Goal: Information Seeking & Learning: Check status

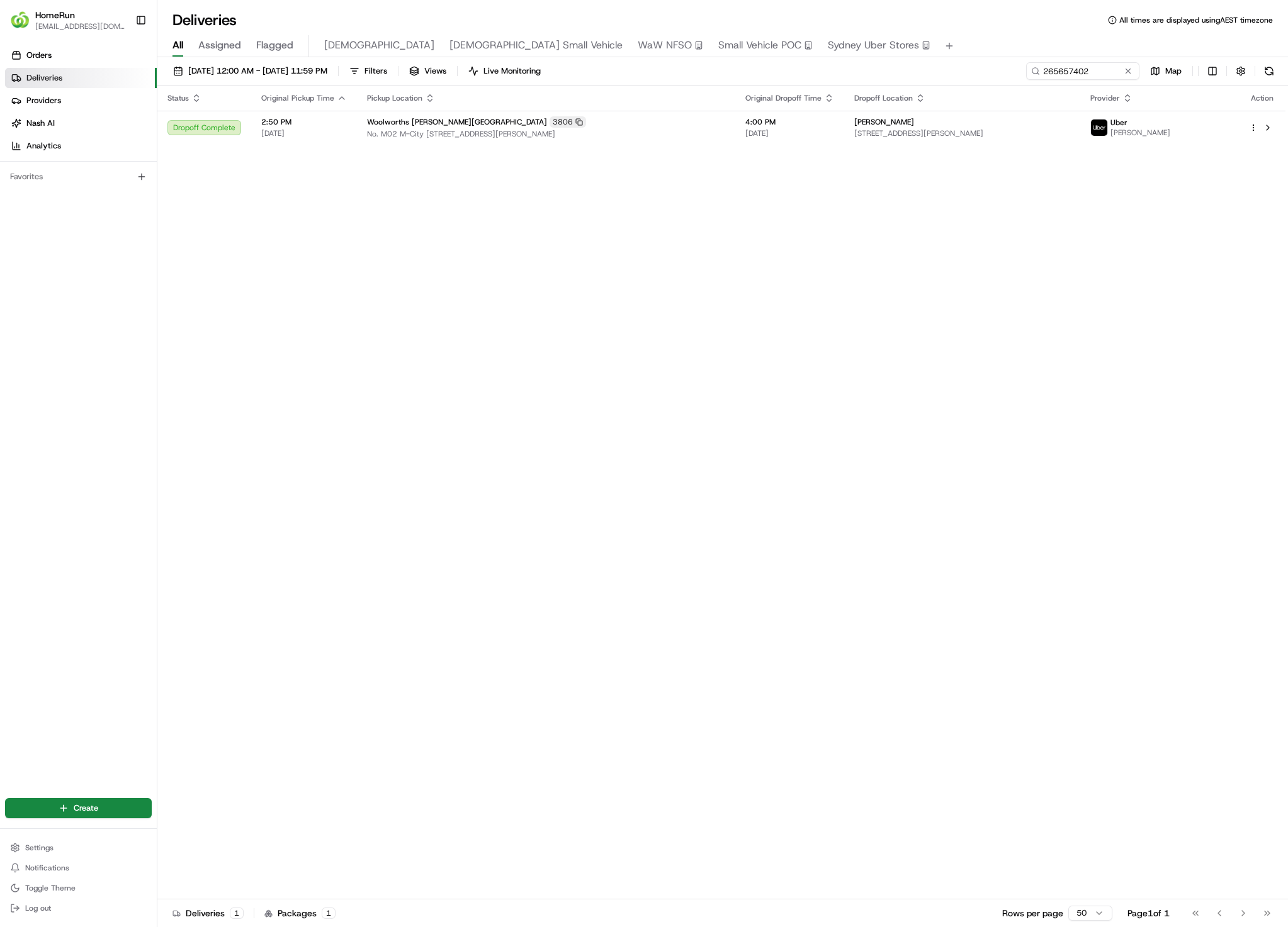
click at [1056, 58] on div "[DATE] 12:00 AM - [DATE] 11:59 PM Filters Views Live Monitoring 265657402 Map S…" at bounding box center [722, 493] width 1130 height 873
click at [1102, 74] on input "265657402" at bounding box center [1063, 71] width 151 height 18
click at [1090, 71] on input "265657402" at bounding box center [1063, 71] width 151 height 18
paste input "6034374"
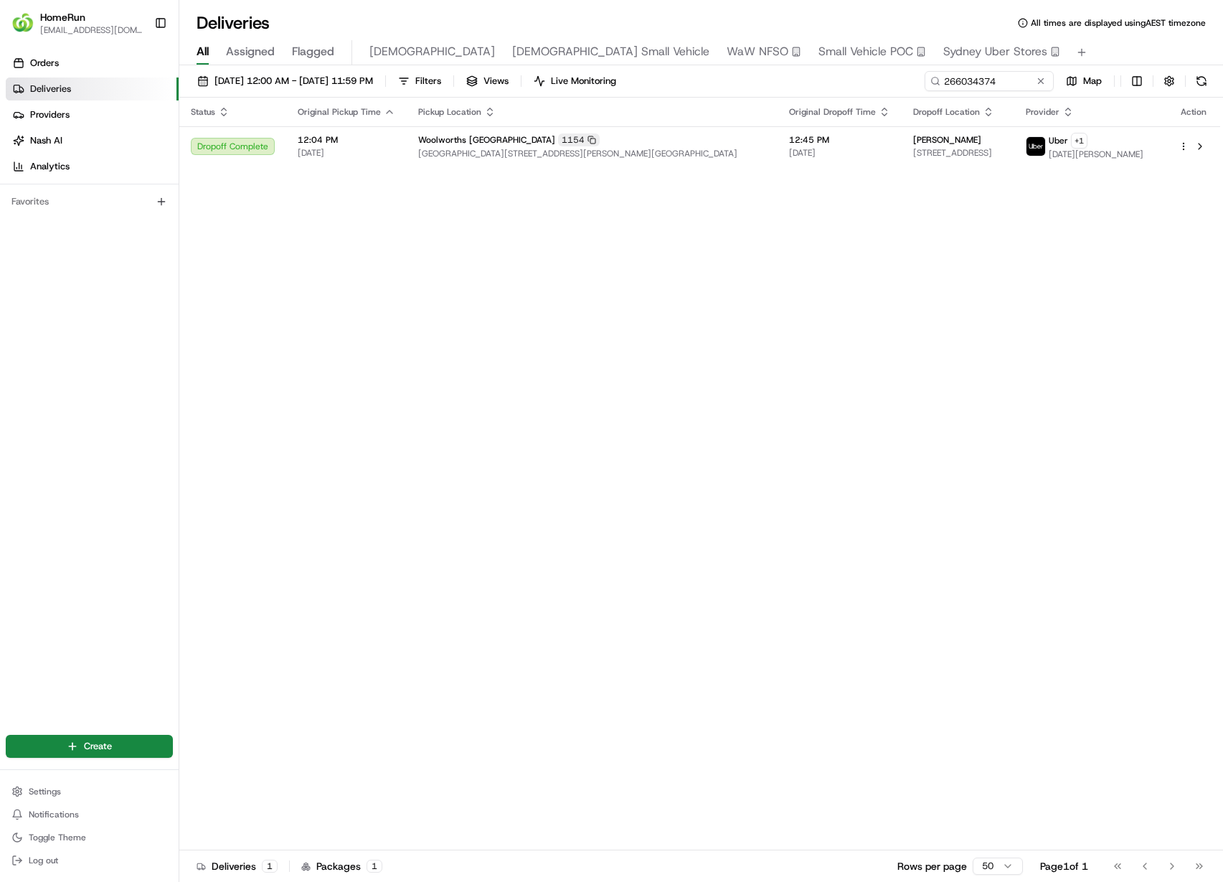
click at [980, 171] on div "Status Original Pickup Time Pickup Location Original Dropoff Time Dropoff Locat…" at bounding box center [699, 474] width 1041 height 752
click at [994, 154] on span "58 Maraket Ave, Blaxland, NSW 2774, AU" at bounding box center [958, 152] width 90 height 11
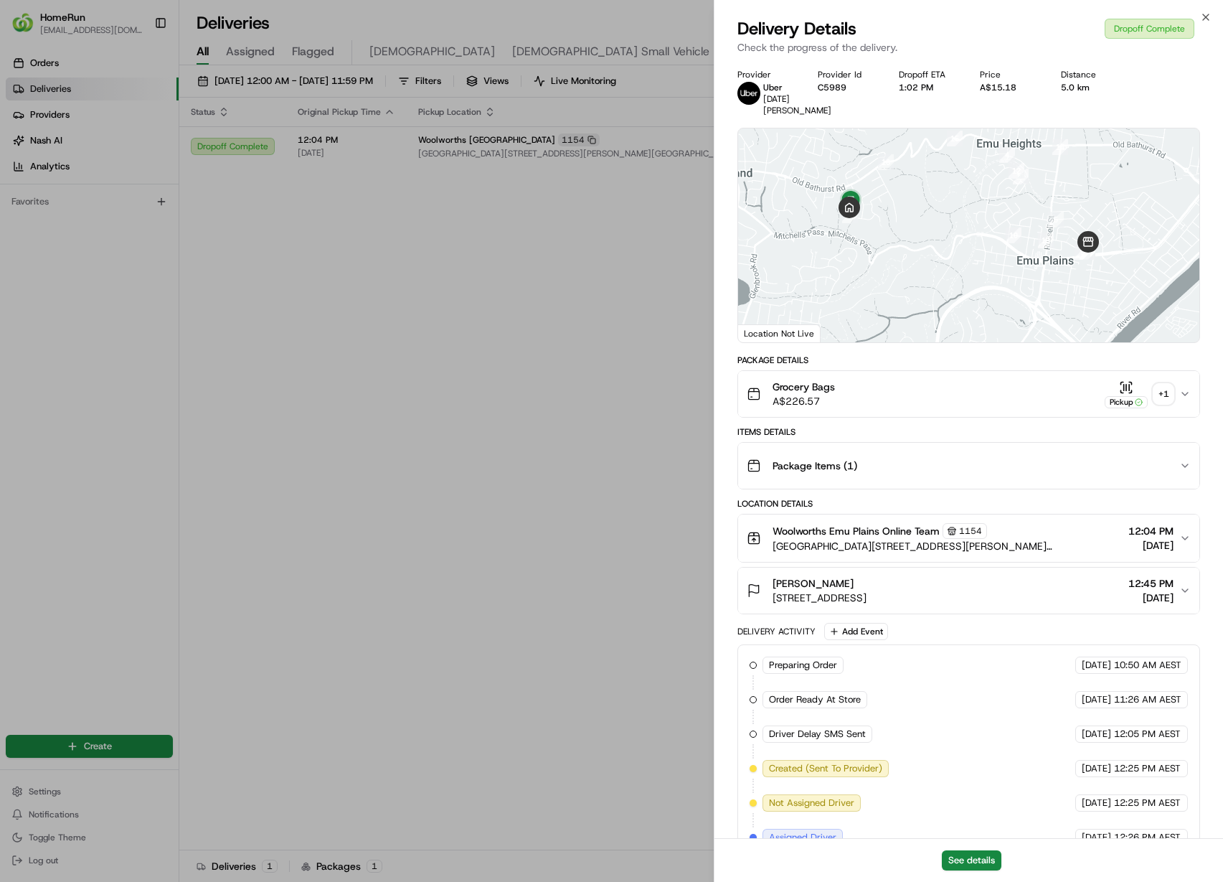
click at [1165, 384] on div "+ 1" at bounding box center [1163, 394] width 20 height 20
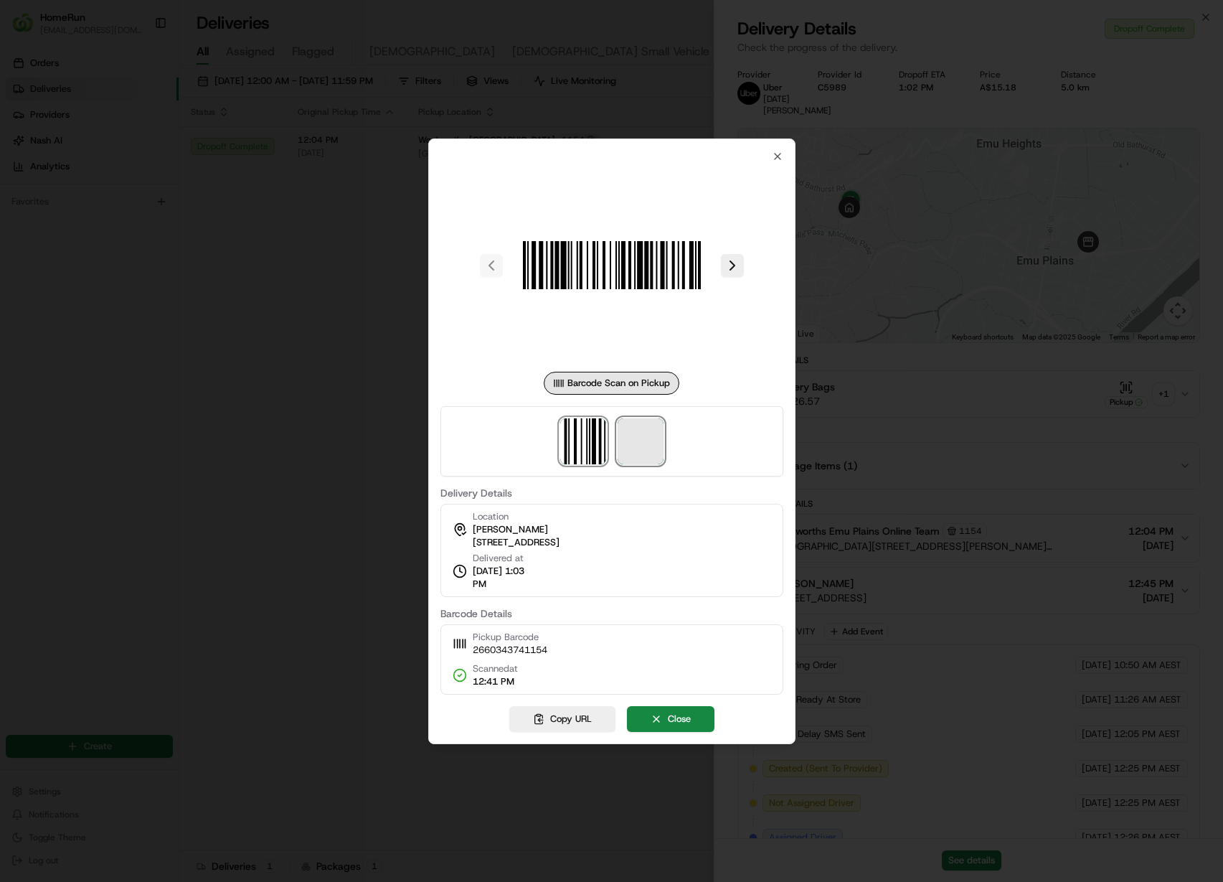
click at [640, 443] on span at bounding box center [641, 441] width 46 height 46
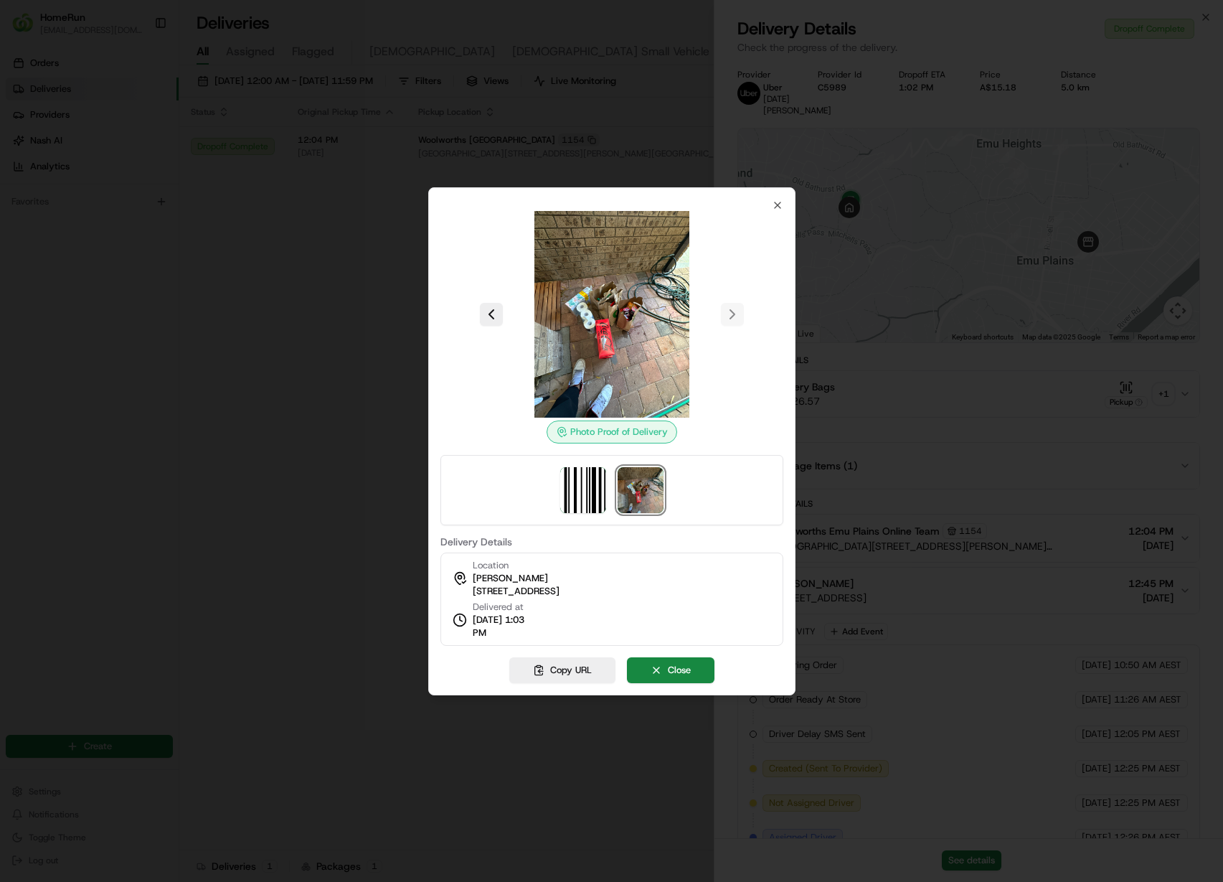
click at [1129, 339] on div at bounding box center [611, 441] width 1223 height 882
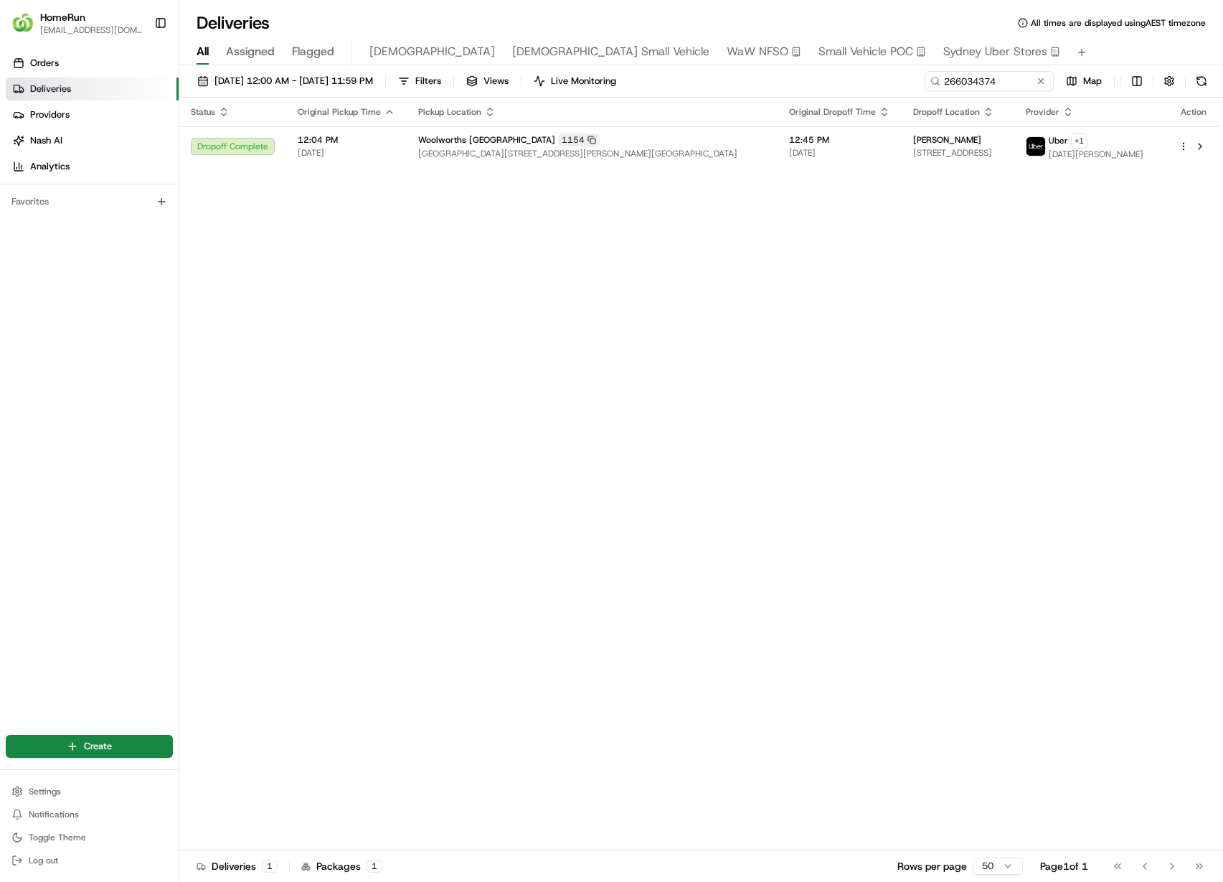
drag, startPoint x: 930, startPoint y: 526, endPoint x: 988, endPoint y: 349, distance: 186.7
click at [930, 520] on div "Status Original Pickup Time Pickup Location Original Dropoff Time Dropoff Locat…" at bounding box center [699, 474] width 1041 height 752
click at [965, 93] on div "01/08/2025 12:00 AM - 31/08/2025 11:59 PM Filters Views Live Monitoring 2660343…" at bounding box center [701, 84] width 1044 height 27
click at [977, 83] on input "266034374" at bounding box center [968, 81] width 172 height 20
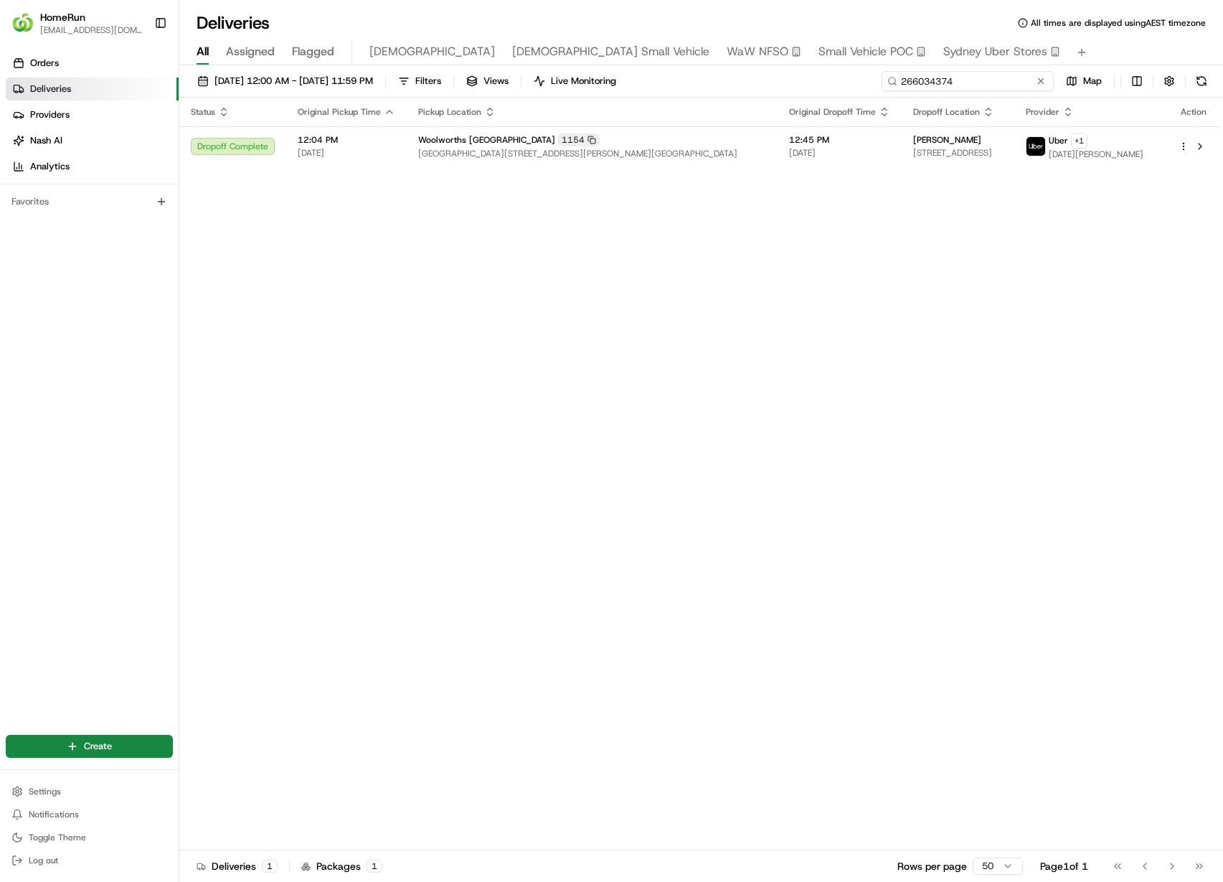
click at [977, 83] on input "266034374" at bounding box center [968, 81] width 172 height 20
paste input "51693"
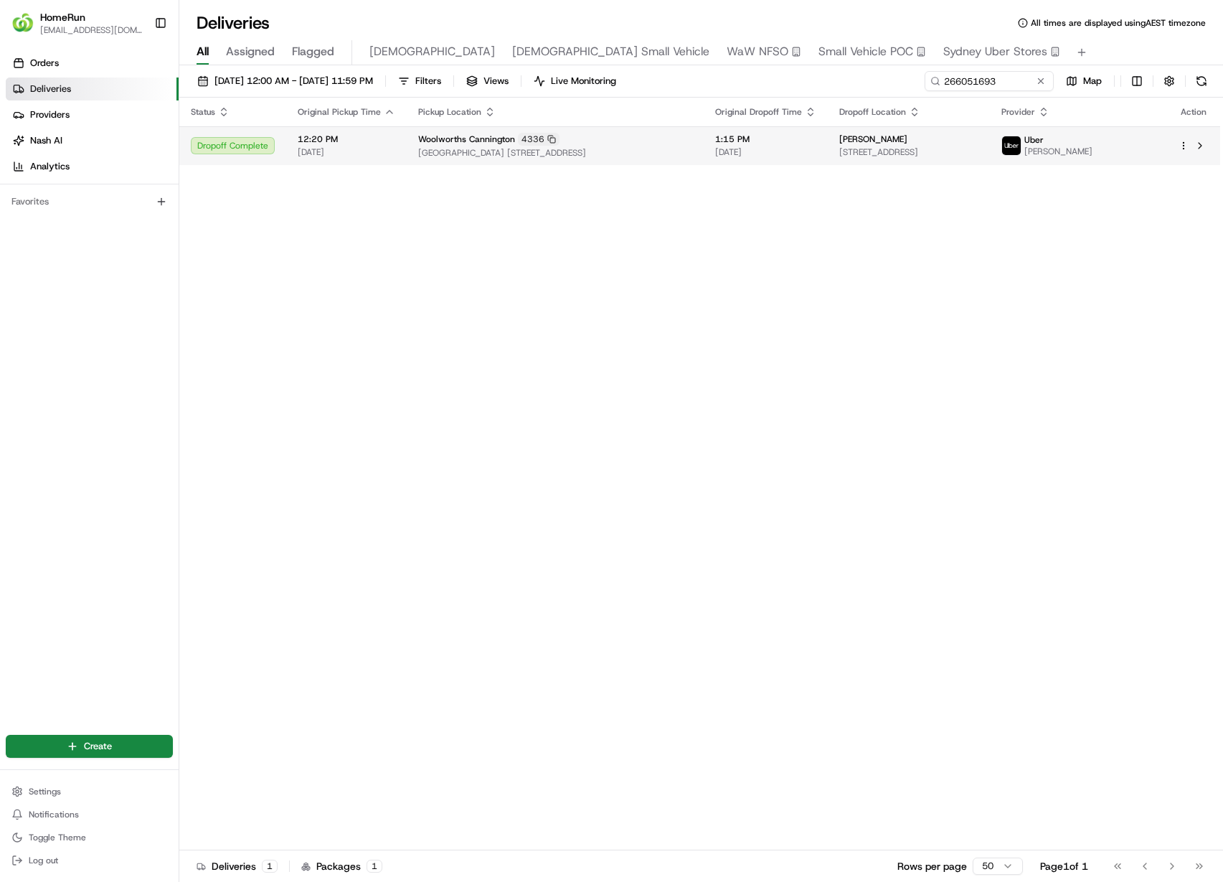
click at [978, 145] on div "Emily sheeran" at bounding box center [908, 138] width 139 height 11
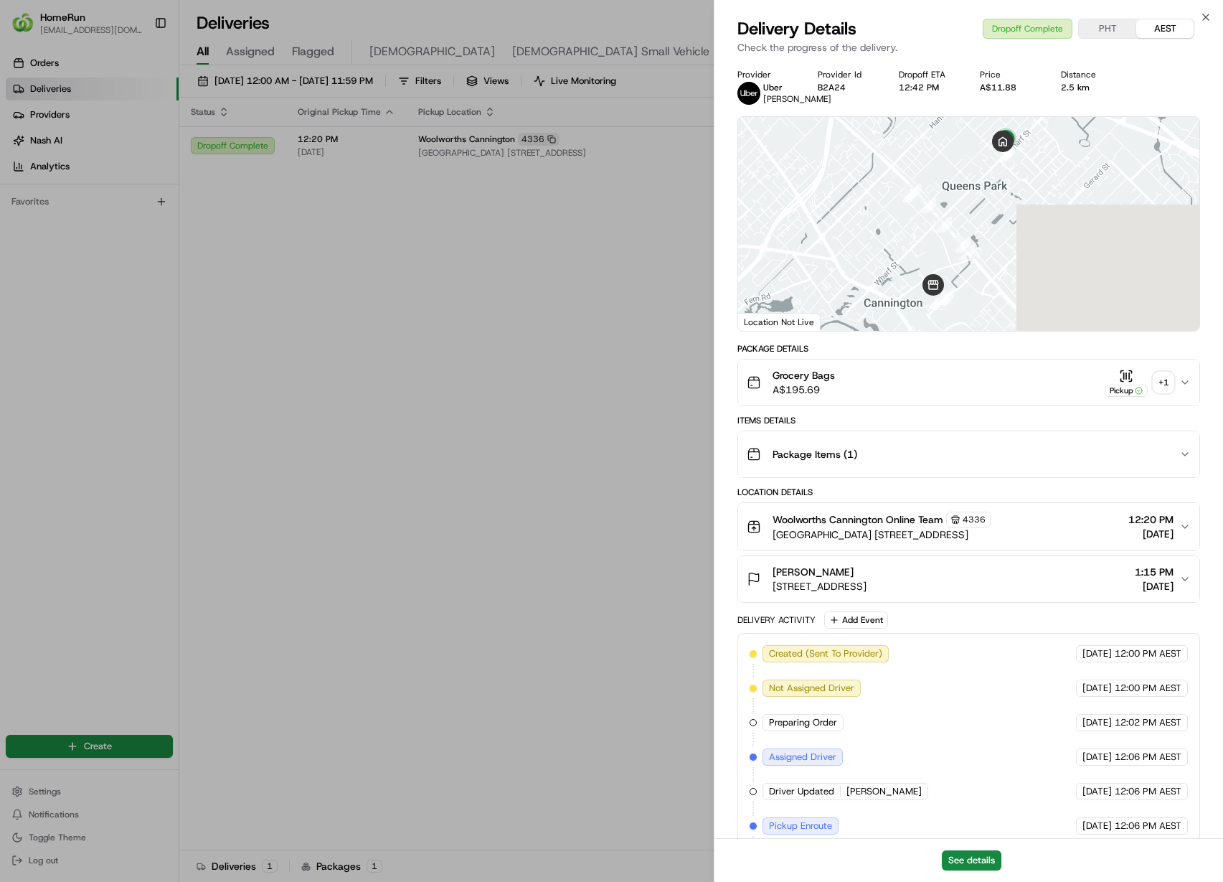
click at [1166, 386] on div "+ 1" at bounding box center [1163, 382] width 20 height 20
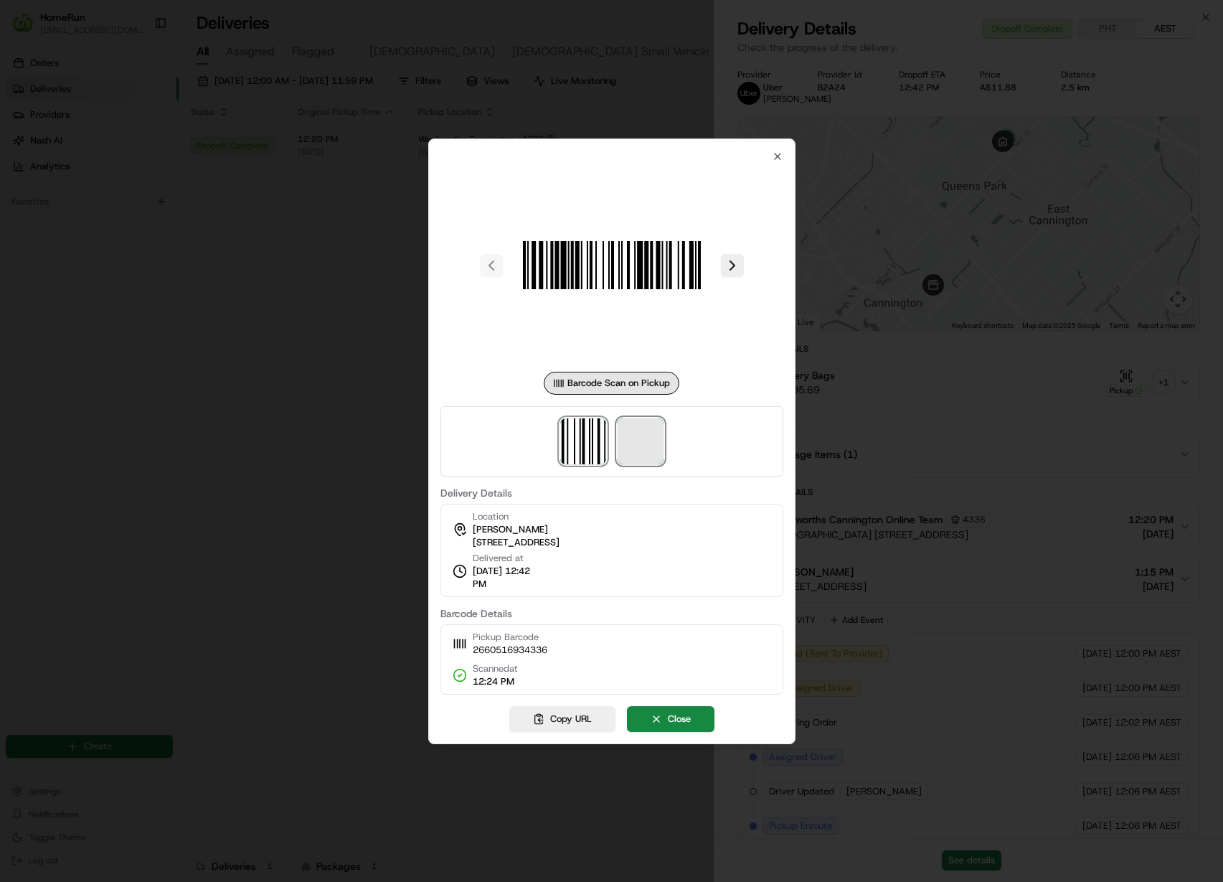
click at [643, 439] on span at bounding box center [641, 441] width 46 height 46
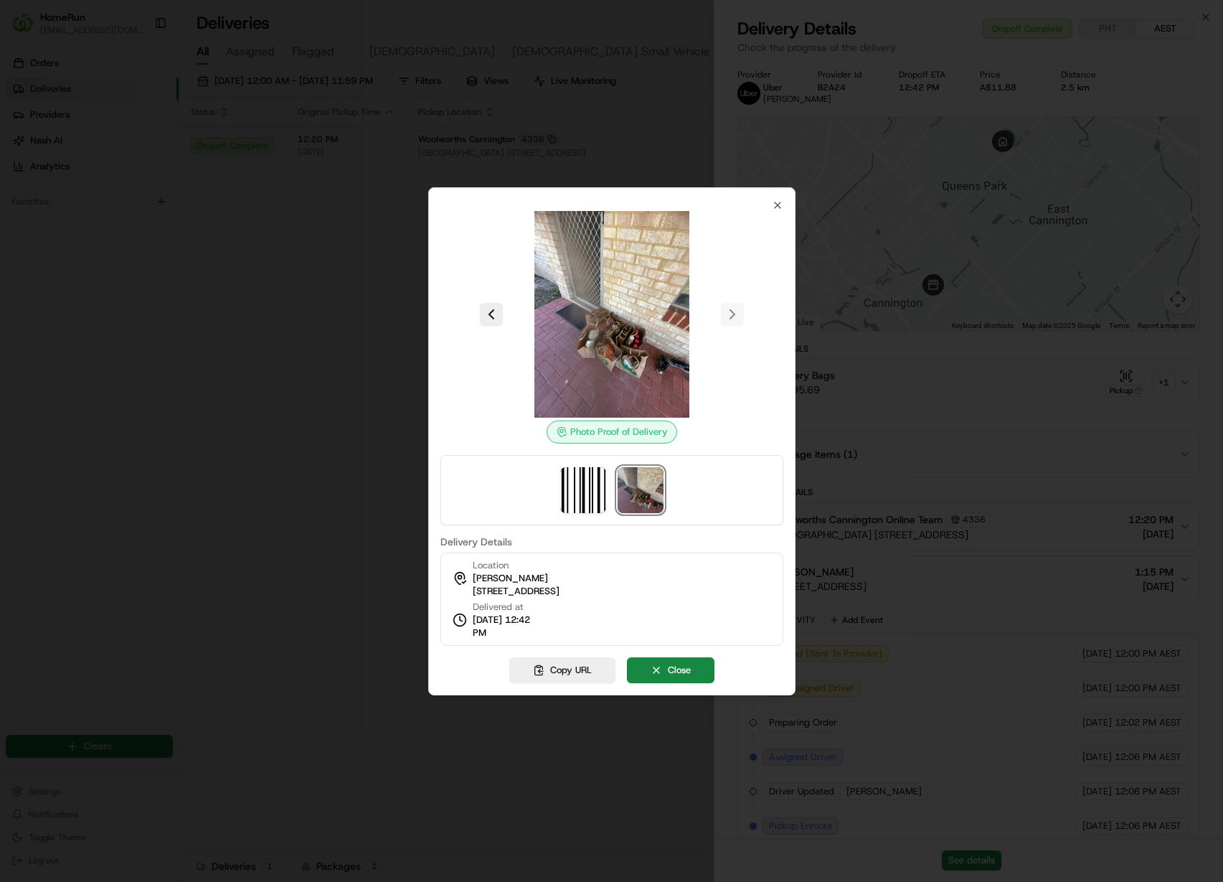
drag, startPoint x: 700, startPoint y: 287, endPoint x: 641, endPoint y: 291, distance: 58.9
click at [330, 357] on div at bounding box center [611, 441] width 1223 height 882
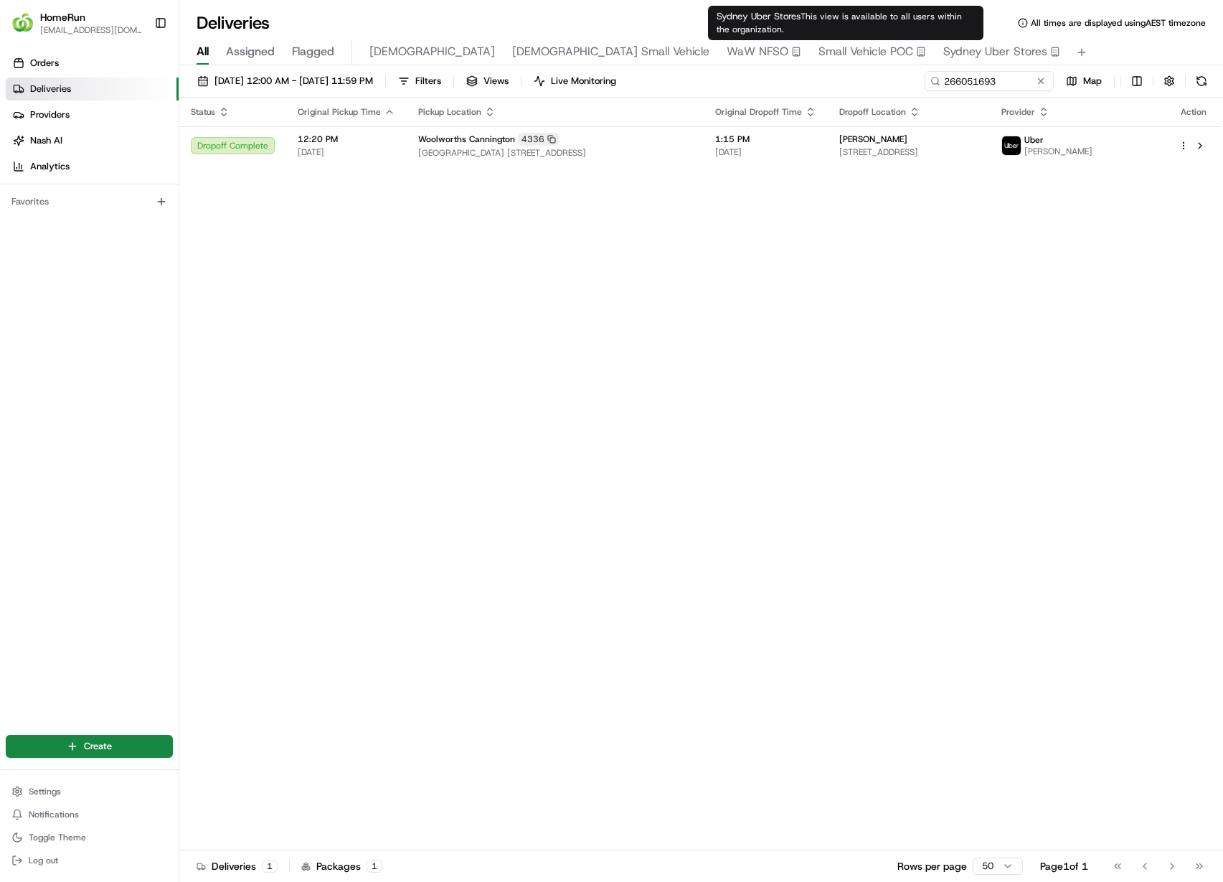
click at [1001, 91] on div "01/08/2025 12:00 AM - 31/08/2025 11:59 PM Filters Views Live Monitoring 2660516…" at bounding box center [701, 84] width 1044 height 27
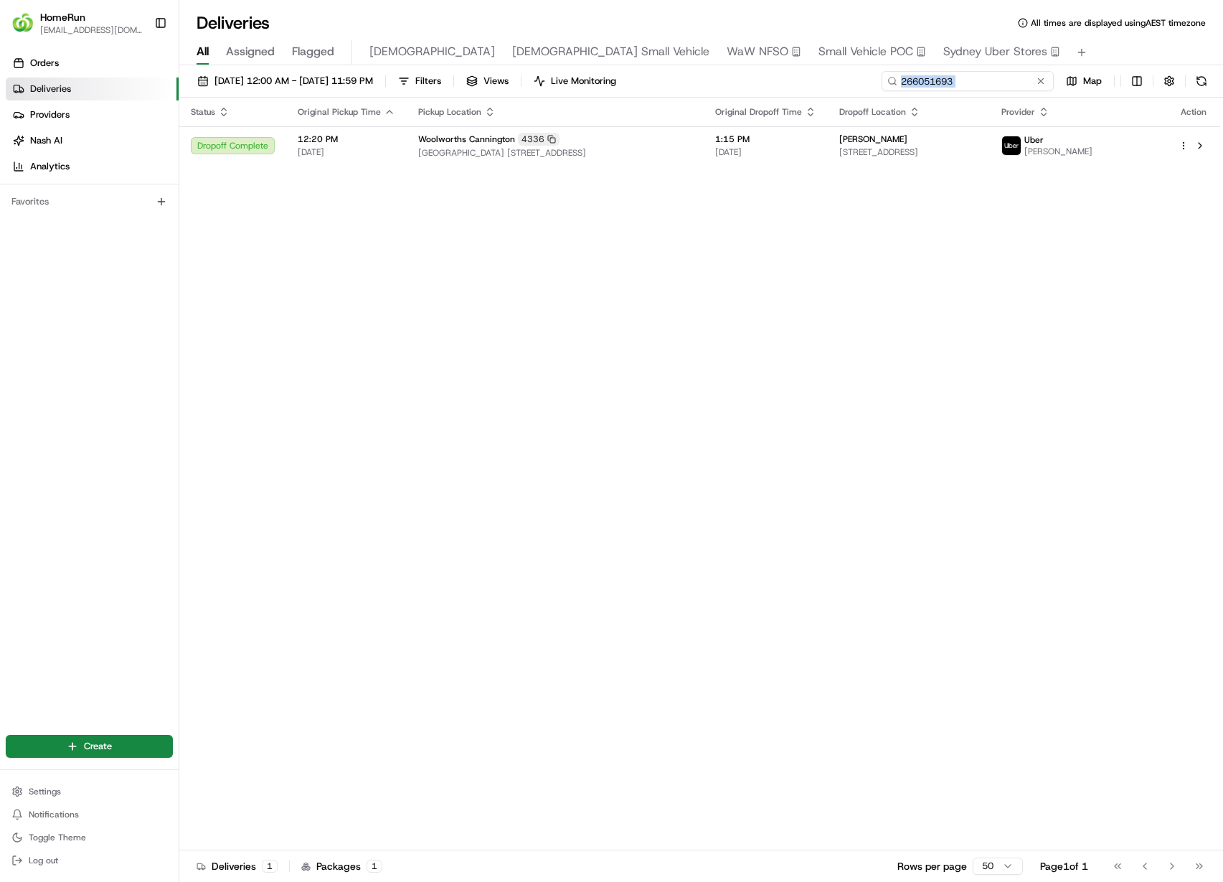
click at [986, 80] on input "266051693" at bounding box center [968, 81] width 172 height 20
paste input "8238"
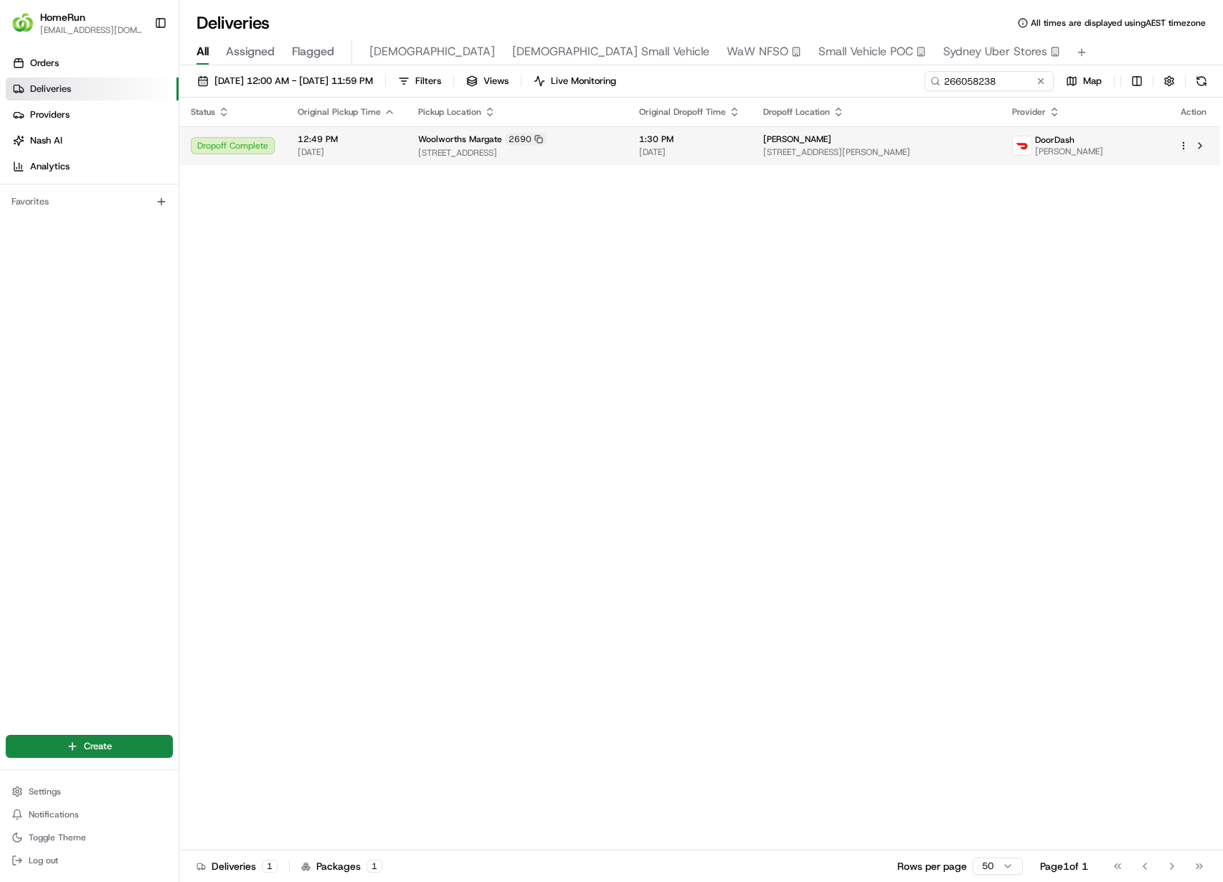
click at [957, 138] on div "Phoebe Sims" at bounding box center [875, 138] width 225 height 11
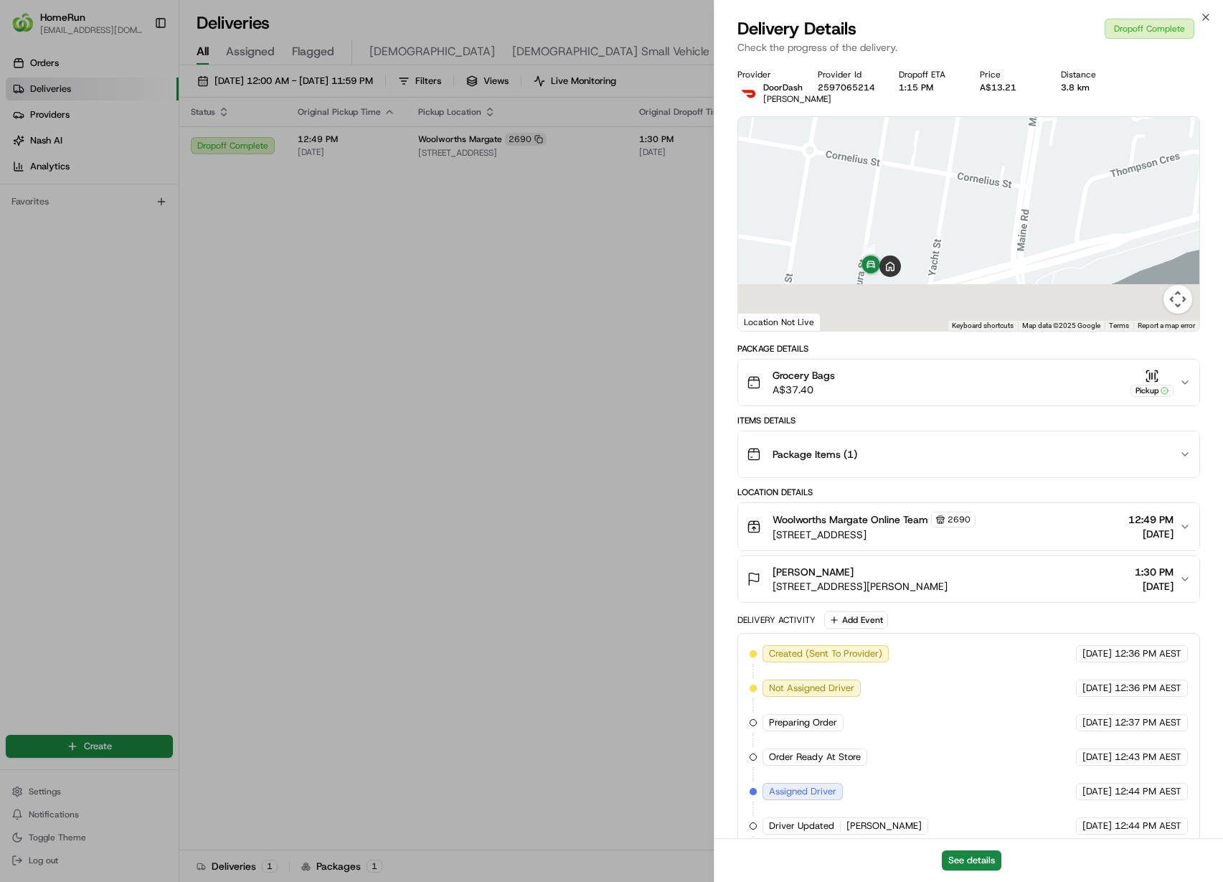
drag, startPoint x: 886, startPoint y: 293, endPoint x: 912, endPoint y: 218, distance: 78.9
click at [912, 218] on div at bounding box center [968, 224] width 461 height 214
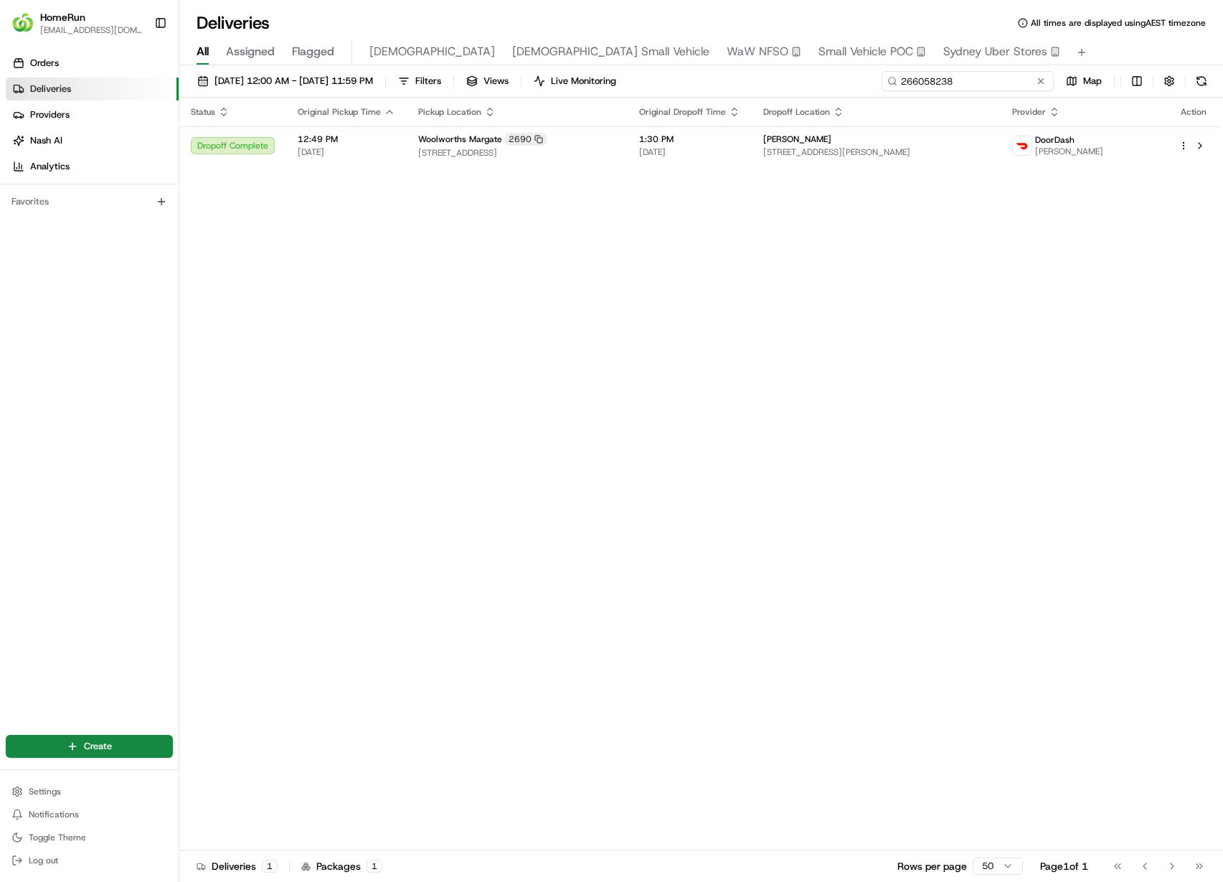
click at [994, 86] on input "266058238" at bounding box center [968, 81] width 172 height 20
paste input "598950"
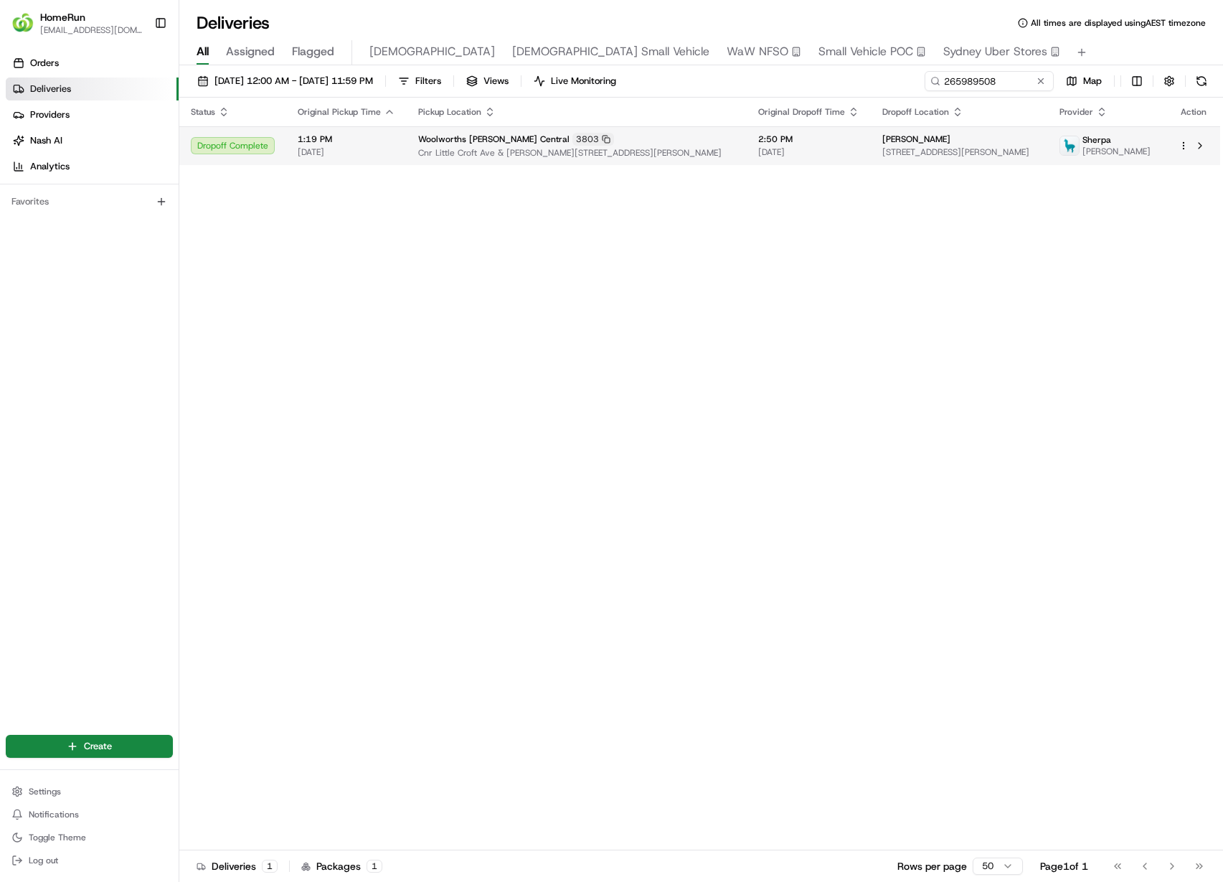
click at [1013, 156] on span "10 Hilltop Cl, Narre Warren South, VIC 3805, AU" at bounding box center [959, 151] width 154 height 11
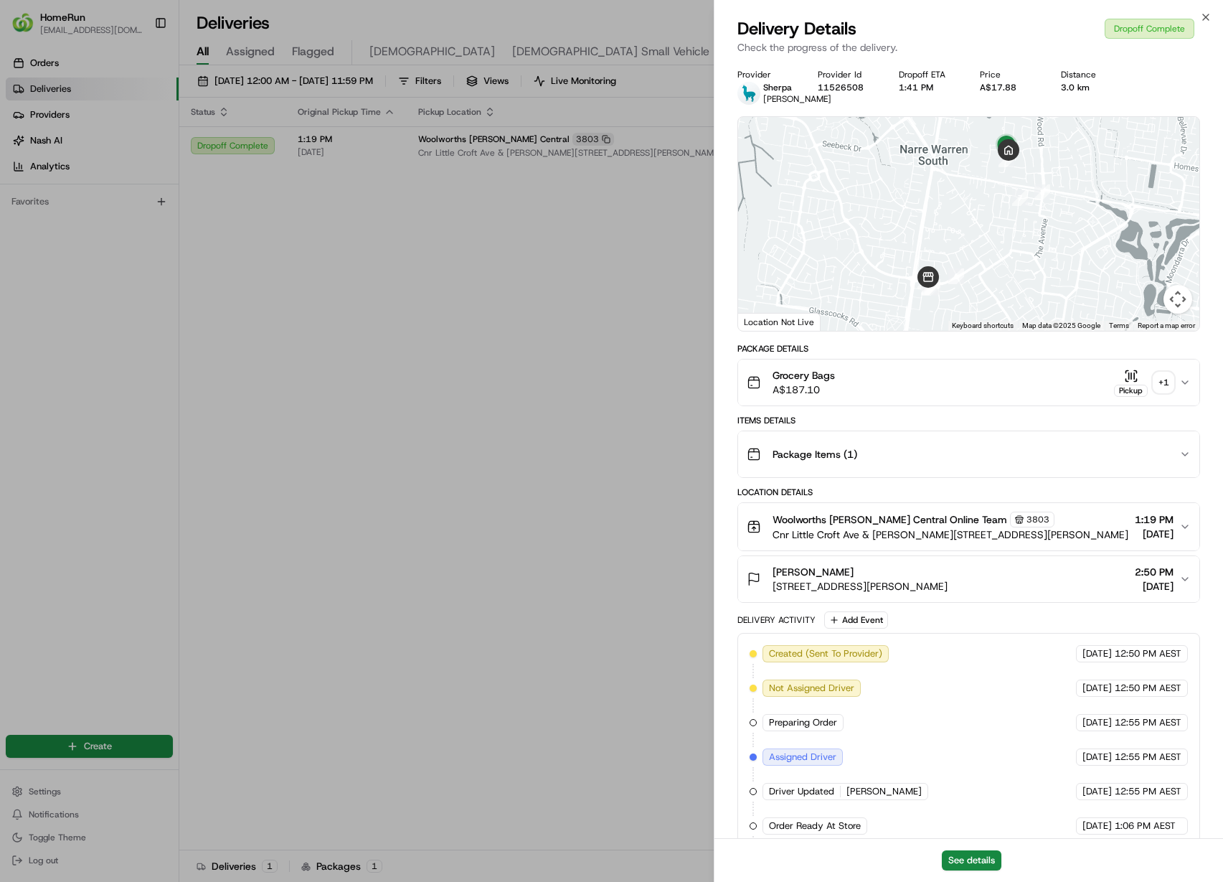
click at [1170, 384] on div "+ 1" at bounding box center [1163, 382] width 20 height 20
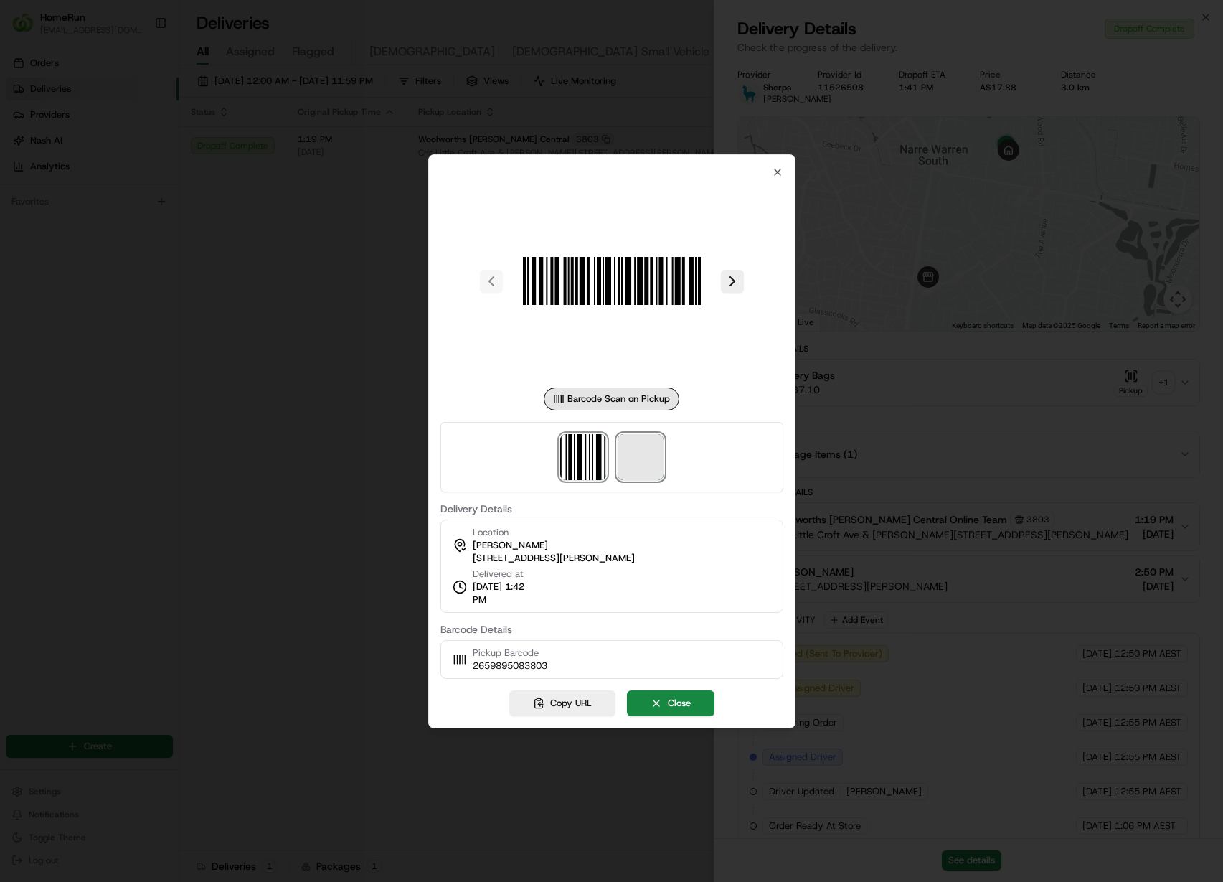
click at [649, 460] on span at bounding box center [641, 457] width 46 height 46
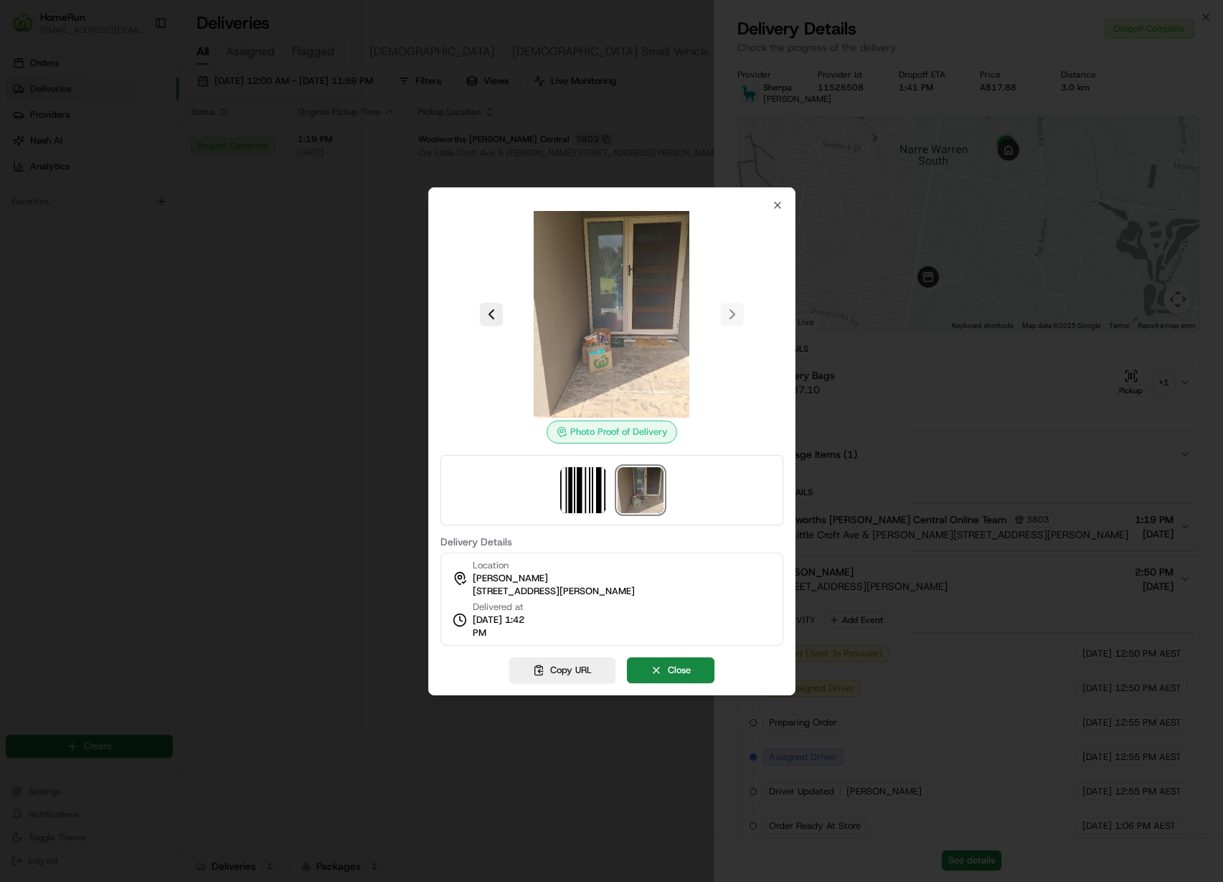
drag, startPoint x: 600, startPoint y: 339, endPoint x: 652, endPoint y: 346, distance: 53.0
click at [624, 346] on img at bounding box center [612, 314] width 207 height 207
click at [242, 314] on div at bounding box center [611, 441] width 1223 height 882
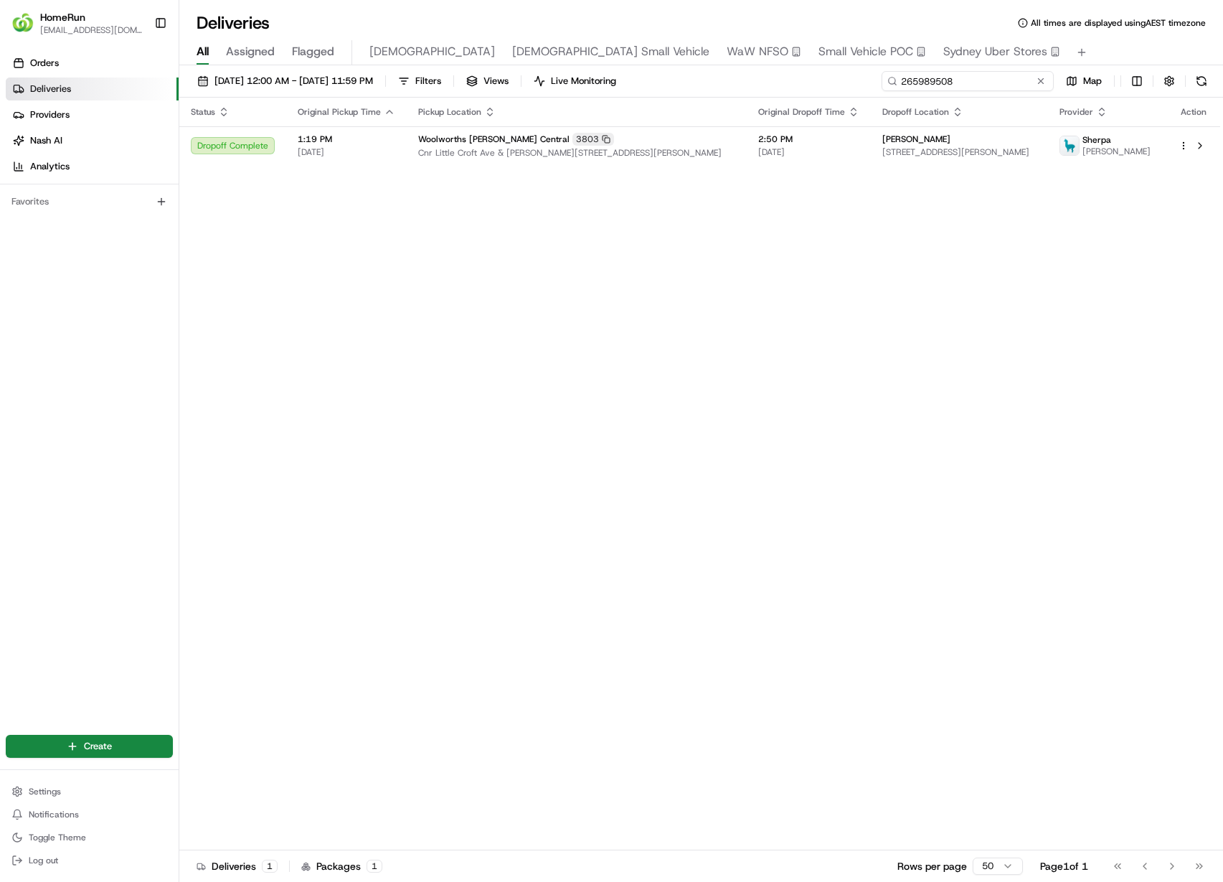
click at [993, 81] on input "265989508" at bounding box center [968, 81] width 172 height 20
paste input "97596"
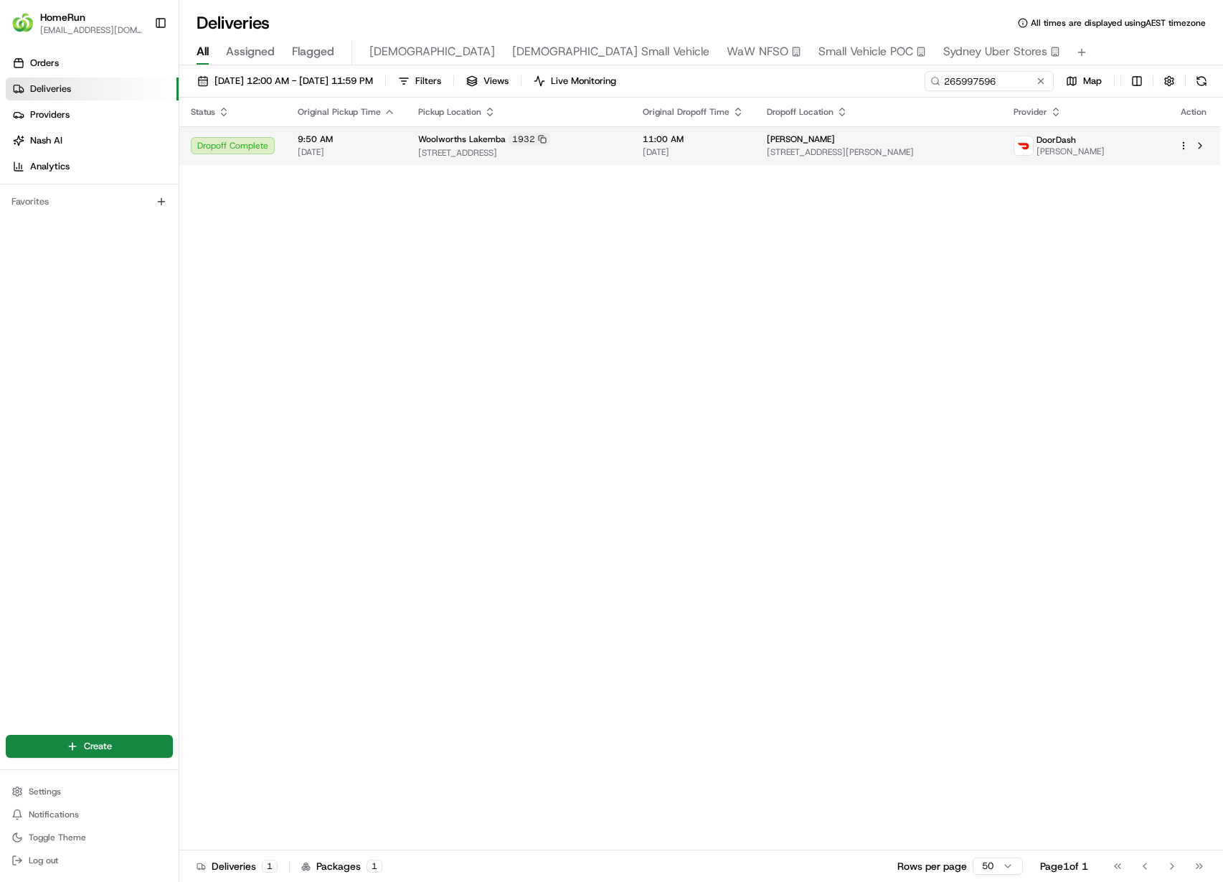
click at [960, 155] on span "6A Katrina Place, Roselands, NSW 2196, AU" at bounding box center [878, 151] width 223 height 11
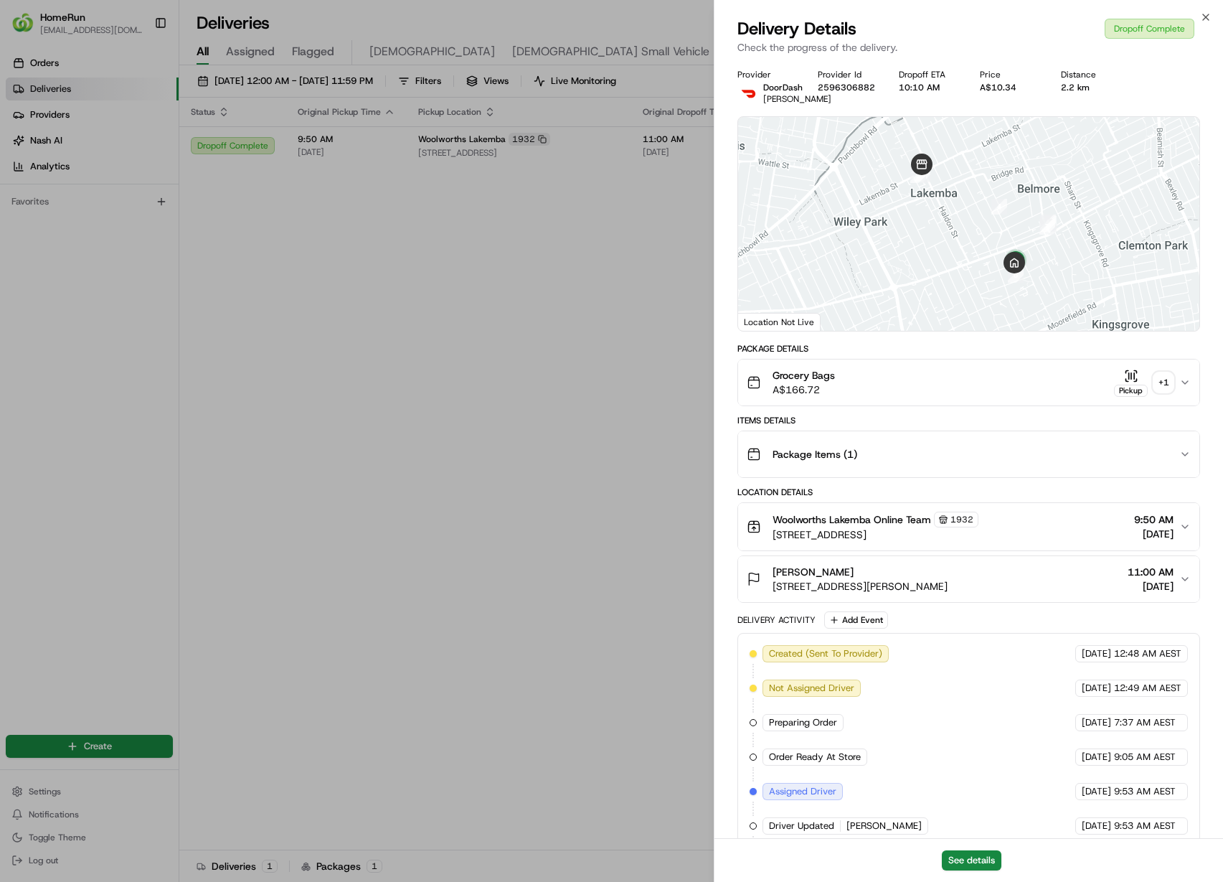
click at [1167, 388] on div "+ 1" at bounding box center [1163, 382] width 20 height 20
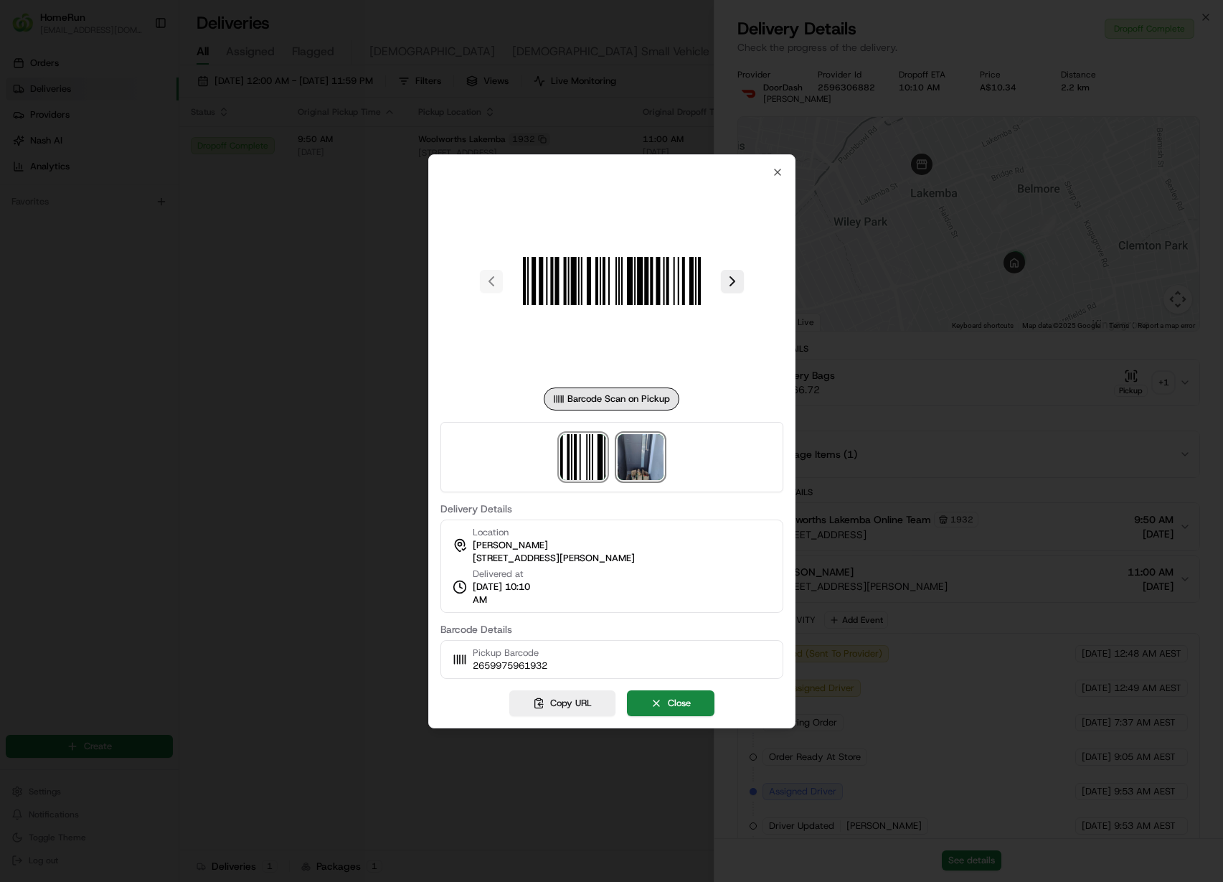
click at [632, 453] on img at bounding box center [641, 457] width 46 height 46
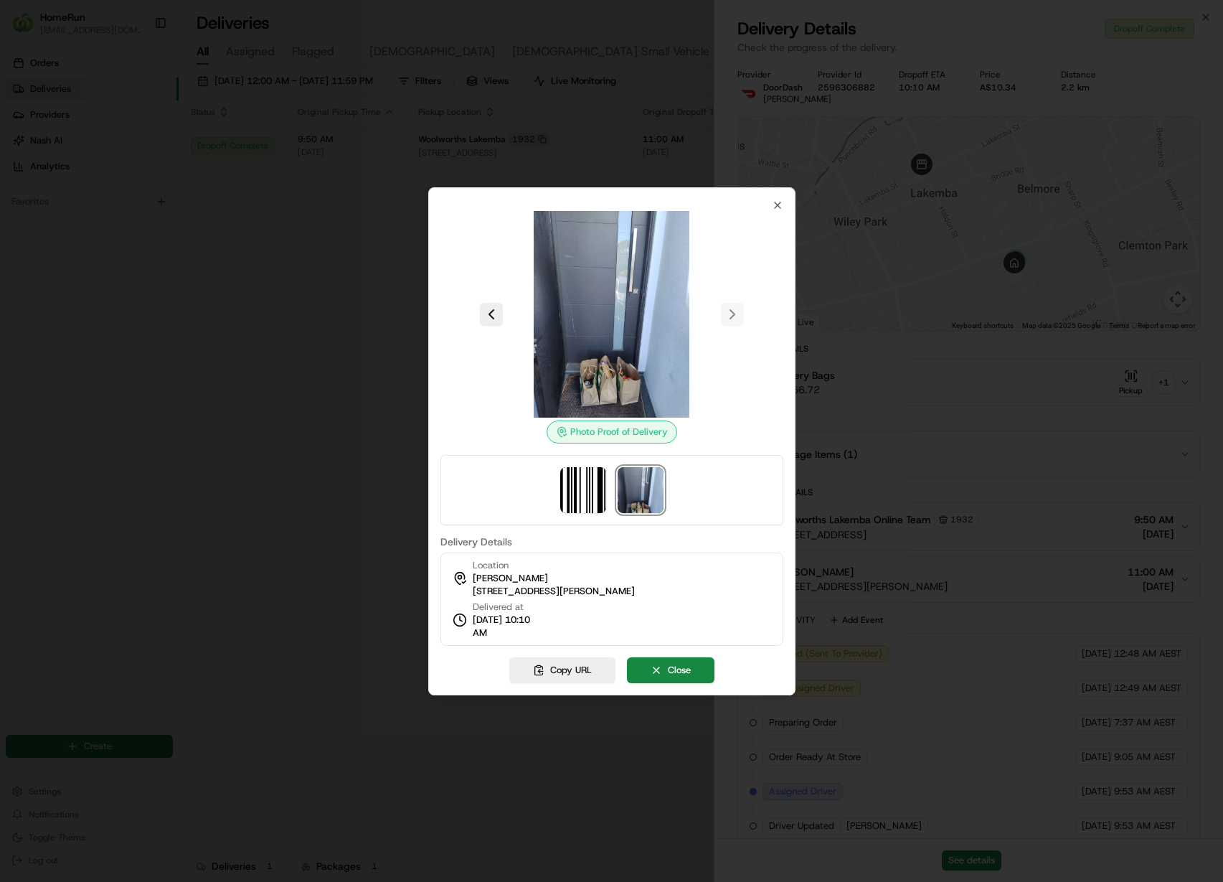
click at [270, 346] on div at bounding box center [611, 441] width 1223 height 882
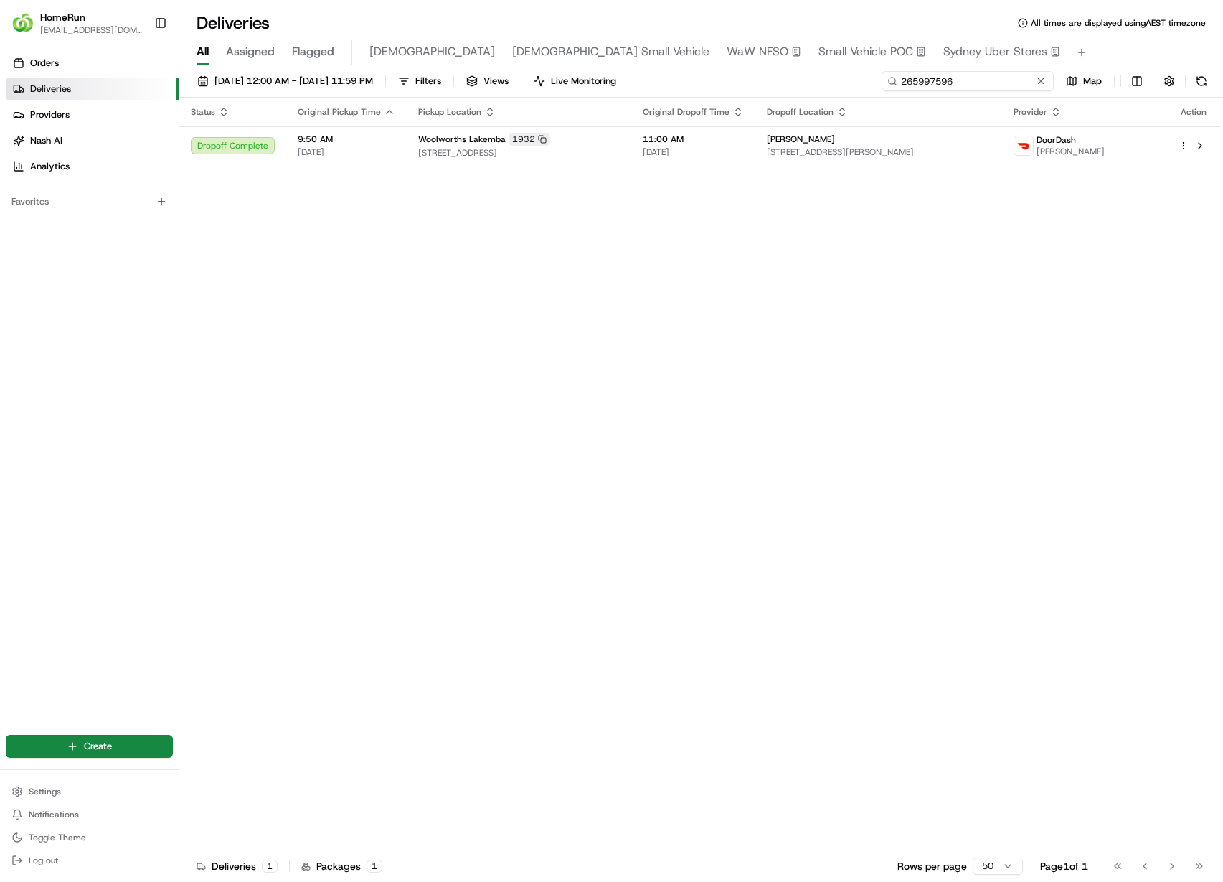
click at [1008, 80] on input "265997596" at bounding box center [968, 81] width 172 height 20
paste input "6038330"
type input "266038330"
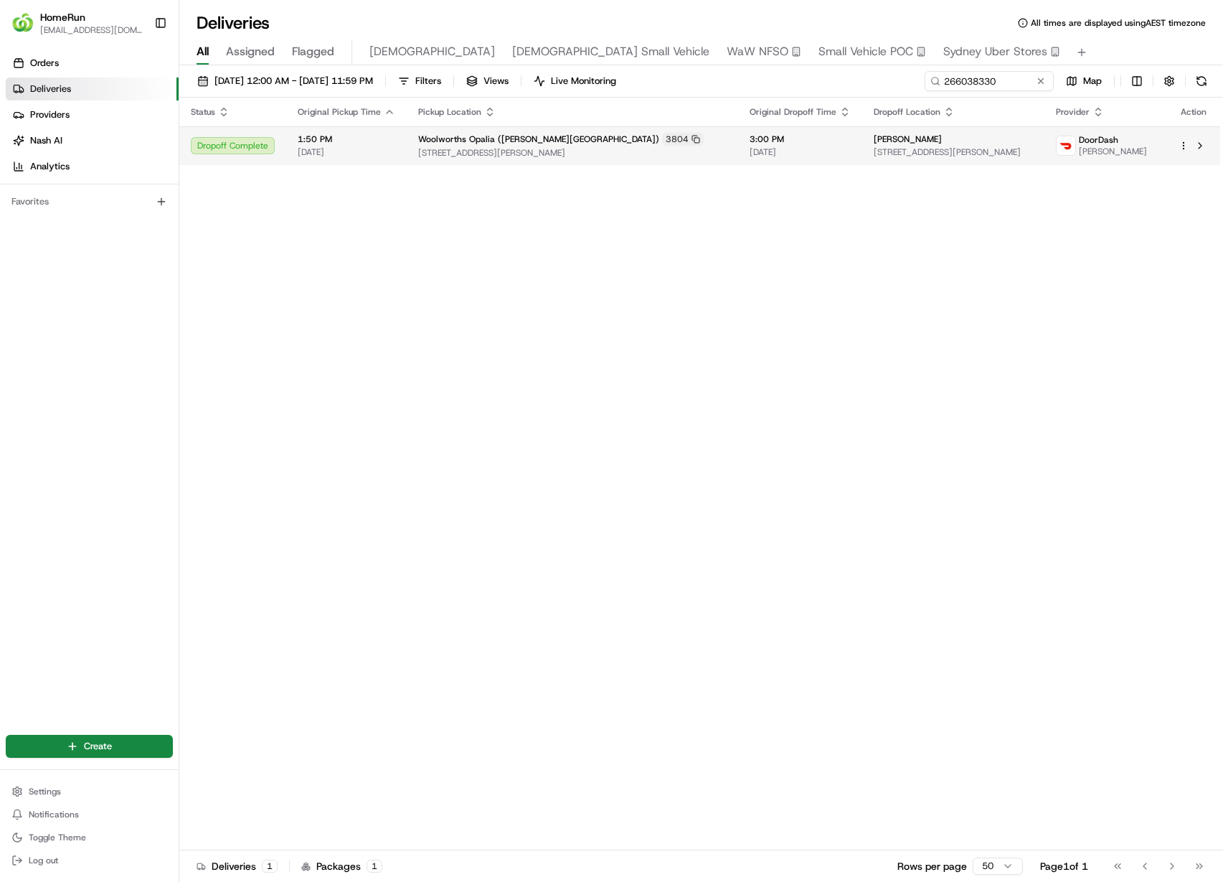
click at [738, 146] on td "3:00 PM 23/08/2025" at bounding box center [800, 145] width 124 height 39
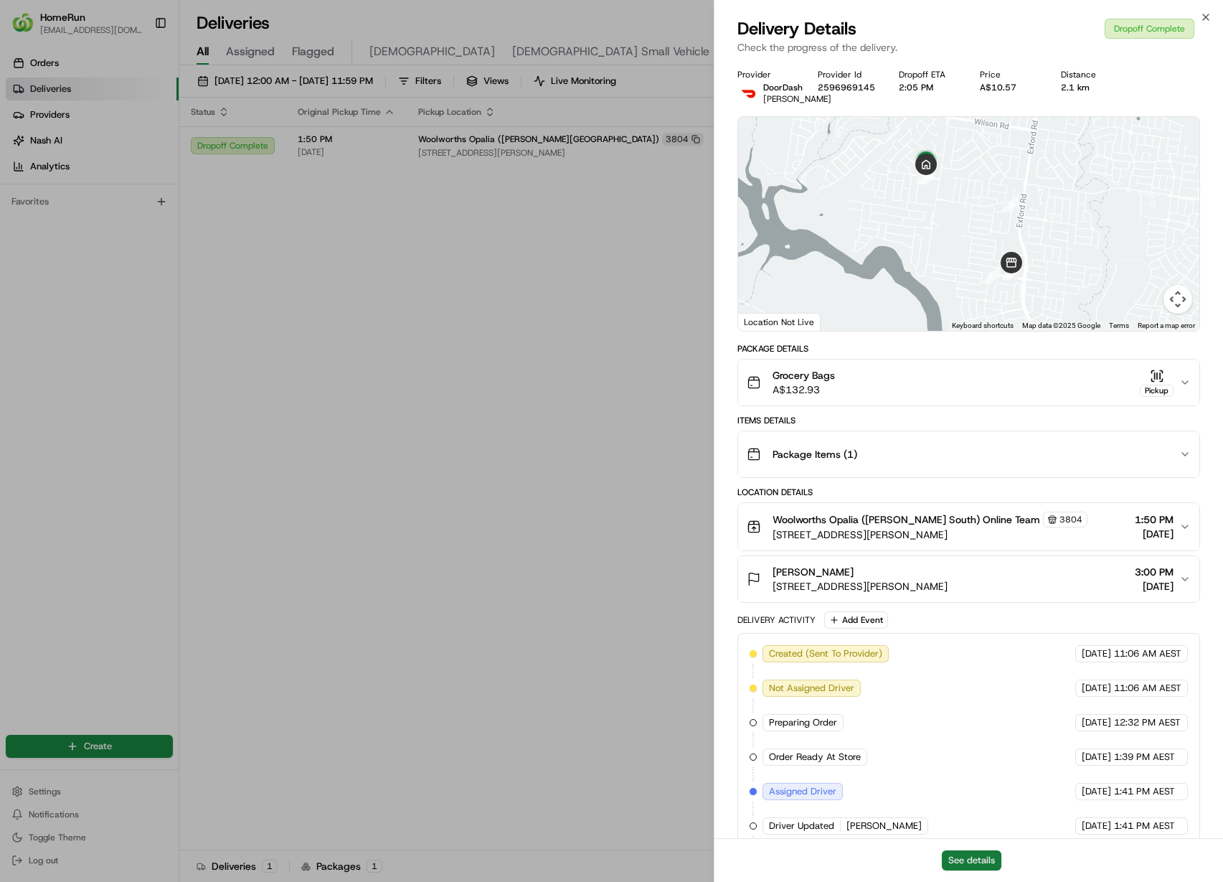
click at [963, 867] on button "See details" at bounding box center [972, 860] width 60 height 20
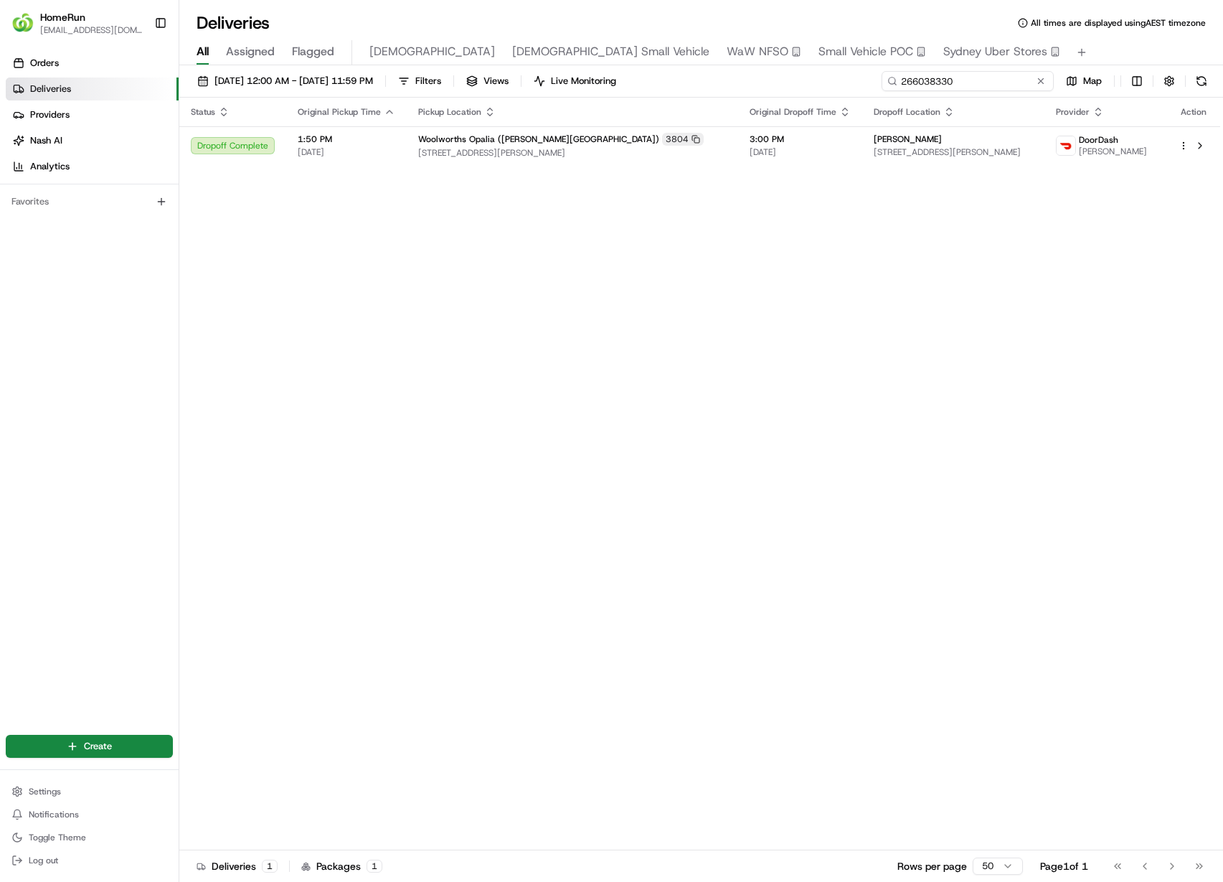
click at [978, 89] on input "266038330" at bounding box center [968, 81] width 172 height 20
paste input "598514"
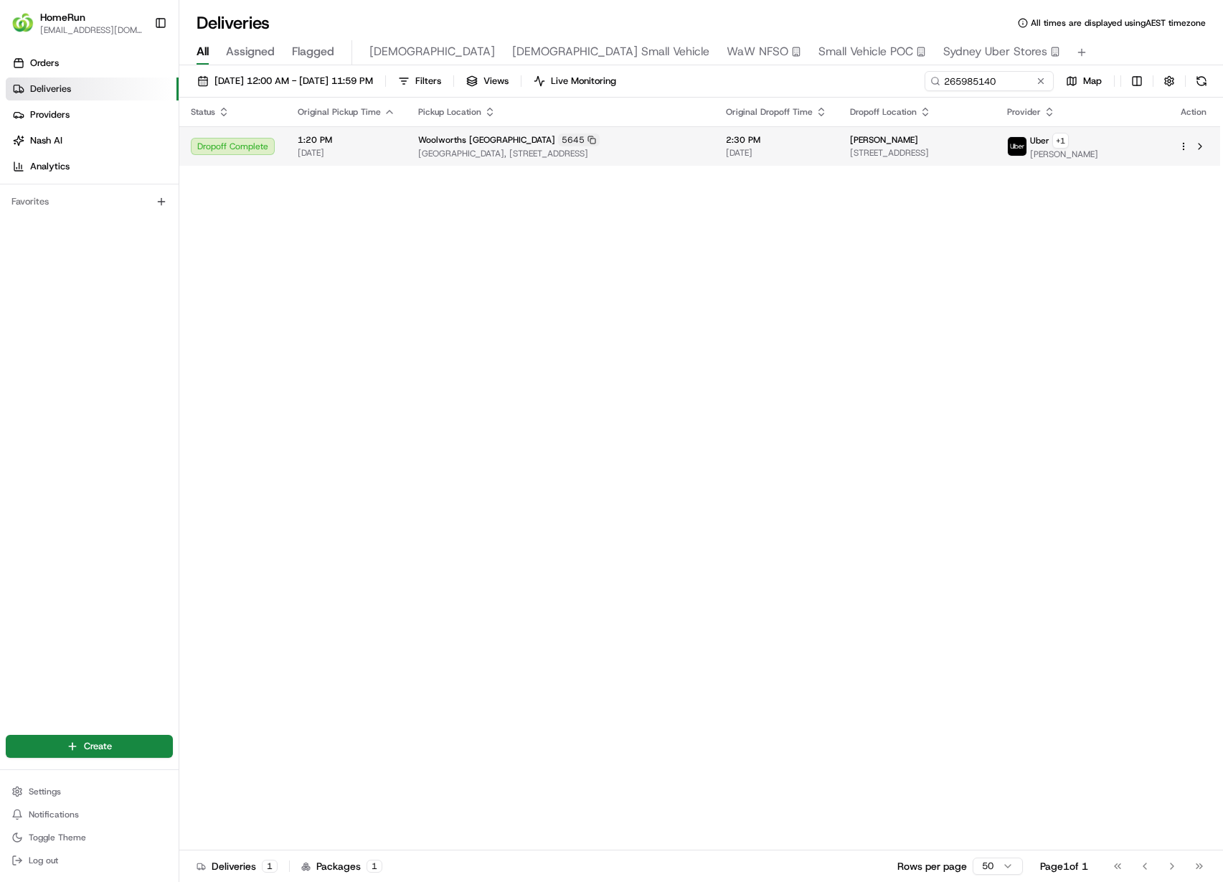
click at [839, 163] on td "2:30 PM 23/08/2025" at bounding box center [776, 145] width 124 height 39
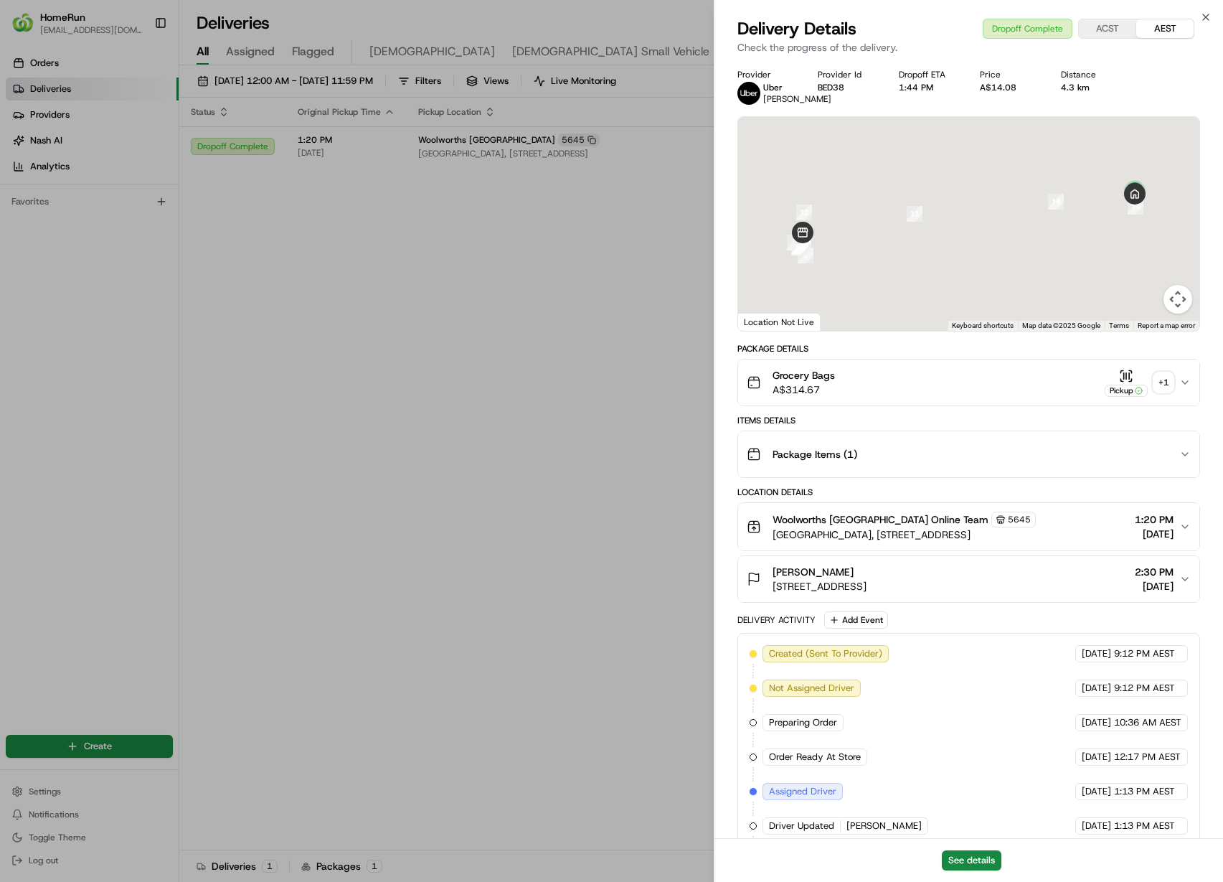
click at [1158, 392] on div "+ 1" at bounding box center [1163, 382] width 20 height 20
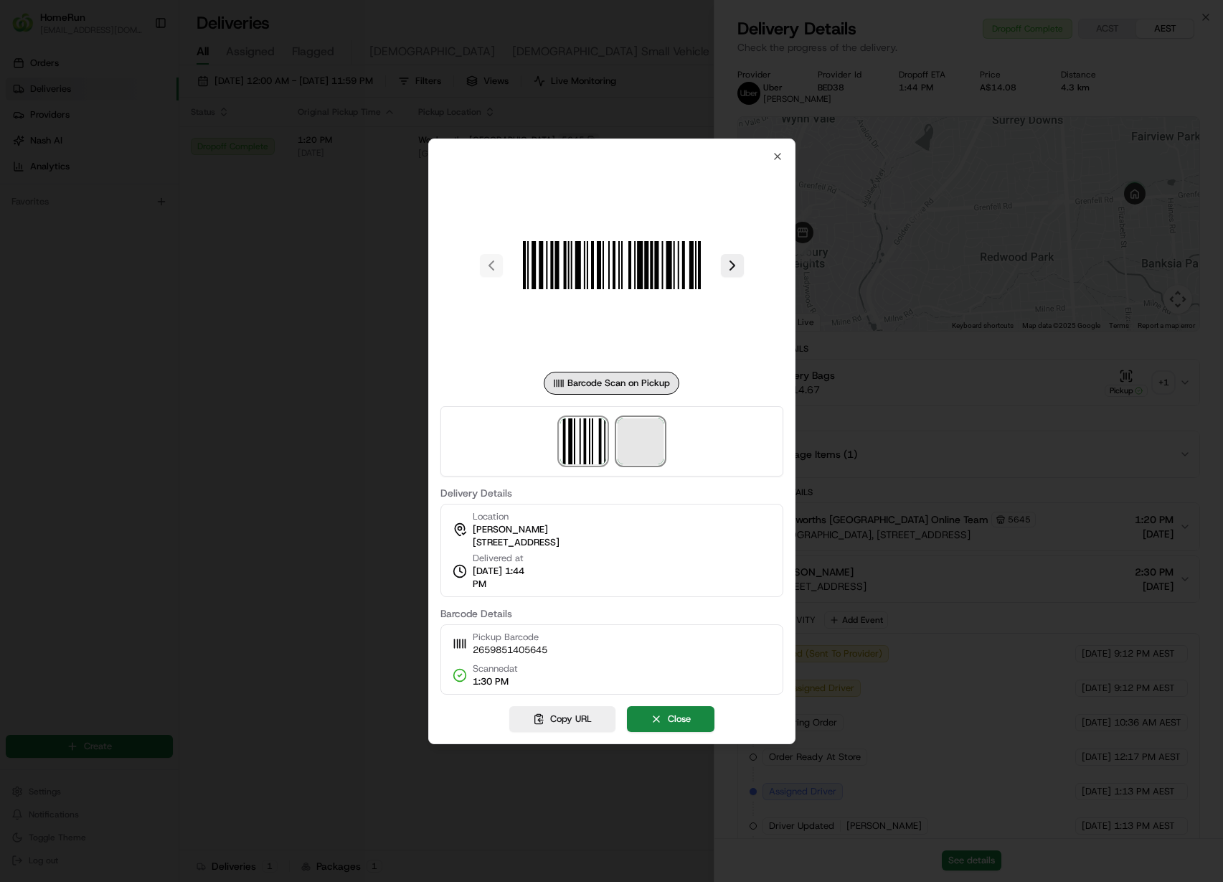
click at [636, 439] on span at bounding box center [641, 441] width 46 height 46
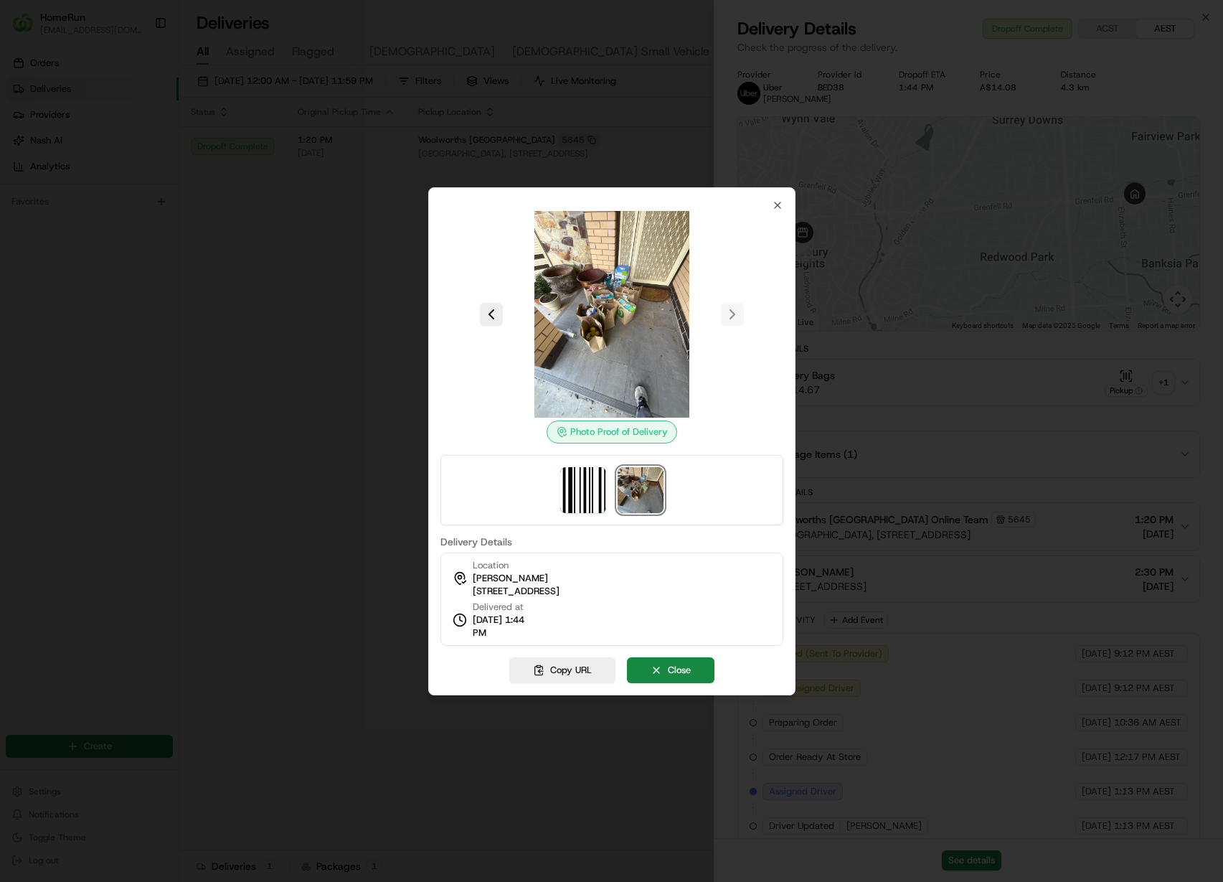
click at [323, 305] on div at bounding box center [611, 441] width 1223 height 882
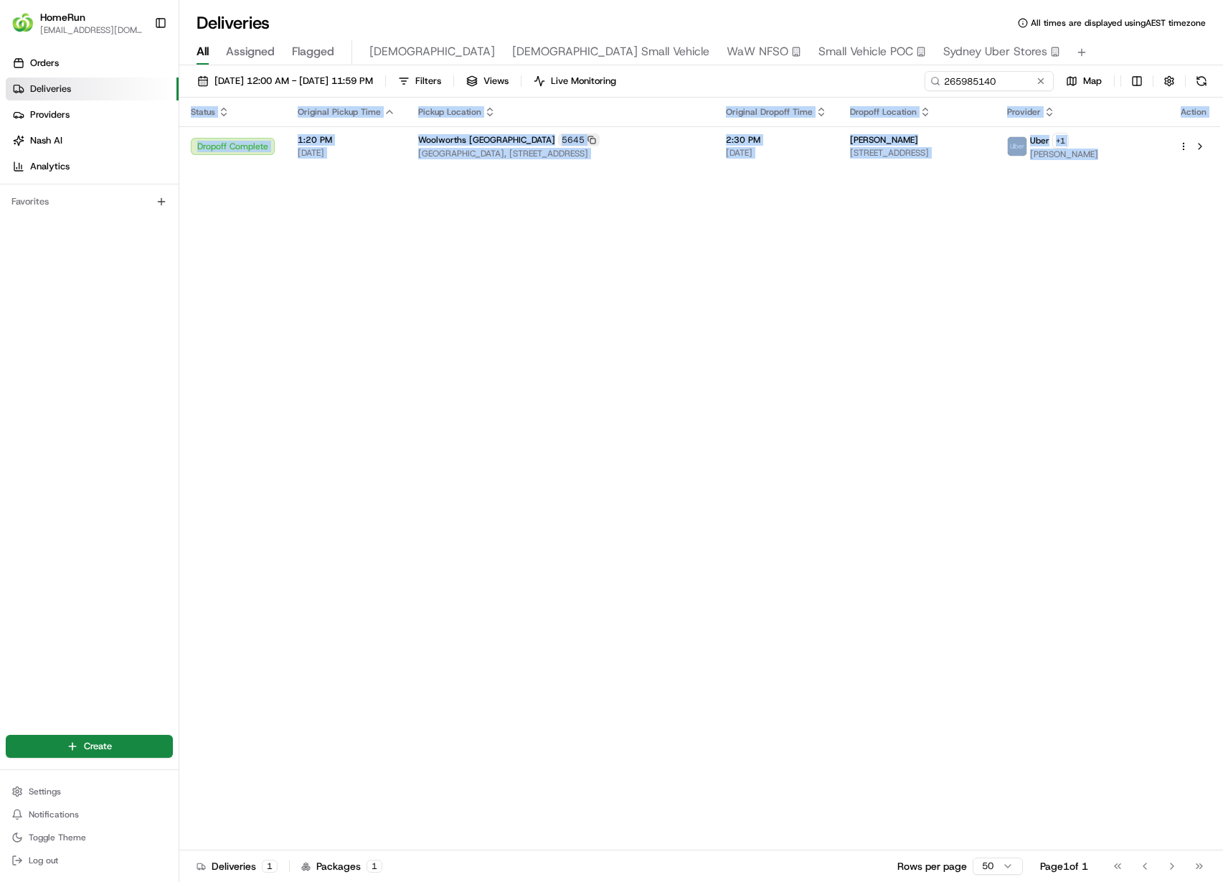
click at [323, 305] on div "Status Original Pickup Time Pickup Location Original Dropoff Time Dropoff Locat…" at bounding box center [699, 474] width 1041 height 752
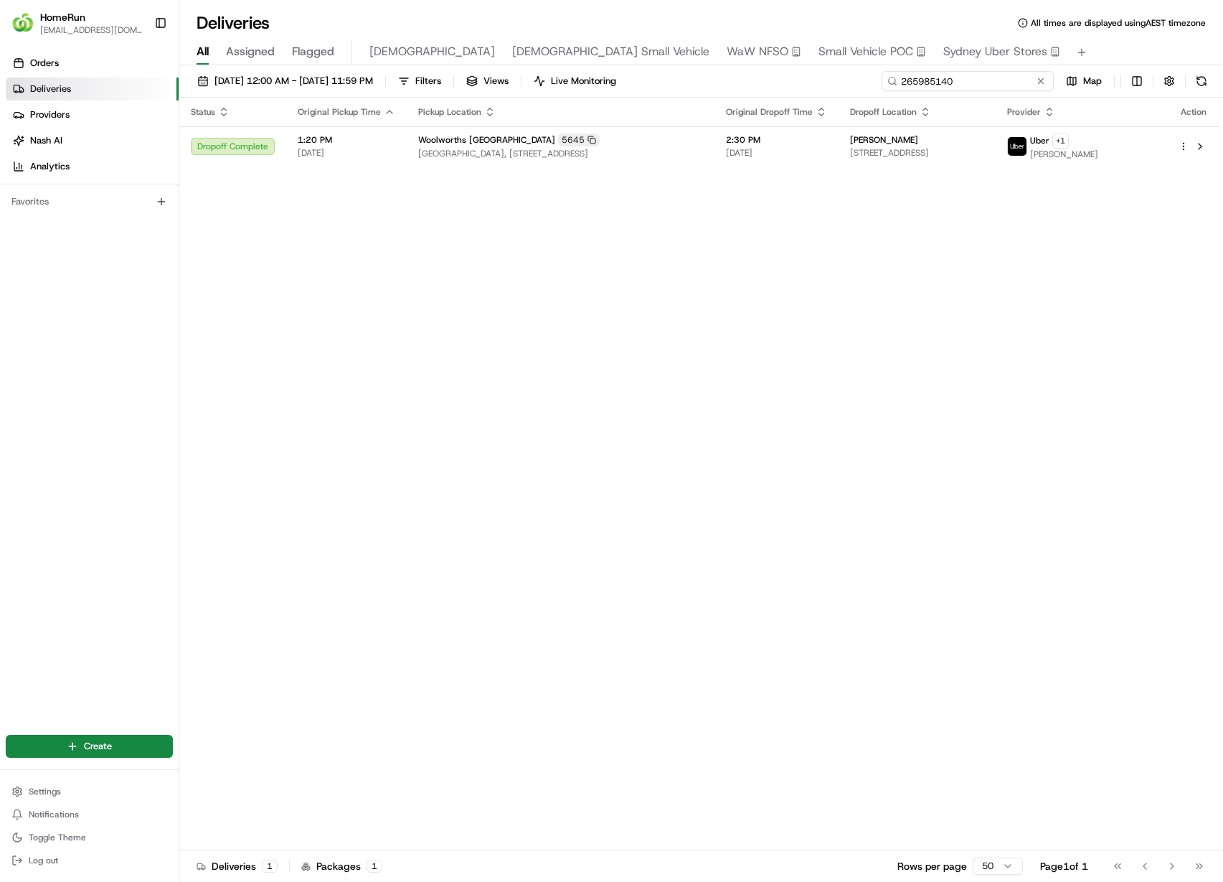
click at [996, 72] on input "265985140" at bounding box center [968, 81] width 172 height 20
click at [989, 80] on input "265985140" at bounding box center [968, 81] width 172 height 20
paste input "6021533"
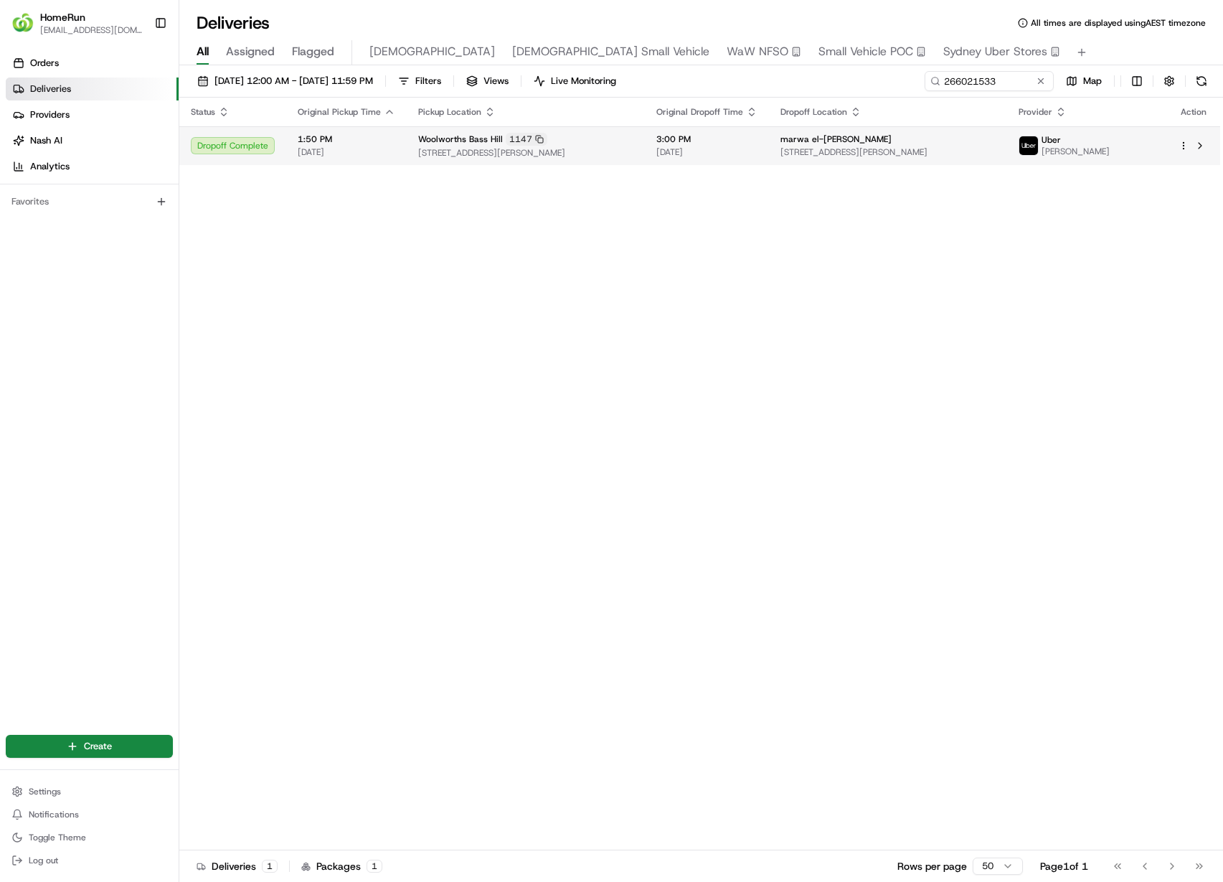
click at [923, 159] on td "marwa el-haddad 10 Lincoln Rd, Georges Hall, NSW 2198, AU" at bounding box center [888, 145] width 238 height 39
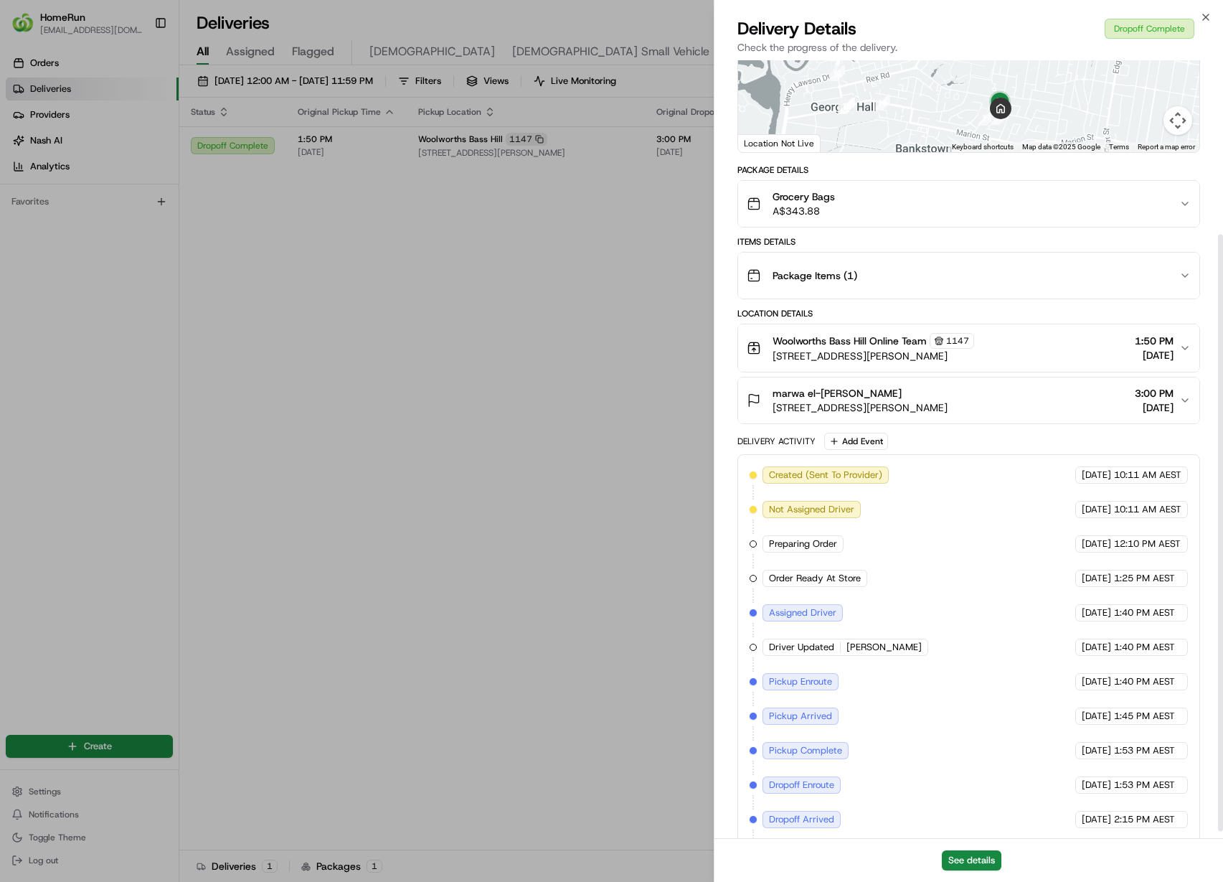
scroll to position [235, 0]
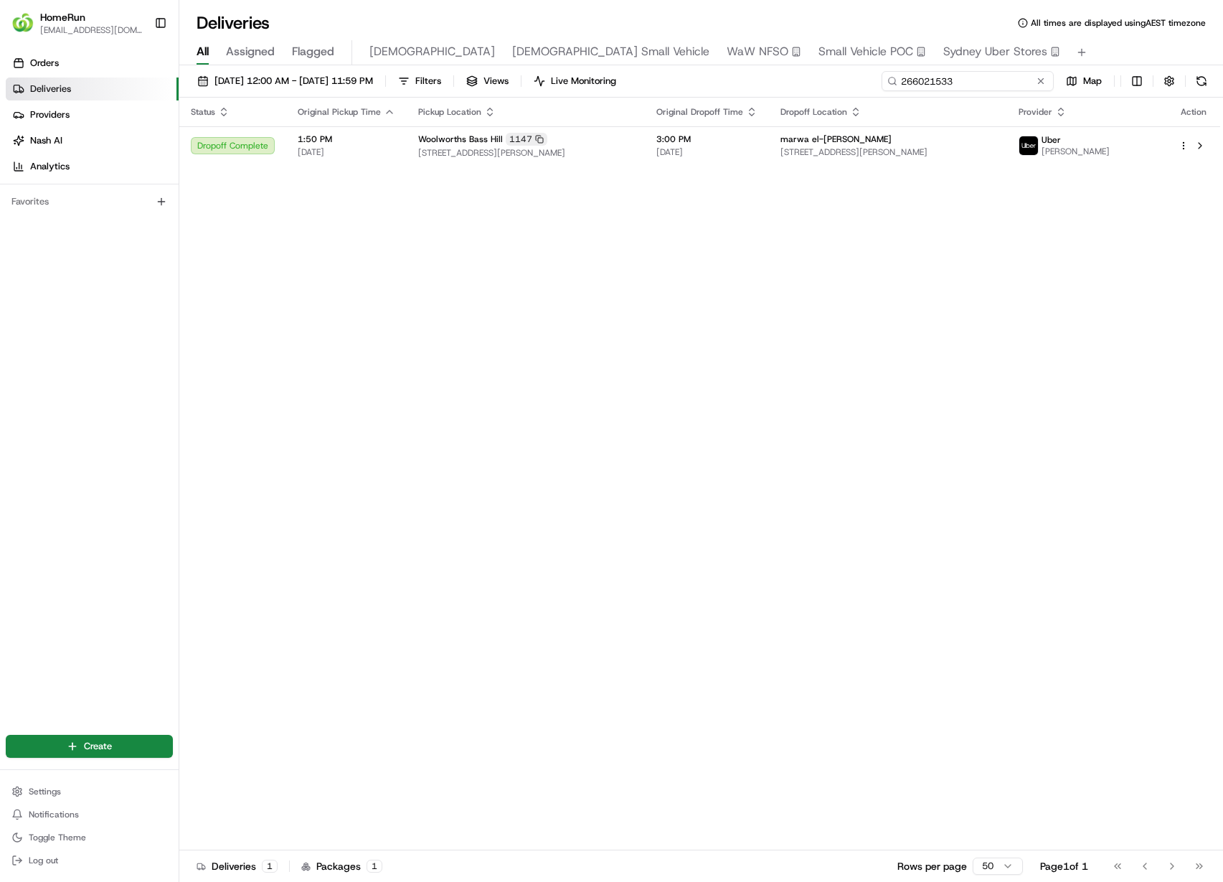
click at [1012, 85] on input "266021533" at bounding box center [968, 81] width 172 height 20
paste input "68506"
click at [1057, 156] on td "Uber MAHDI K." at bounding box center [1097, 145] width 139 height 39
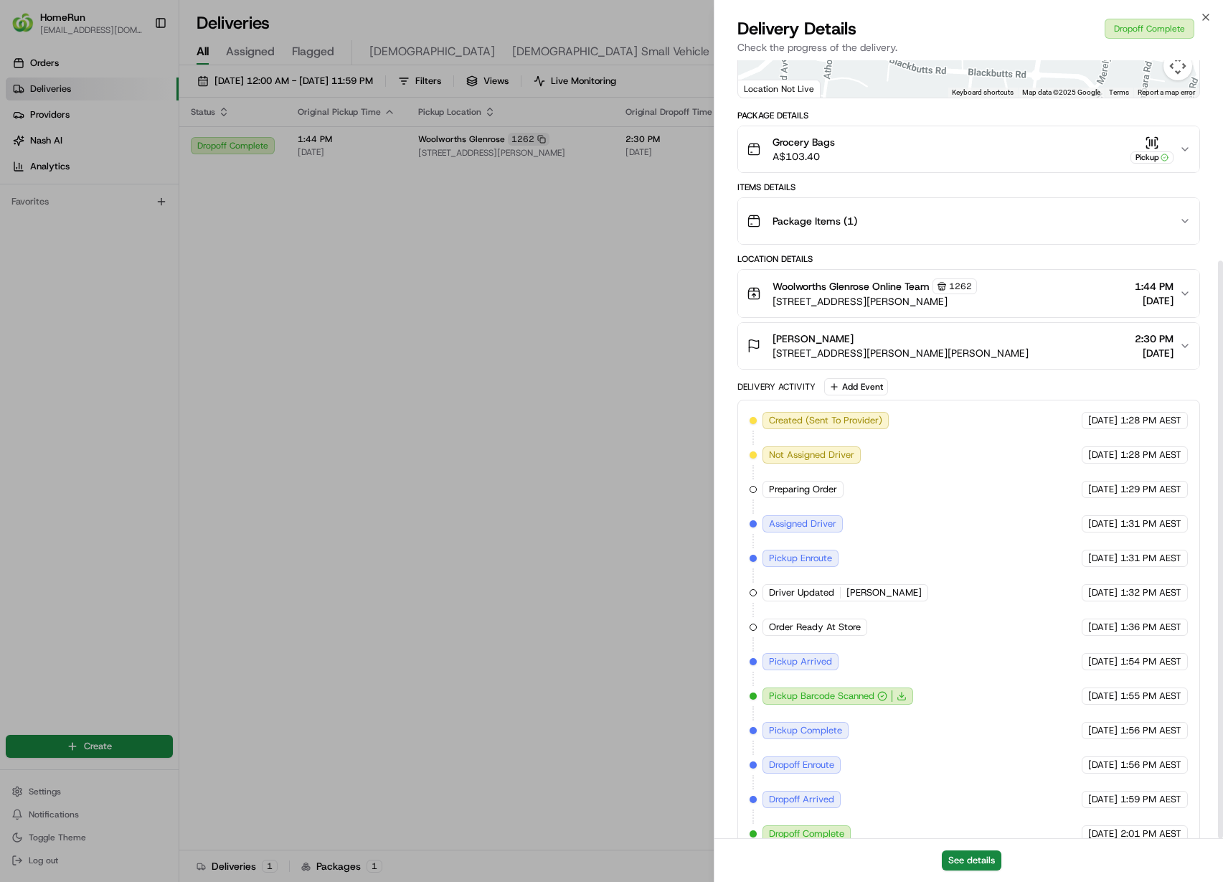
scroll to position [270, 0]
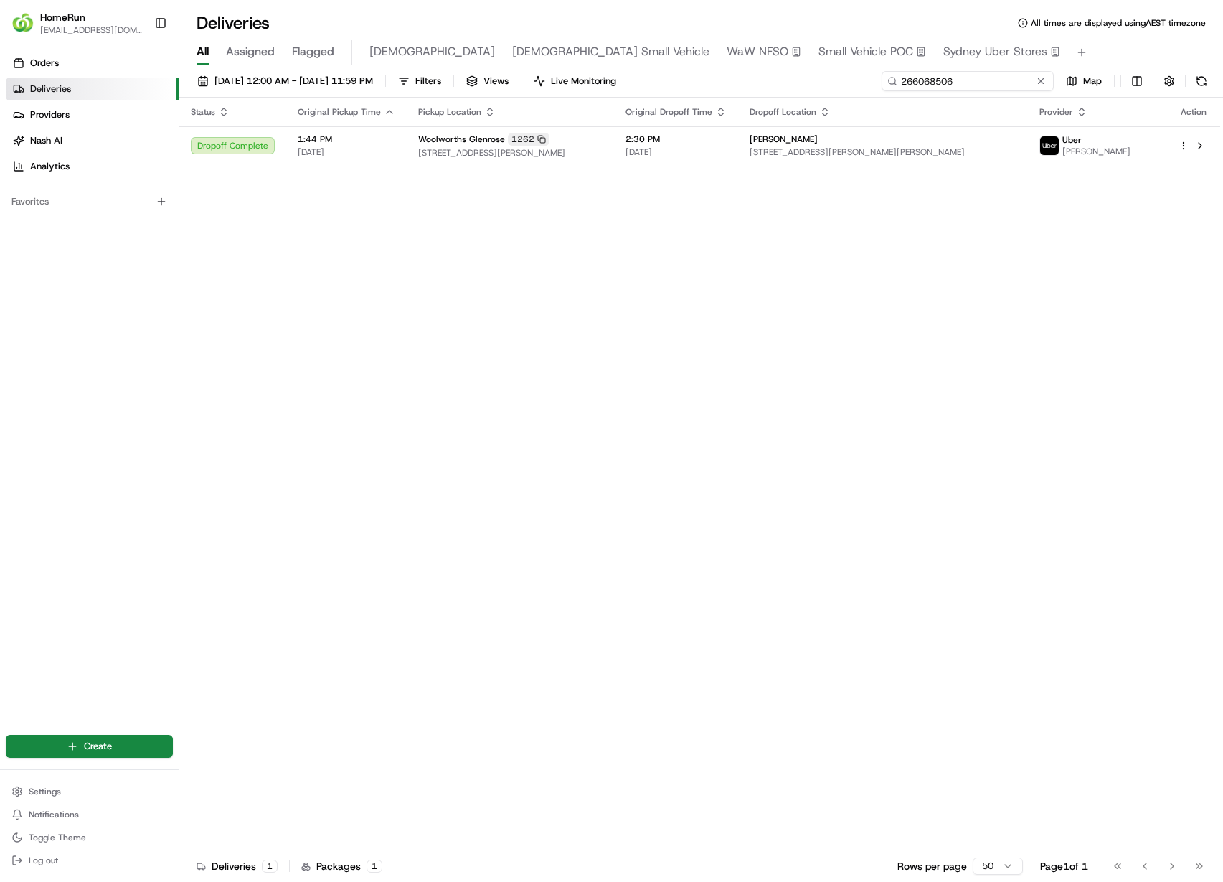
click at [985, 88] on input "266068506" at bounding box center [968, 81] width 172 height 20
paste input "09452"
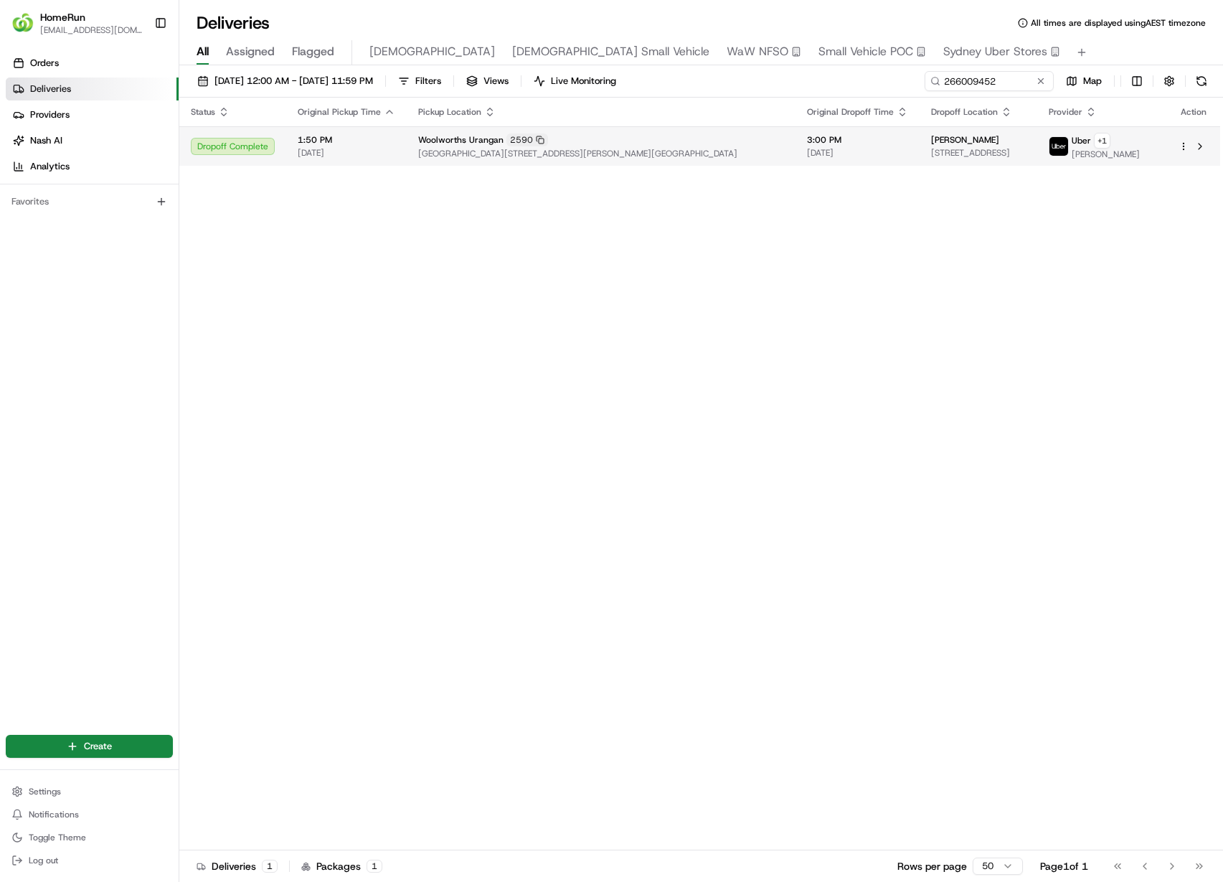
click at [920, 161] on td "Tanya Barron 2 Mahogany Street, Kawungan, QLD 4655, AU" at bounding box center [979, 145] width 118 height 39
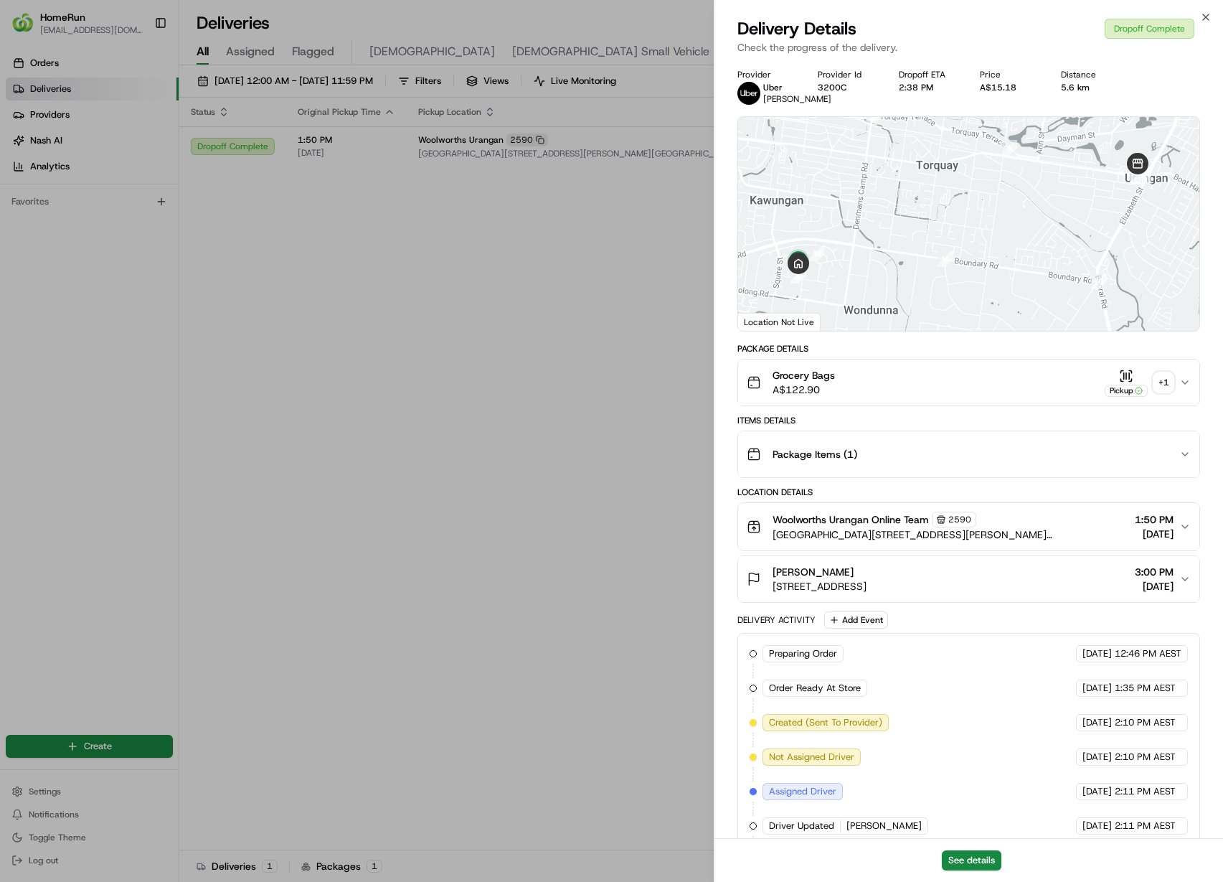
click at [1165, 385] on div "+ 1" at bounding box center [1163, 382] width 20 height 20
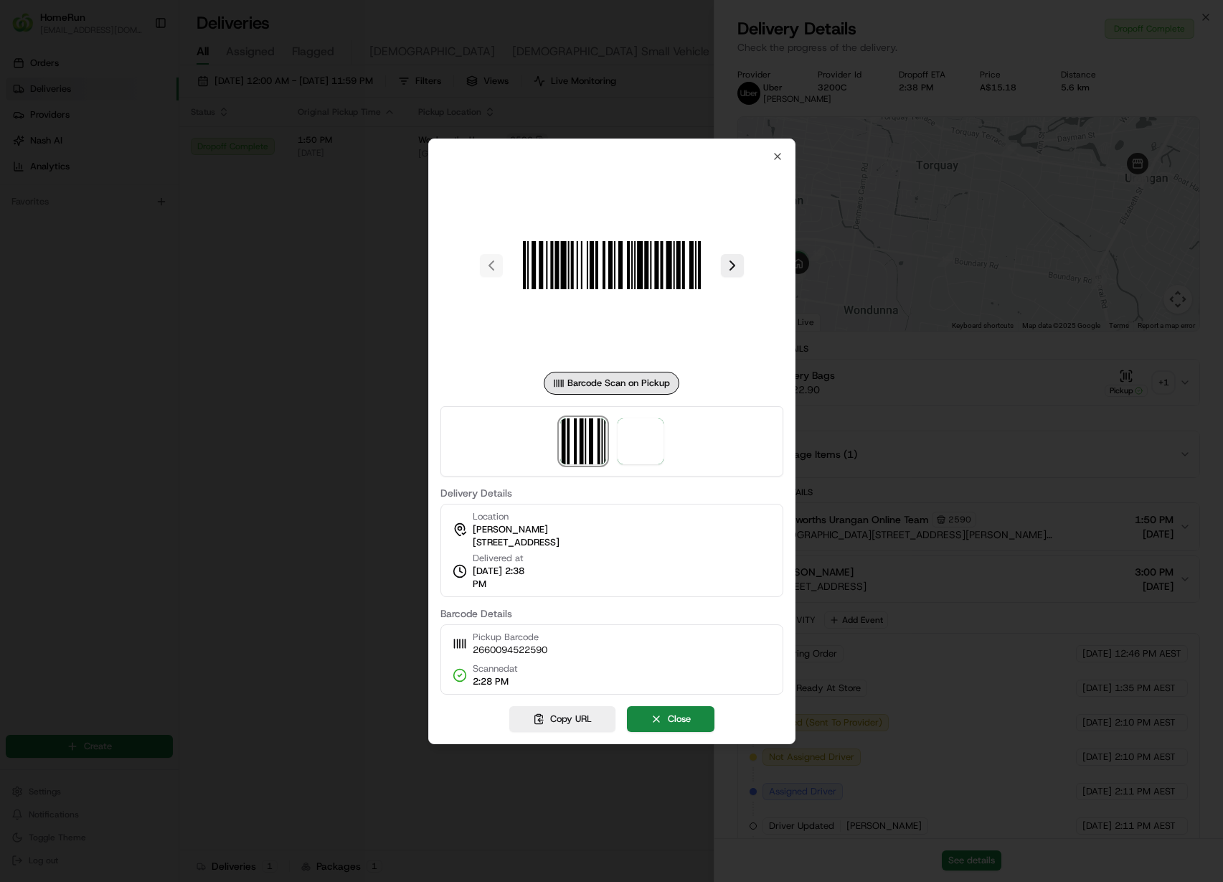
click at [981, 462] on div at bounding box center [611, 441] width 1223 height 882
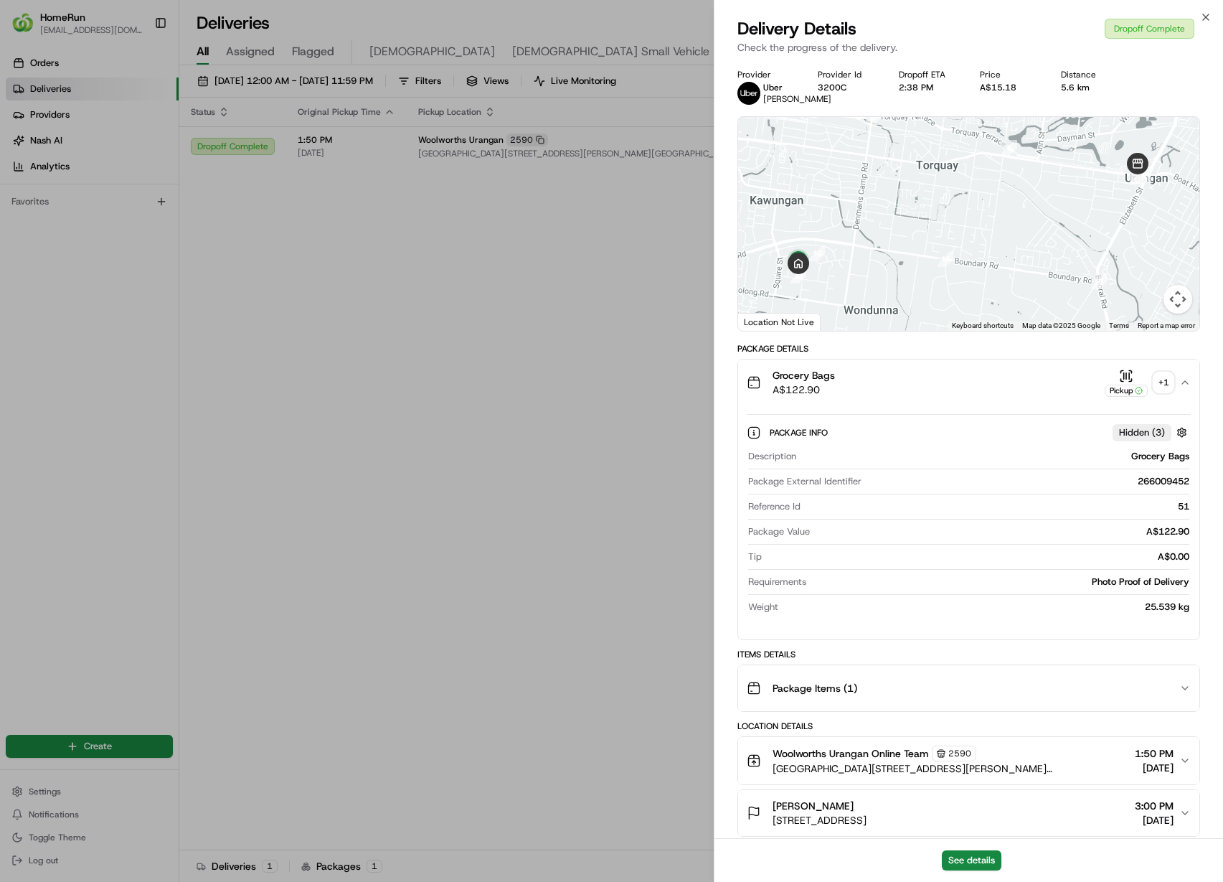
click at [1169, 392] on div "+ 1" at bounding box center [1163, 382] width 20 height 20
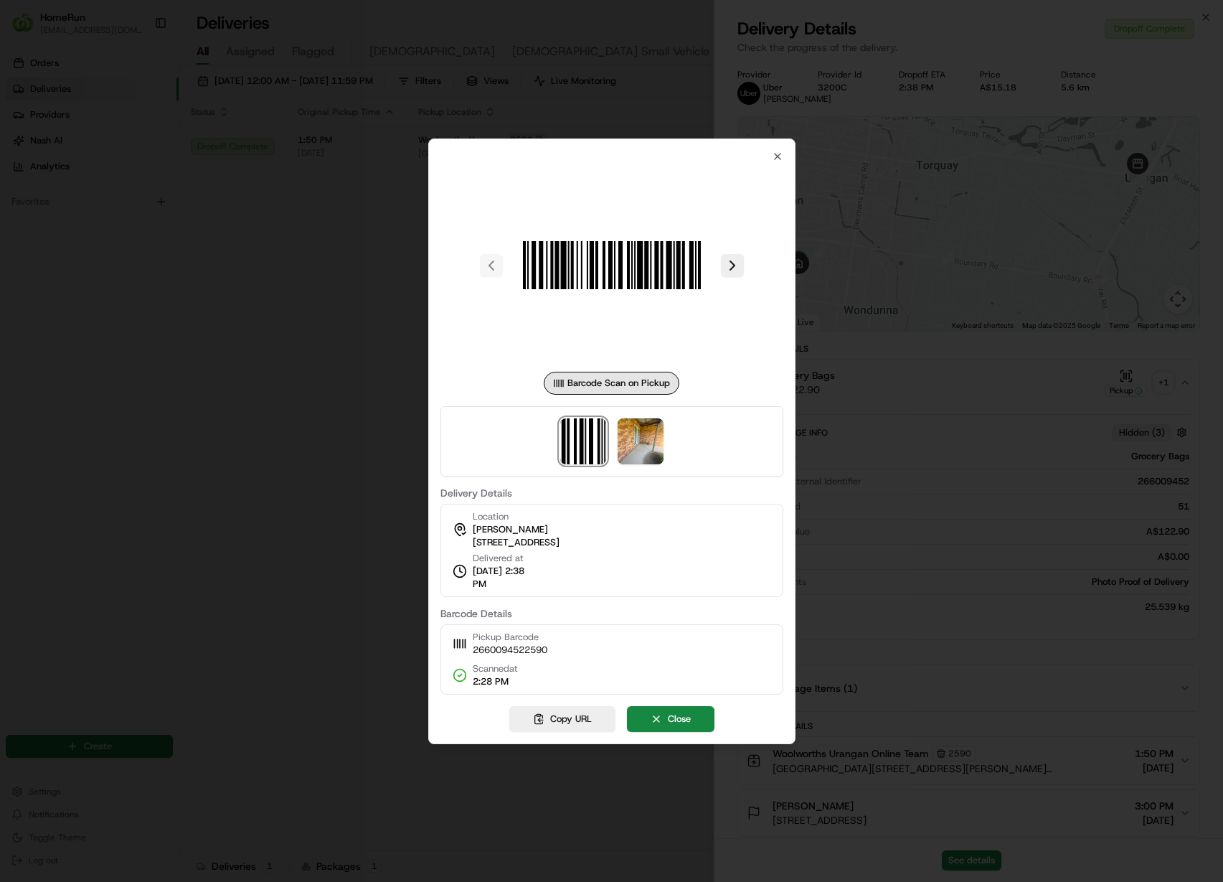
click at [665, 446] on div at bounding box center [611, 441] width 343 height 70
click at [638, 442] on img at bounding box center [641, 441] width 46 height 46
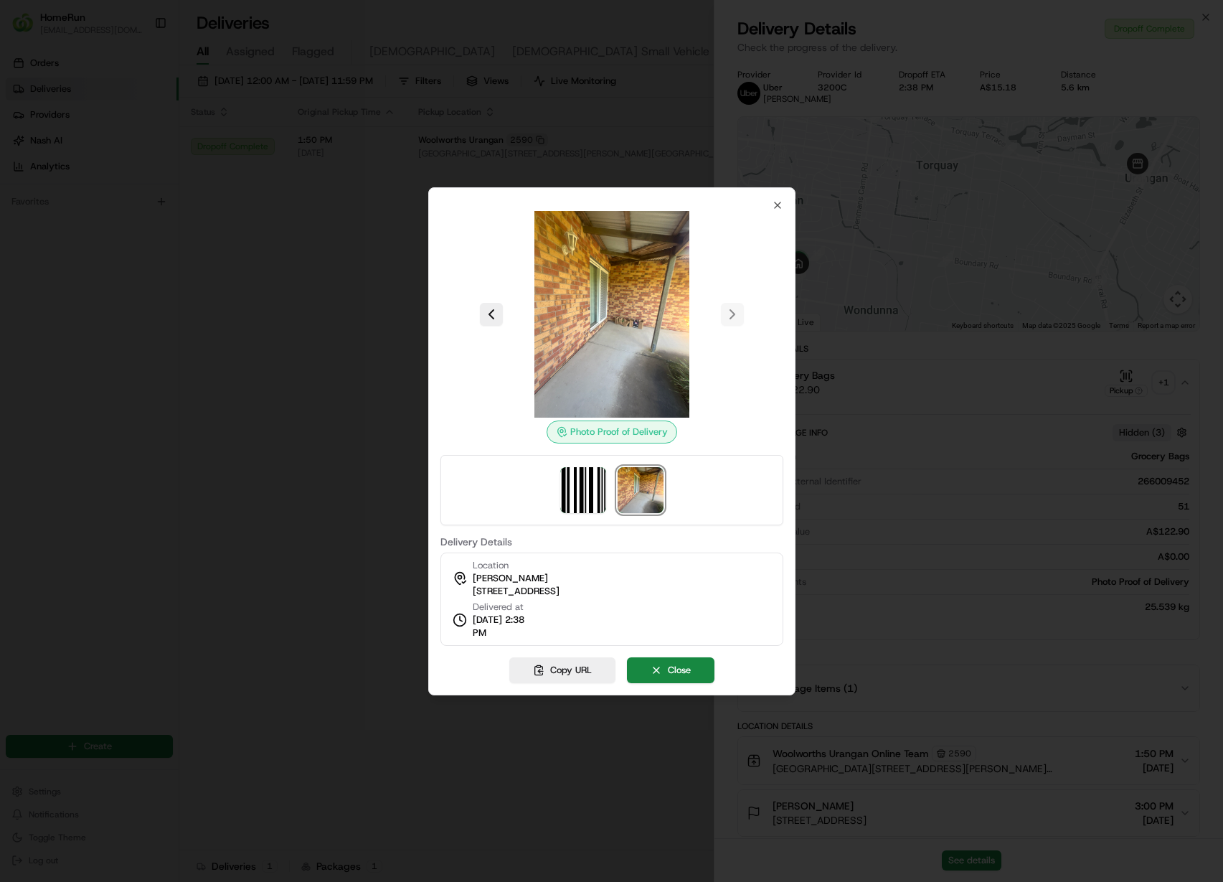
click at [333, 264] on div at bounding box center [611, 441] width 1223 height 882
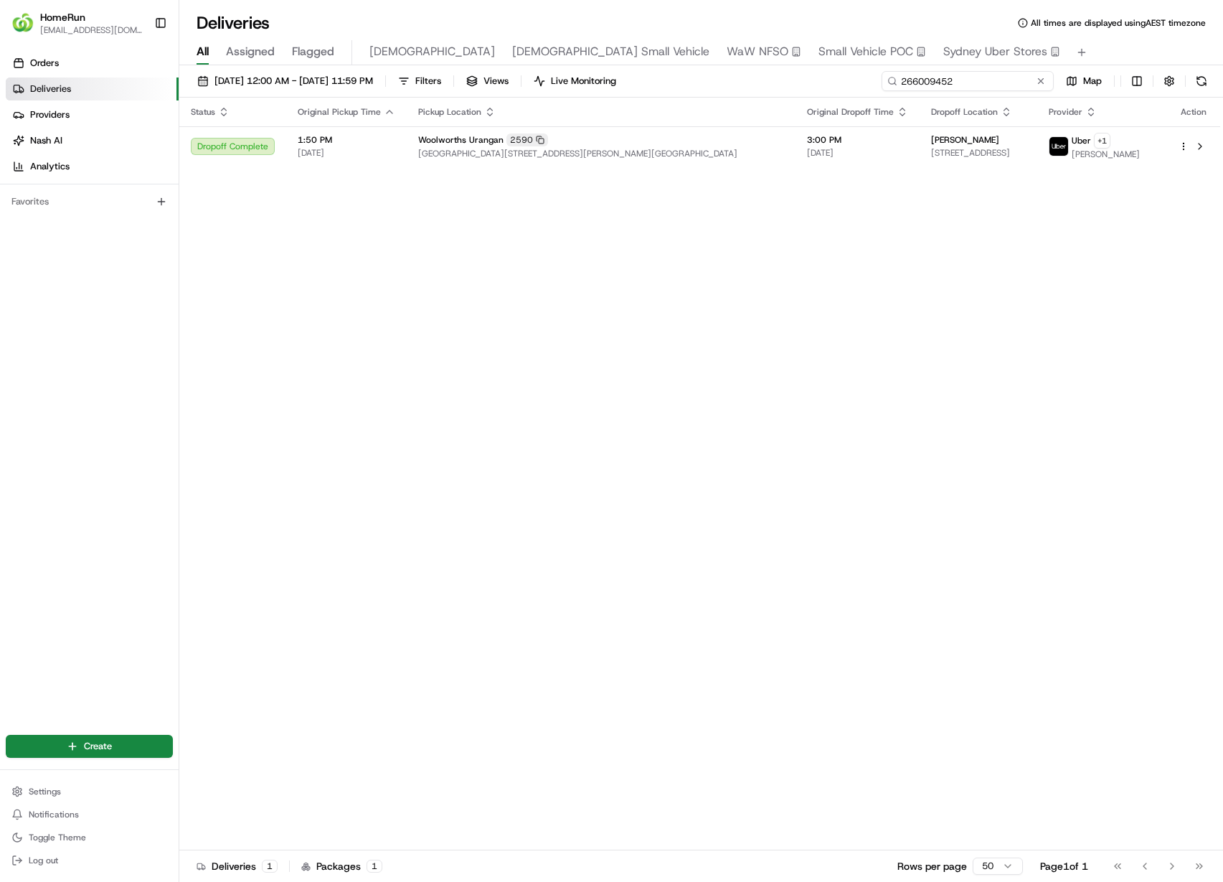
click at [991, 86] on input "266009452" at bounding box center [968, 81] width 172 height 20
paste input "4129045"
click at [710, 147] on span "Cnr Boat Harbour Drive And Elizabeth Street, Urangan, QLD 4655, AU" at bounding box center [601, 152] width 366 height 11
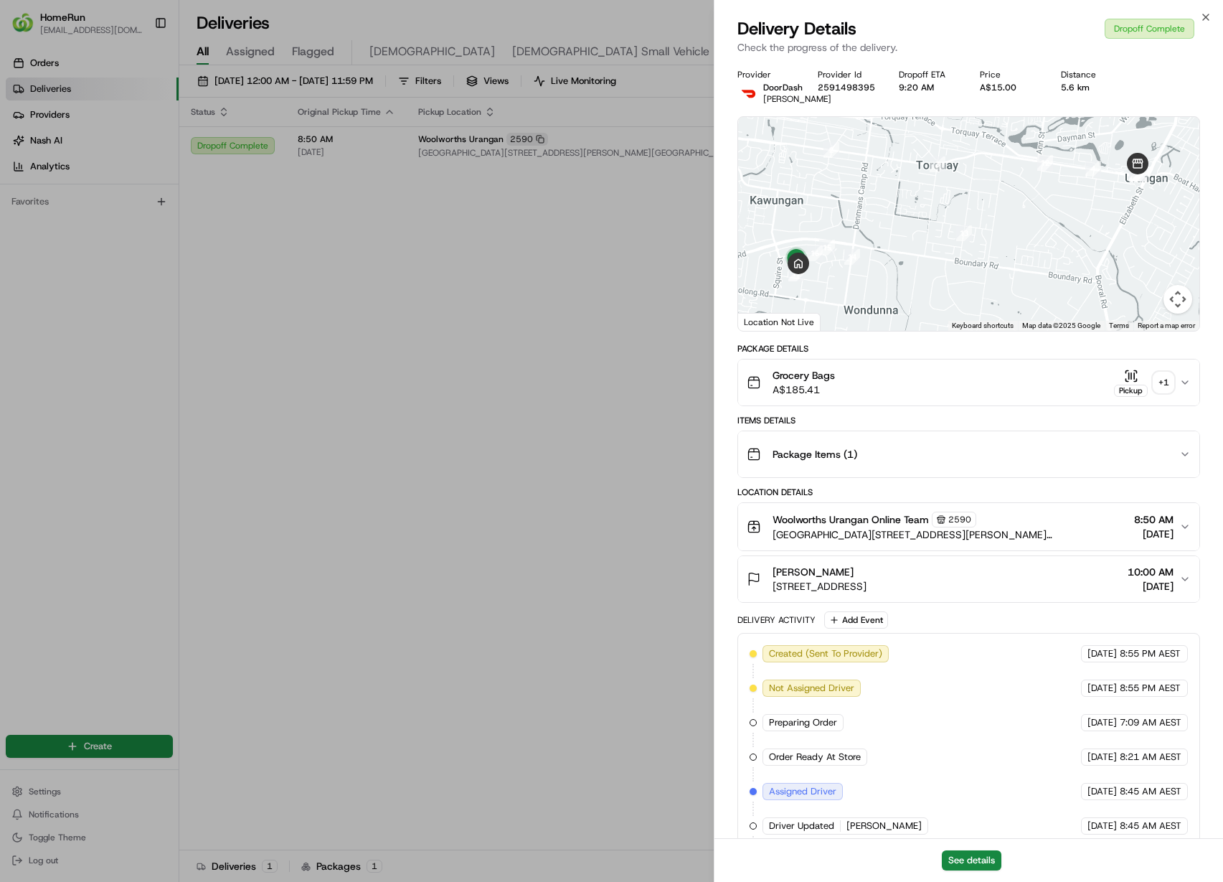
click at [1170, 392] on div "+ 1" at bounding box center [1163, 382] width 20 height 20
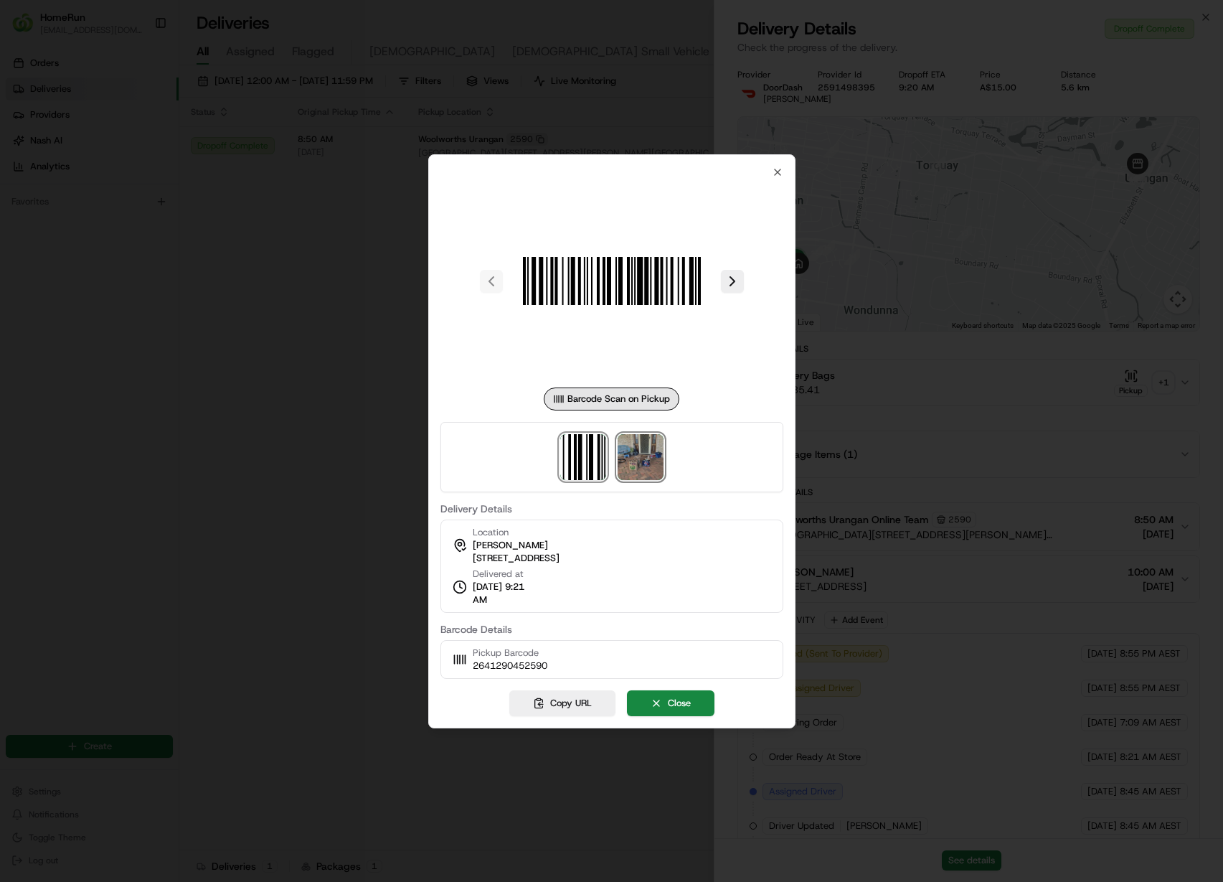
click at [638, 461] on img at bounding box center [641, 457] width 46 height 46
click at [315, 336] on div at bounding box center [611, 441] width 1223 height 882
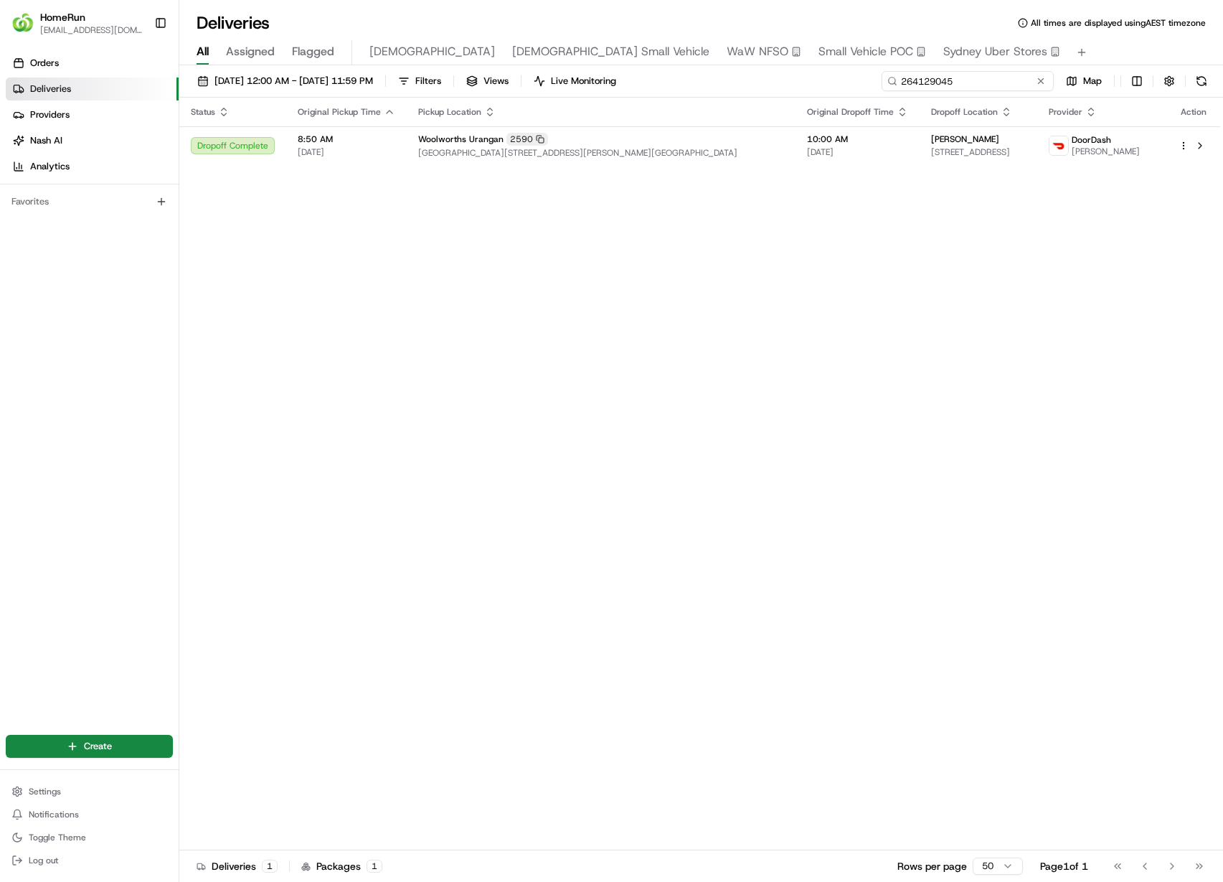
click at [964, 85] on input "264129045" at bounding box center [968, 81] width 172 height 20
paste input "6017770"
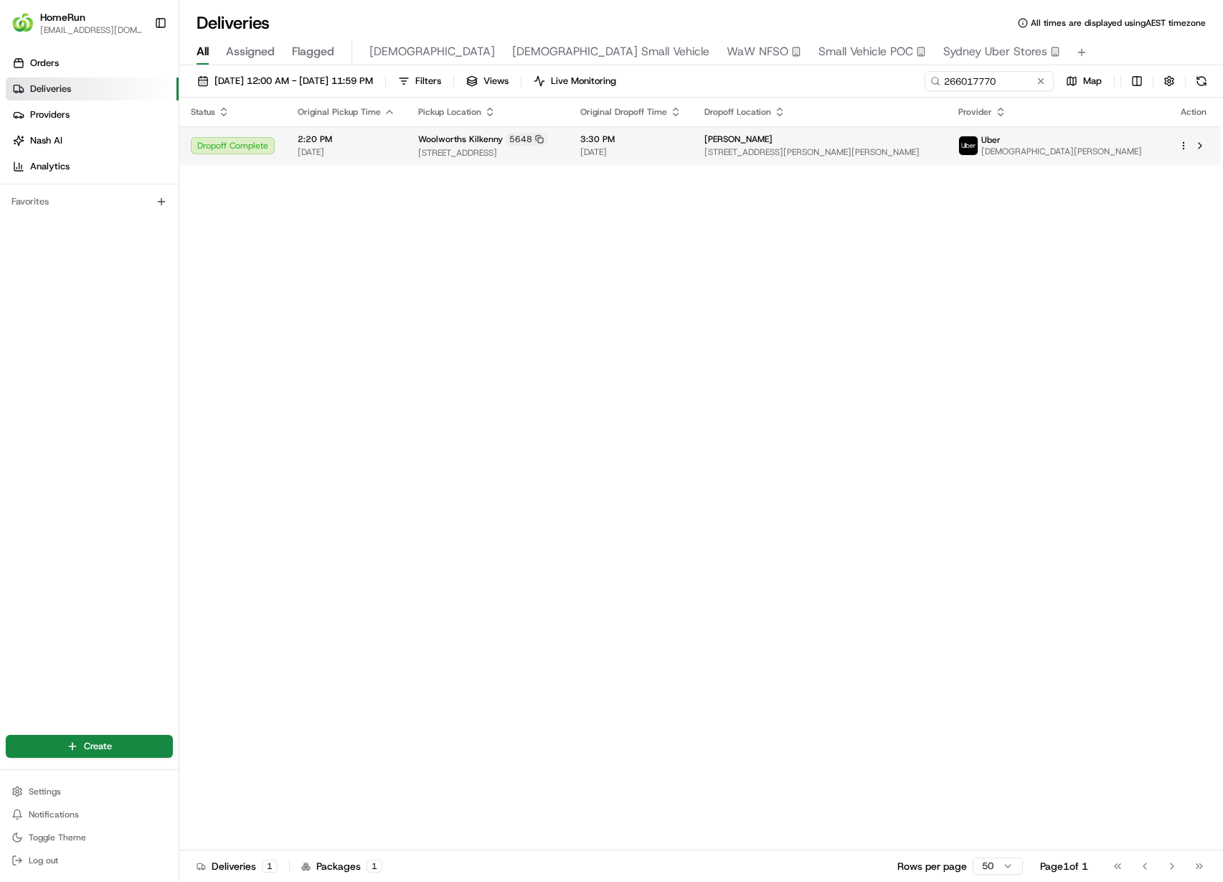
click at [827, 155] on span "119 Crittenden Rd, Findon, SA 5023, AU" at bounding box center [819, 151] width 231 height 11
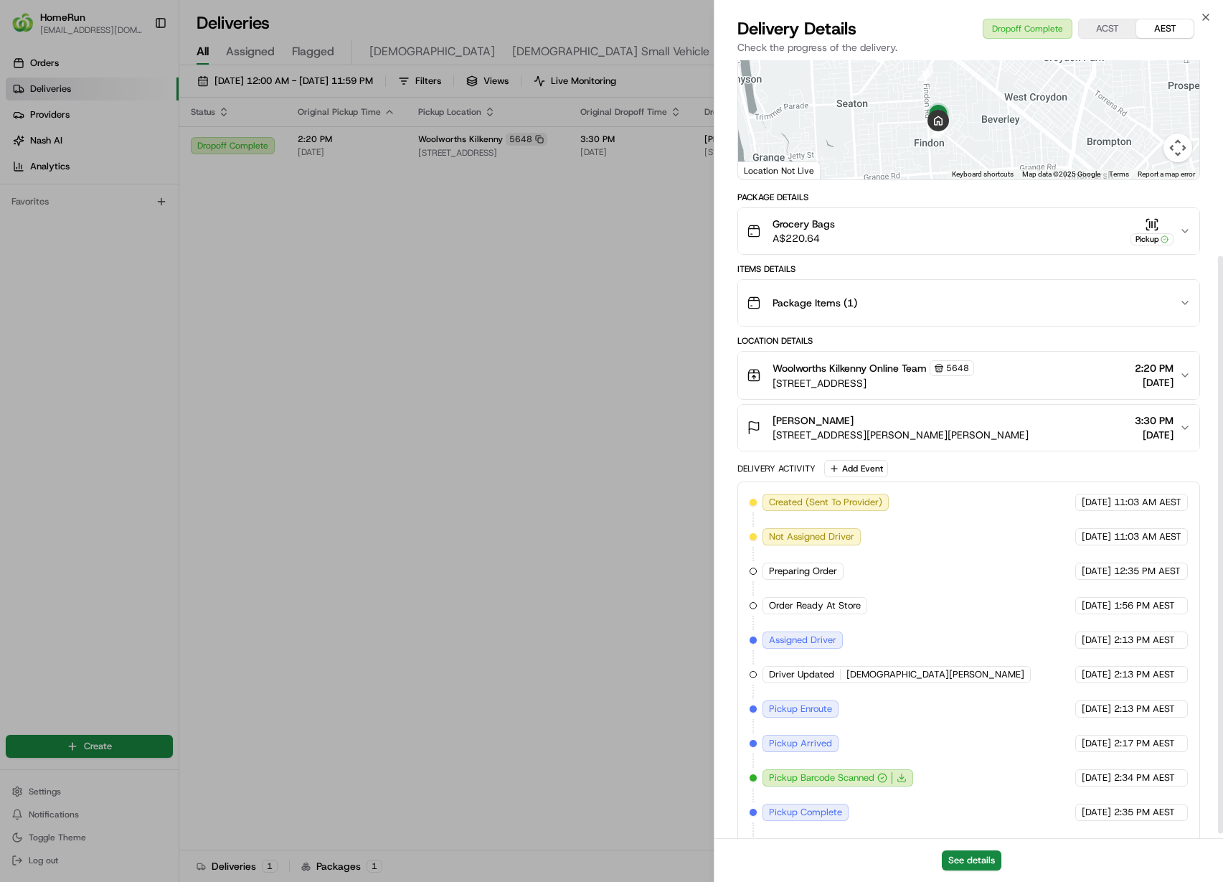
scroll to position [270, 0]
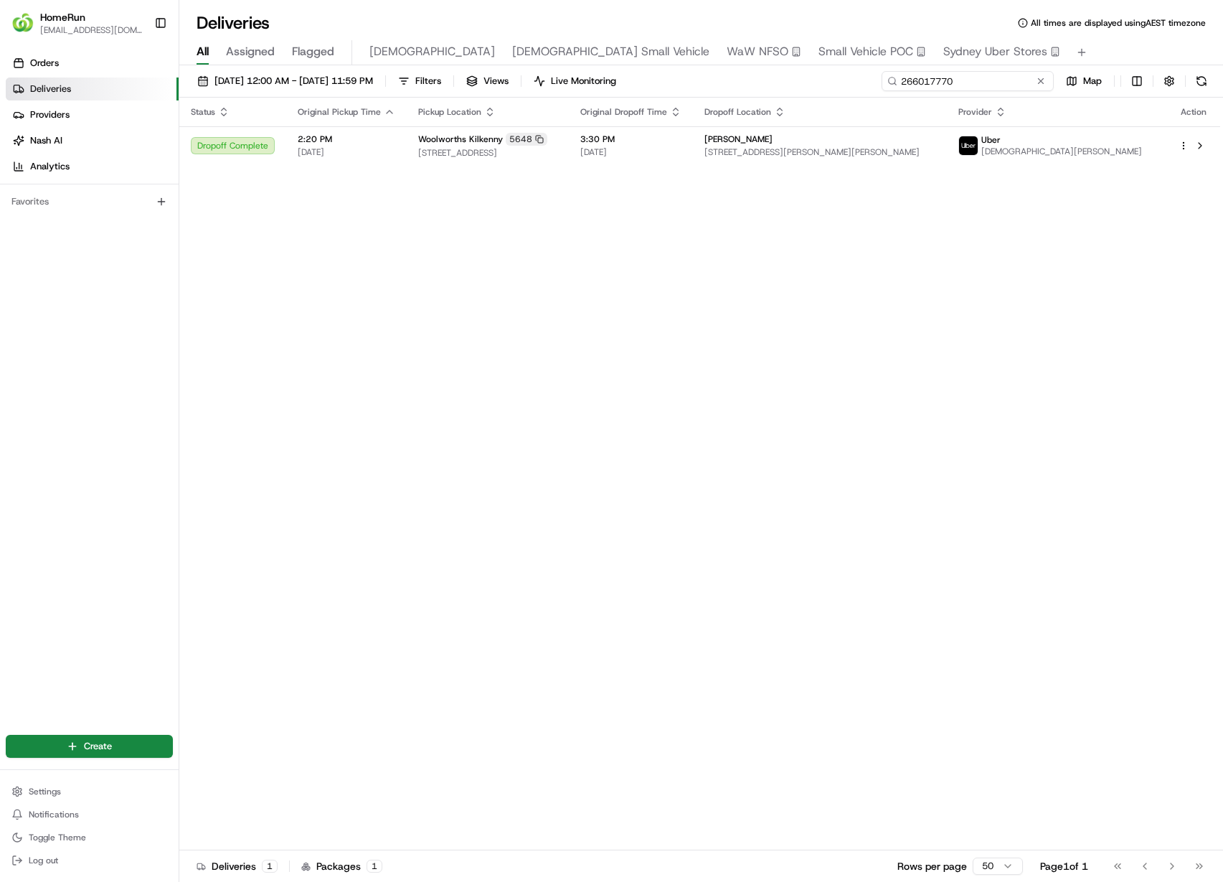
click at [960, 82] on input "266017770" at bounding box center [968, 81] width 172 height 20
paste input "5925686"
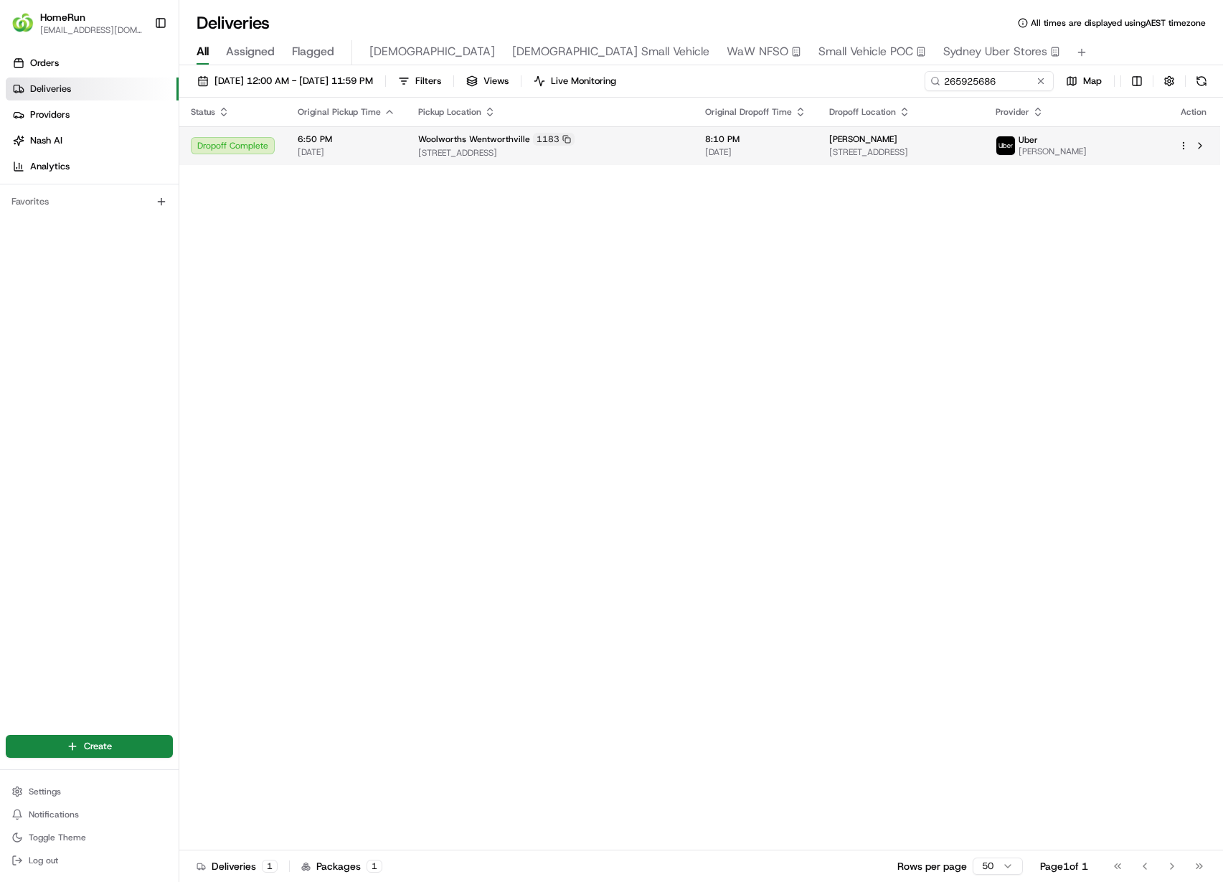
click at [921, 158] on td "meegan andrews 28 Rupert St, Merrylands West, NSW 2160, AU" at bounding box center [901, 145] width 166 height 39
click at [957, 90] on input "265925686" at bounding box center [968, 81] width 172 height 20
paste input "028162"
click at [877, 153] on span "4 Fox St, U 5, Spearwood, WA 6163, AU" at bounding box center [891, 151] width 150 height 11
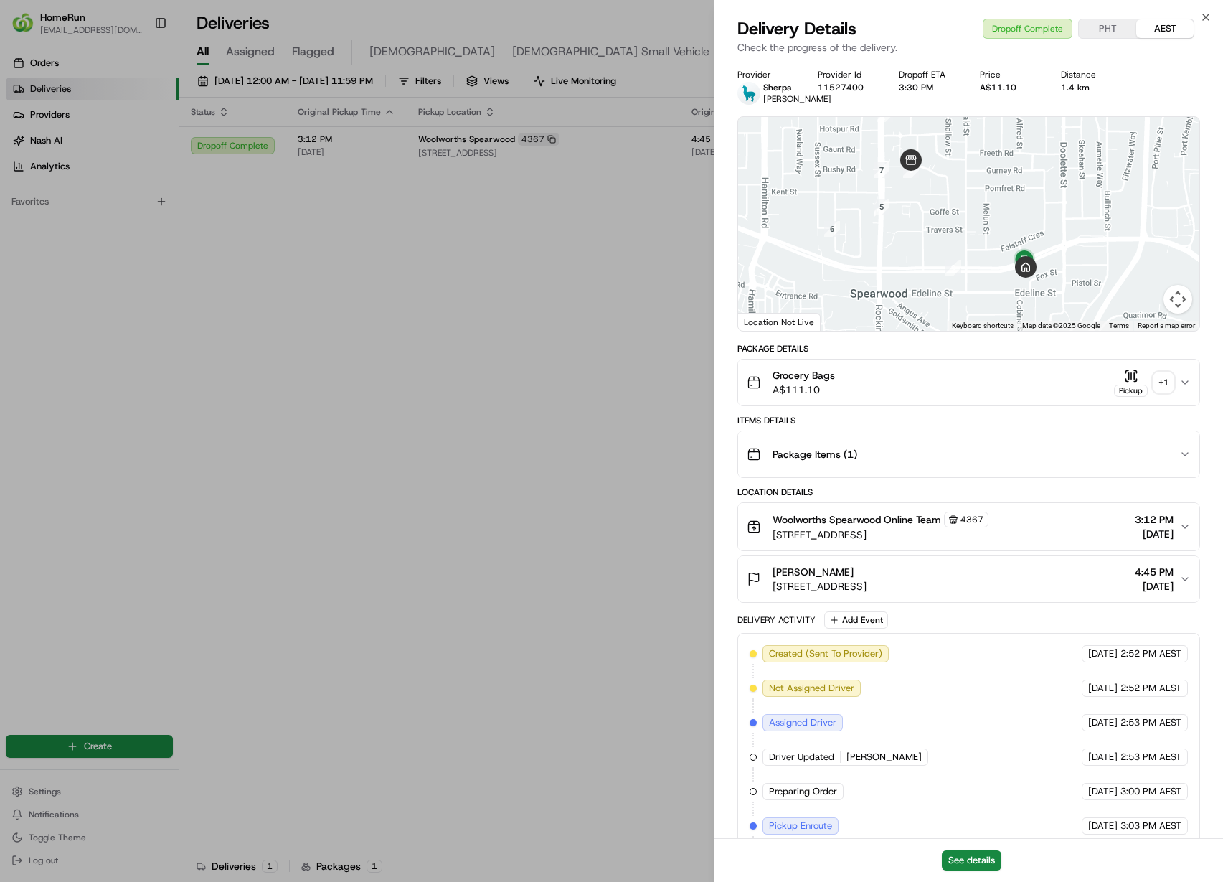
click at [1163, 397] on button "Pickup + 1" at bounding box center [1144, 383] width 60 height 28
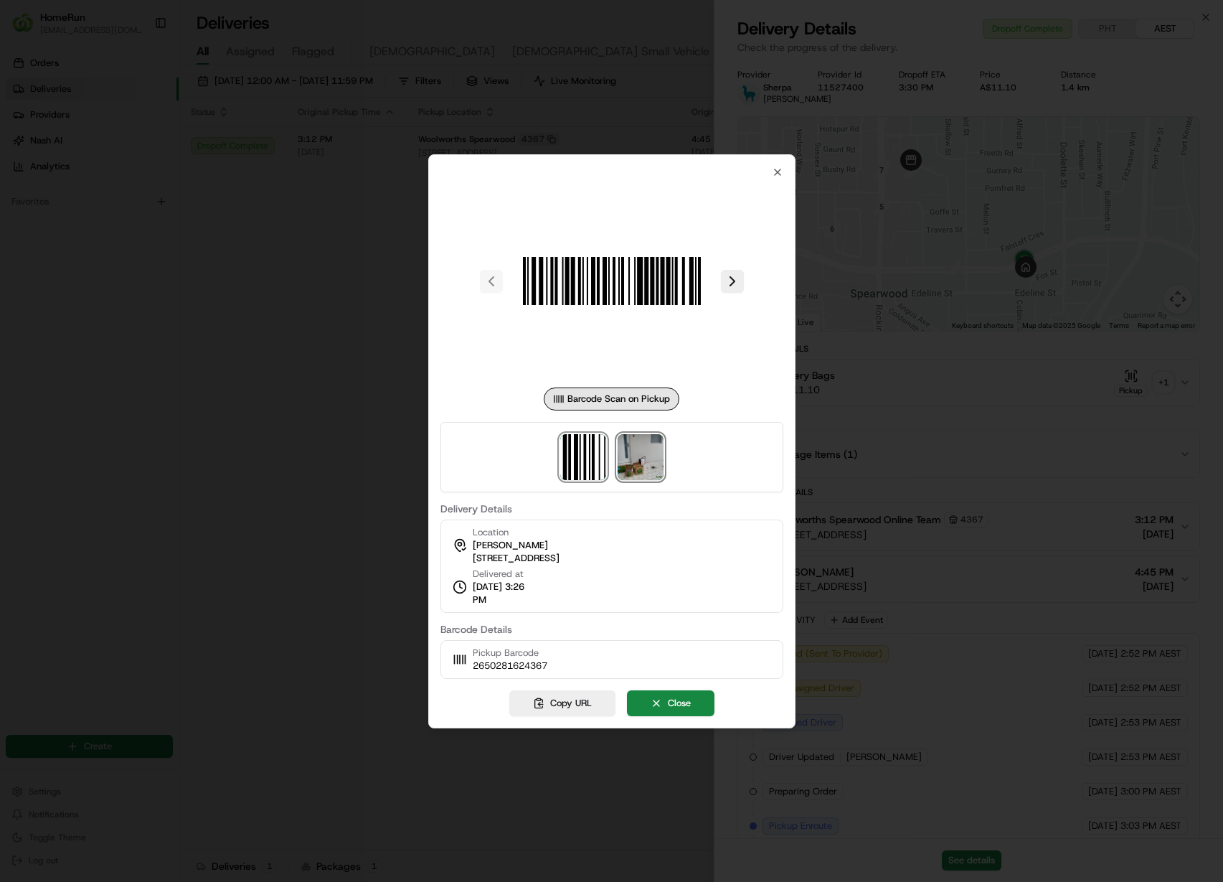
click at [657, 463] on img at bounding box center [641, 457] width 46 height 46
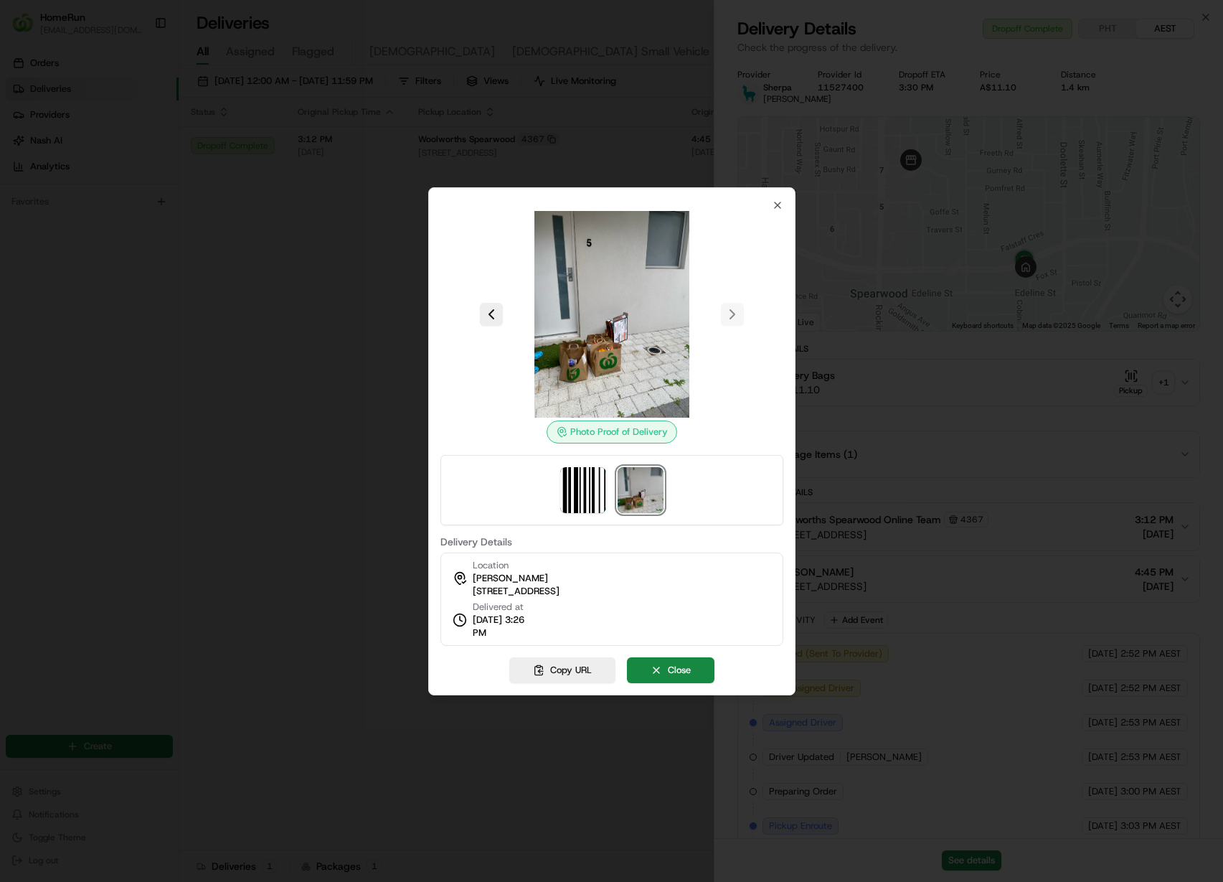
click at [292, 359] on div at bounding box center [611, 441] width 1223 height 882
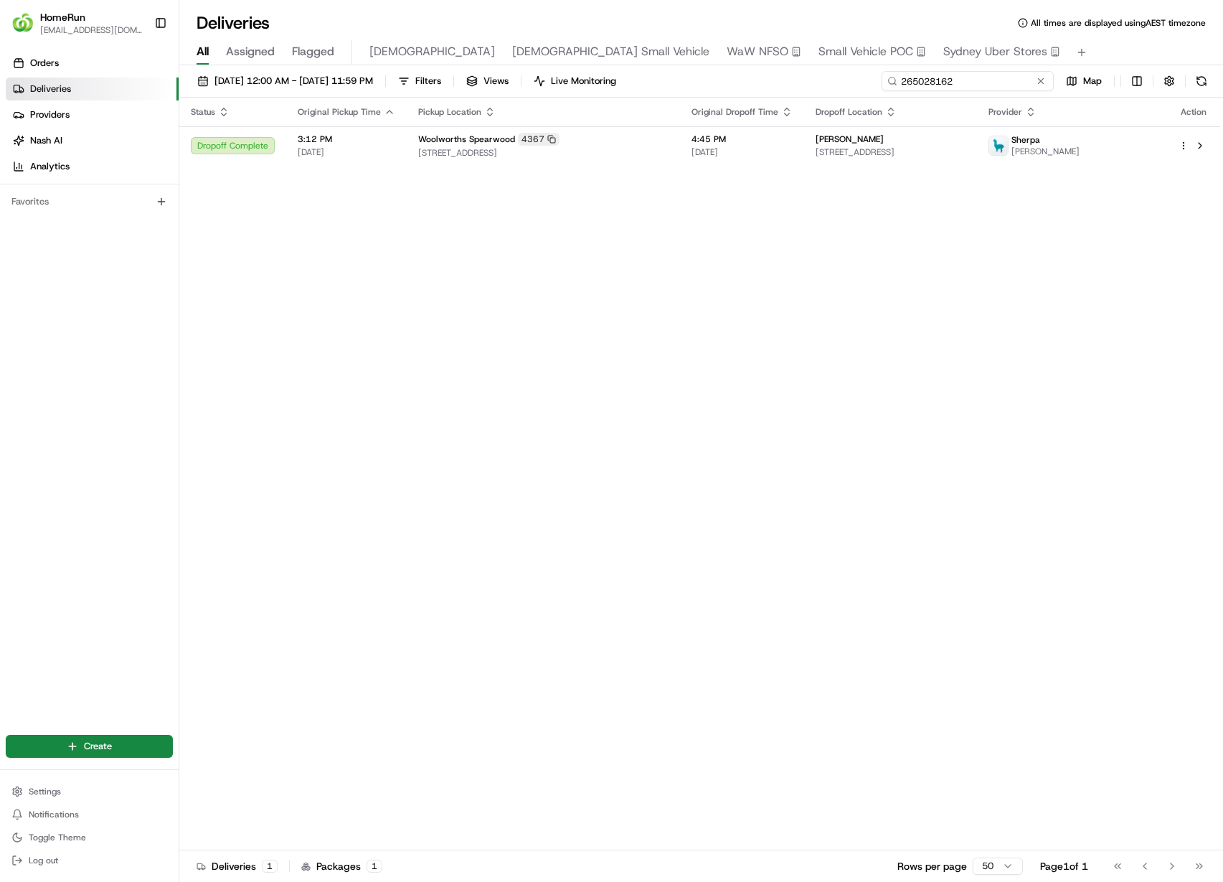
click at [1010, 76] on input "265028162" at bounding box center [968, 81] width 172 height 20
paste input "0020001"
click at [888, 146] on span "4 Fox St, U 5, Spearwood, WA 6163, AU" at bounding box center [891, 151] width 150 height 11
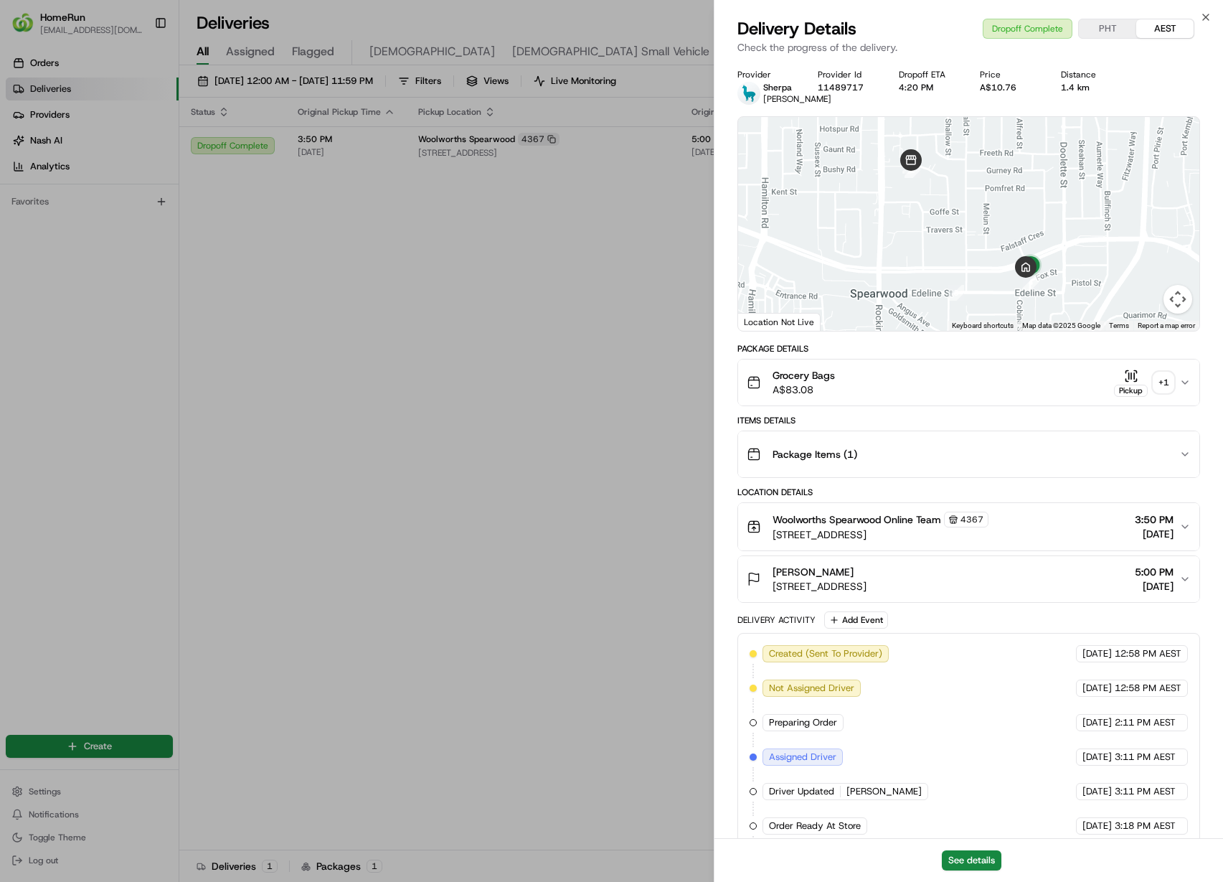
click at [1166, 392] on div "+ 1" at bounding box center [1163, 382] width 20 height 20
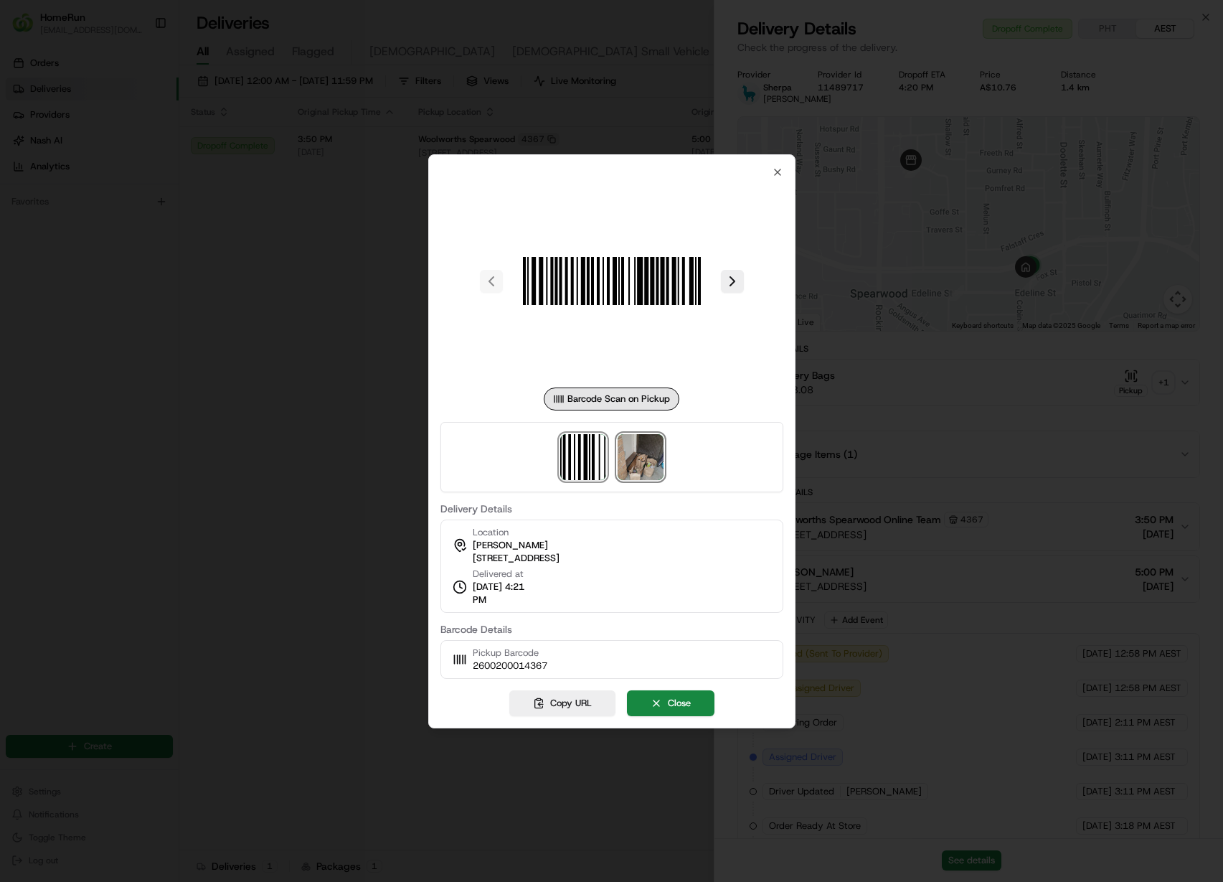
click at [623, 461] on img at bounding box center [641, 457] width 46 height 46
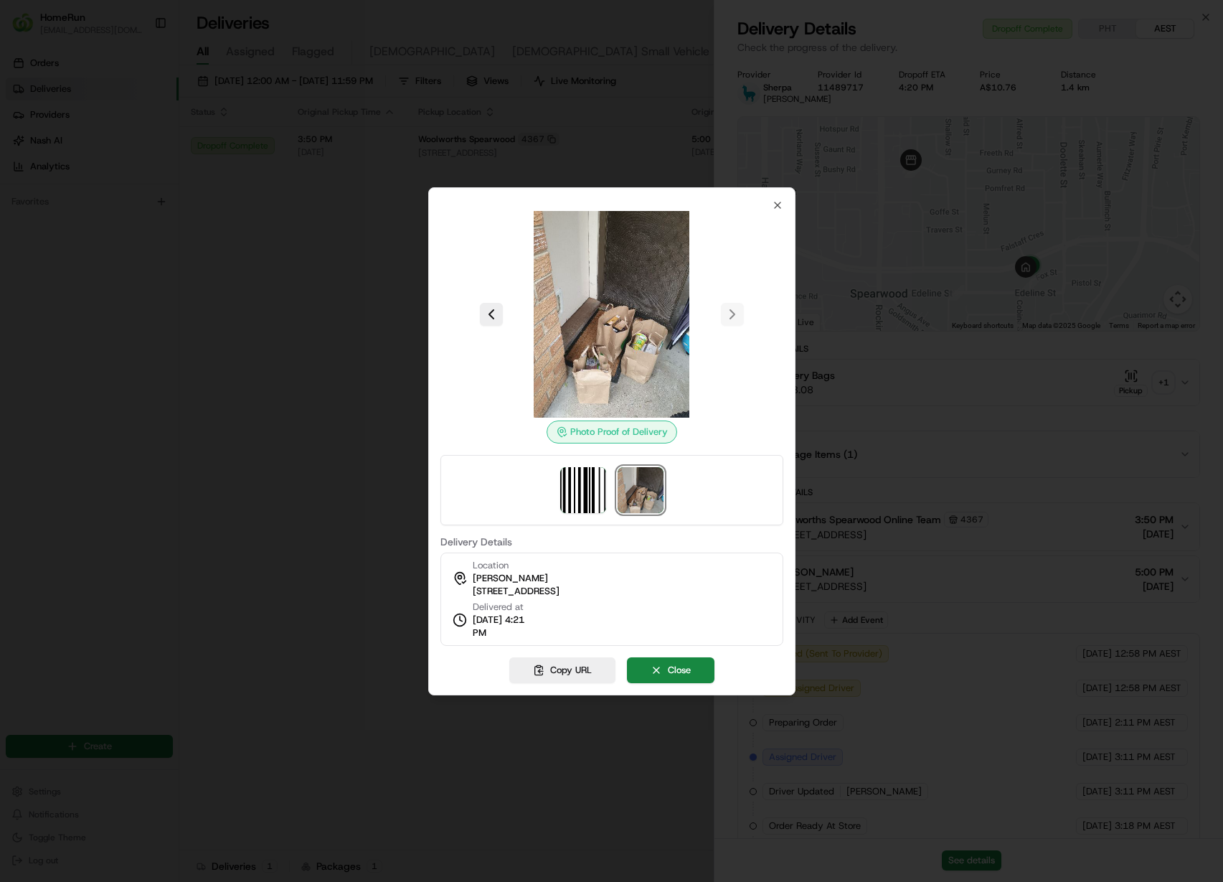
click at [306, 237] on div at bounding box center [611, 441] width 1223 height 882
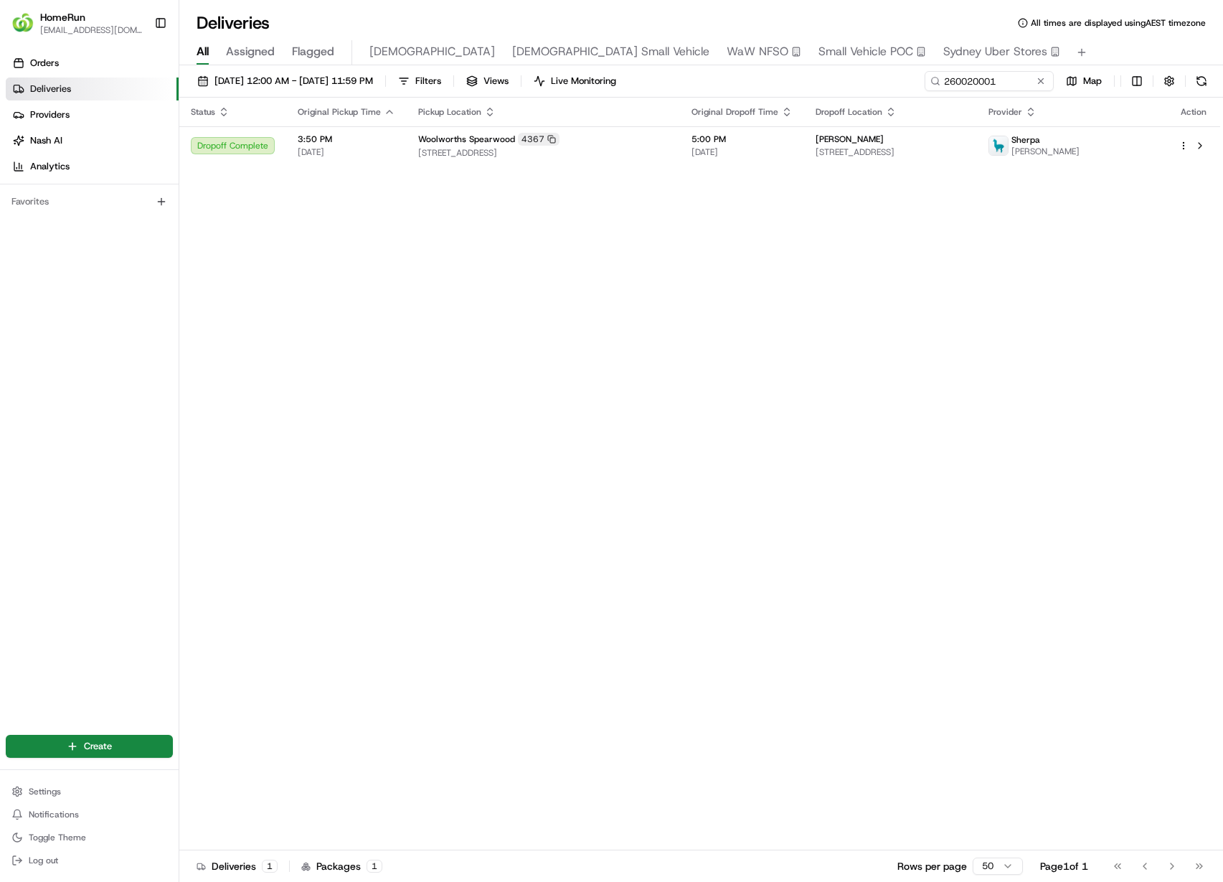
click at [1010, 63] on div "All Assigned Flagged Christian Christian Small Vehicle WaW NFSO Small Vehicle P…" at bounding box center [701, 52] width 1044 height 25
click at [992, 80] on input "260020001" at bounding box center [968, 81] width 172 height 20
paste input "6036617"
type input "266036617"
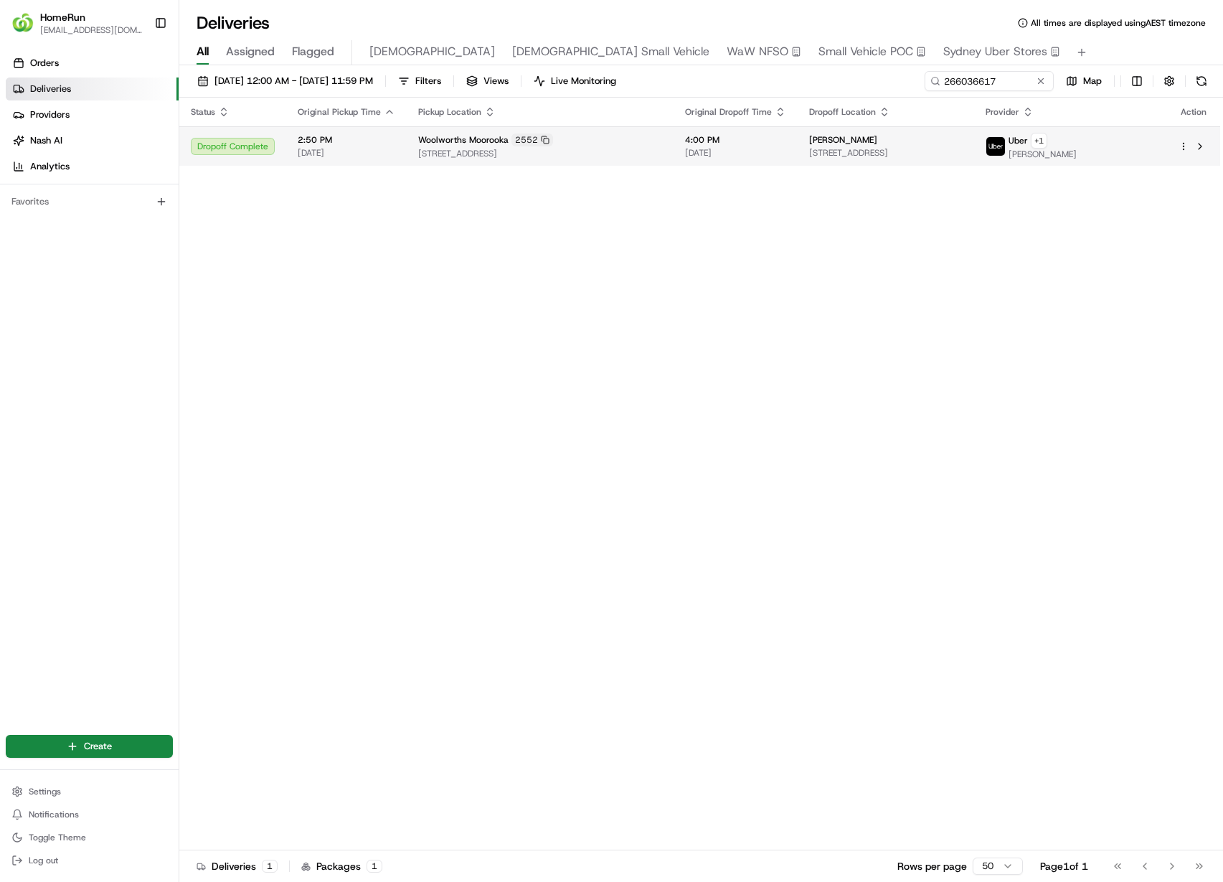
click at [938, 148] on span "24 Kogarah St, Tarragindi, QLD 4121, AU" at bounding box center [885, 152] width 153 height 11
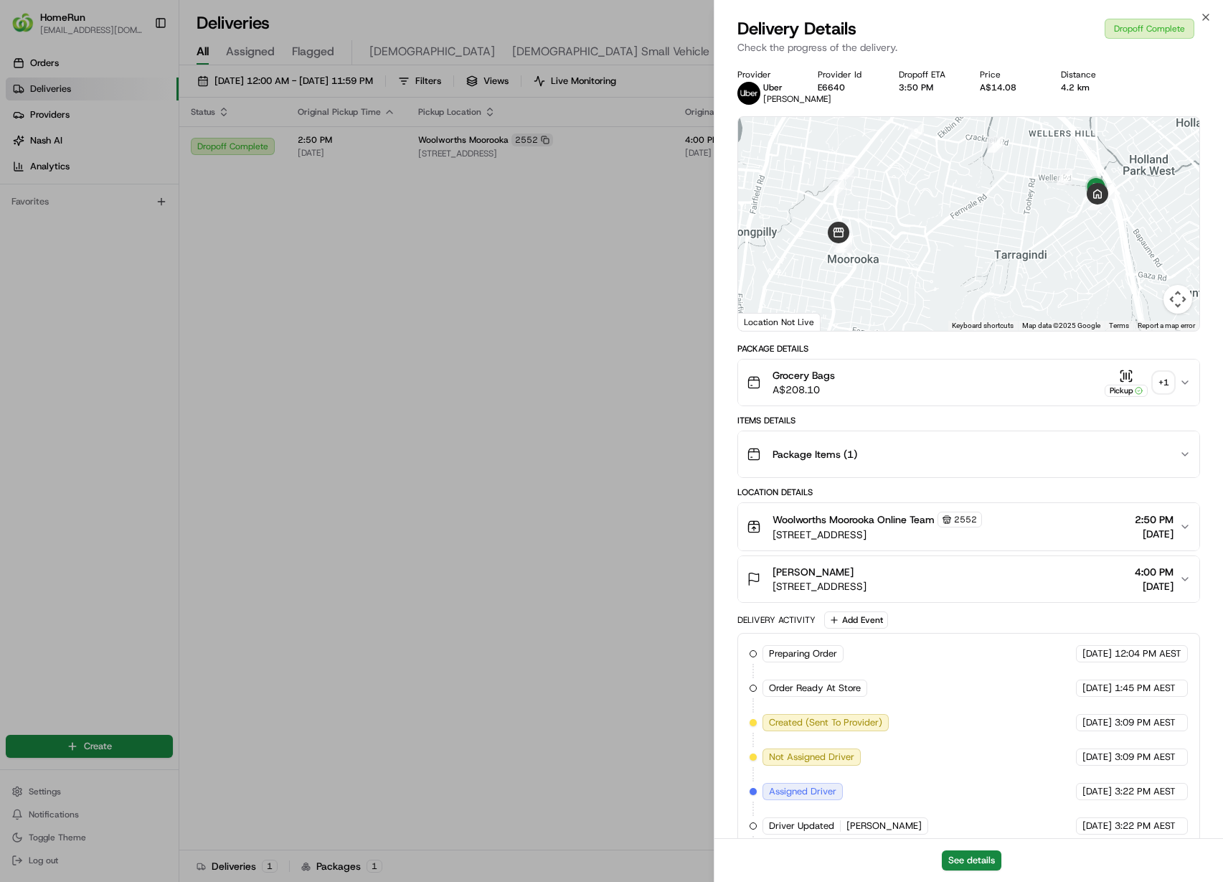
click at [1171, 392] on div "+ 1" at bounding box center [1163, 382] width 20 height 20
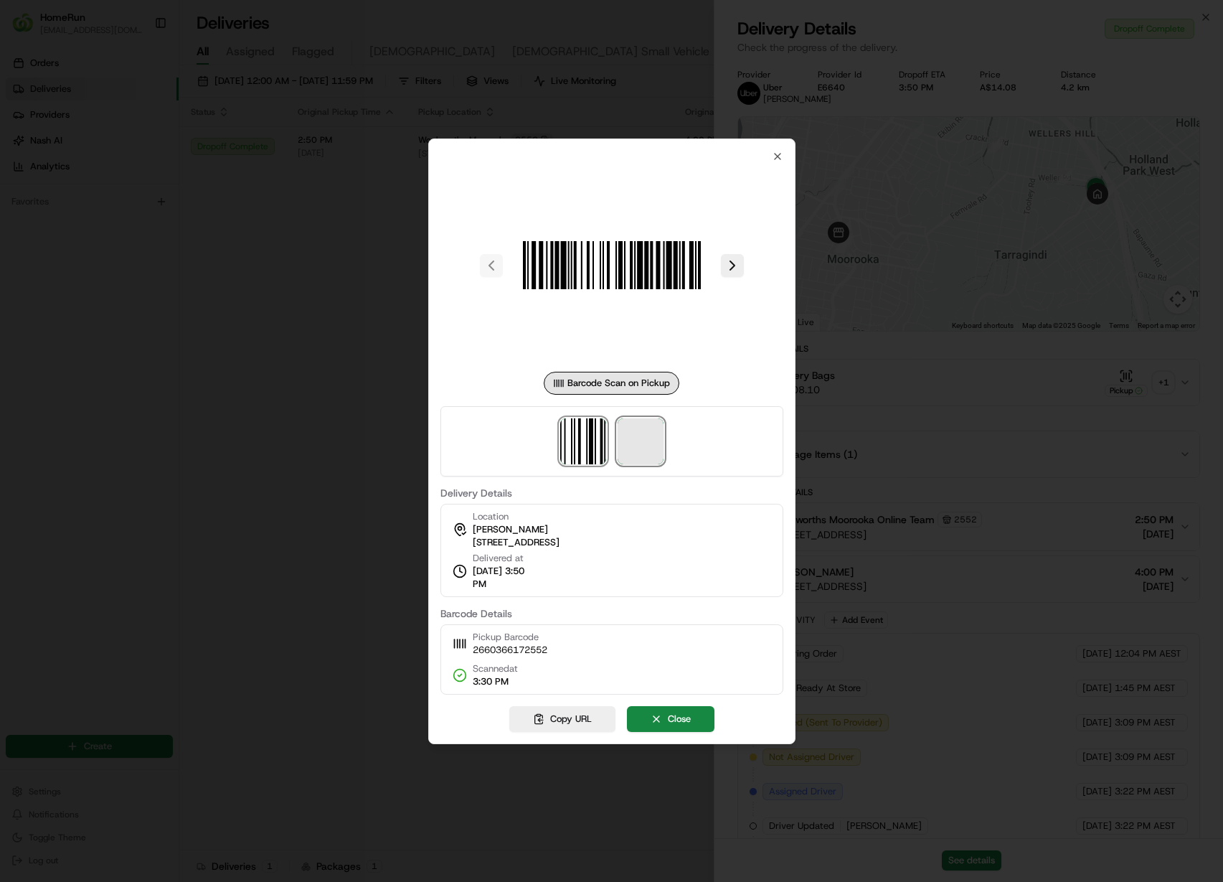
click at [646, 444] on span at bounding box center [641, 441] width 46 height 46
click at [268, 270] on div at bounding box center [611, 441] width 1223 height 882
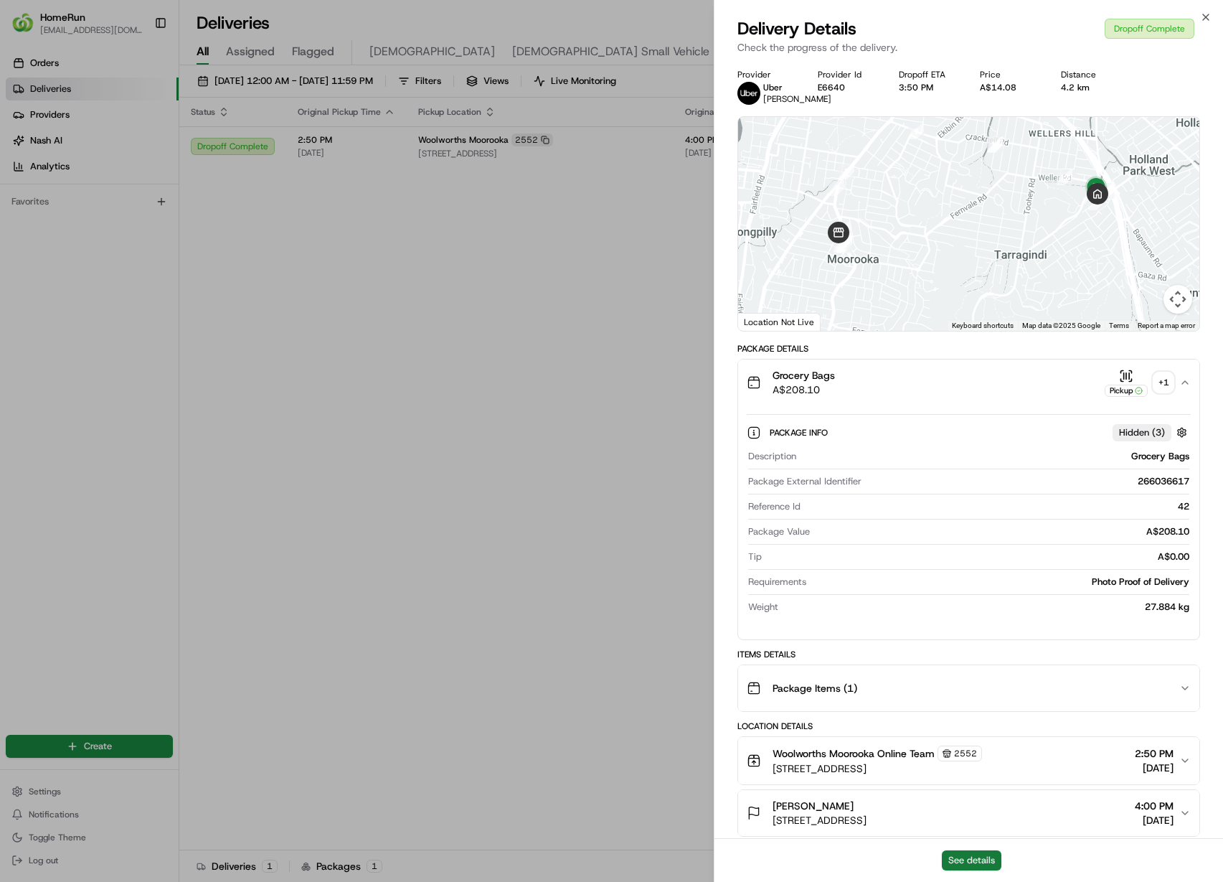
click at [983, 857] on button "See details" at bounding box center [972, 860] width 60 height 20
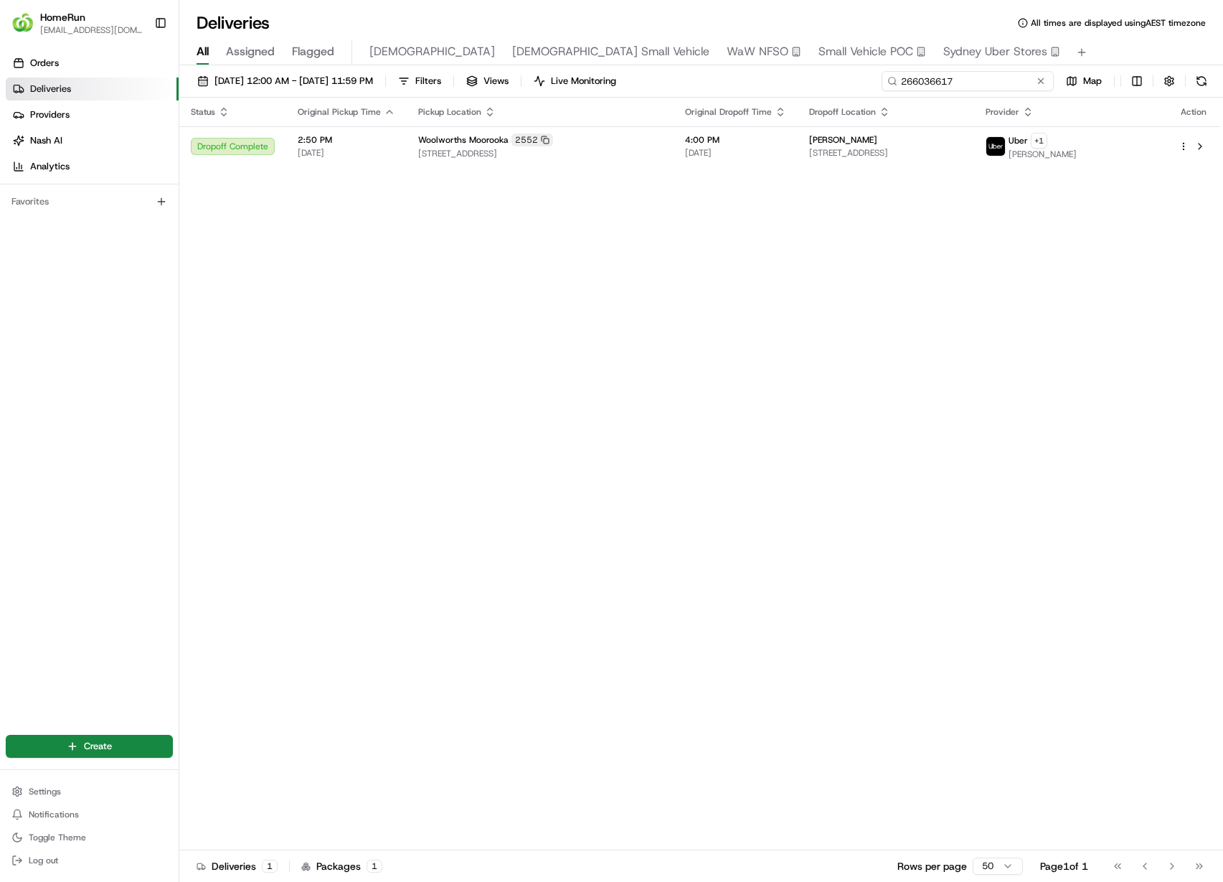
click at [987, 73] on input "266036617" at bounding box center [968, 81] width 172 height 20
paste input "0522"
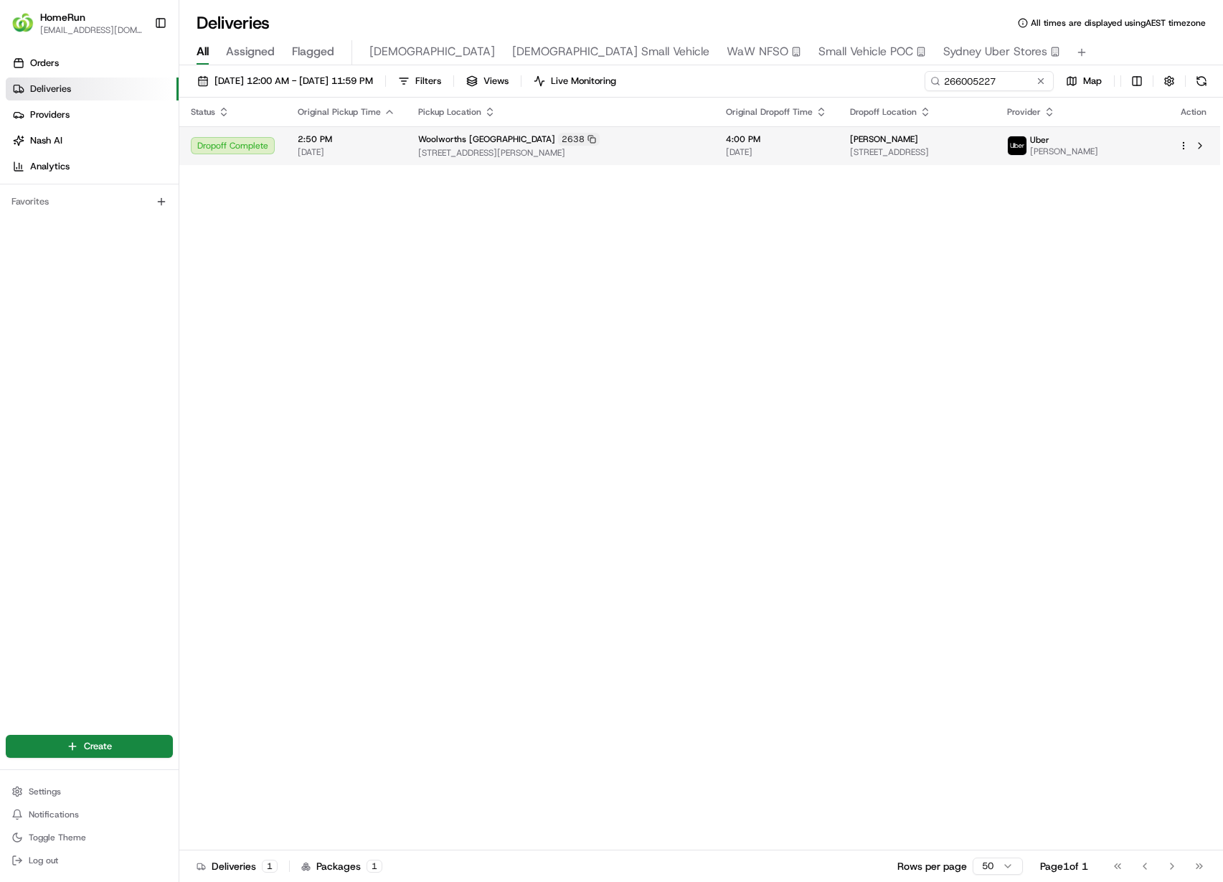
click at [913, 156] on span "7 Kambala St, Everton Park, QLD 4053, AU" at bounding box center [916, 151] width 133 height 11
click at [997, 85] on input "266005227" at bounding box center [968, 81] width 172 height 20
click at [997, 84] on input "266005227" at bounding box center [968, 81] width 172 height 20
paste input "4500764"
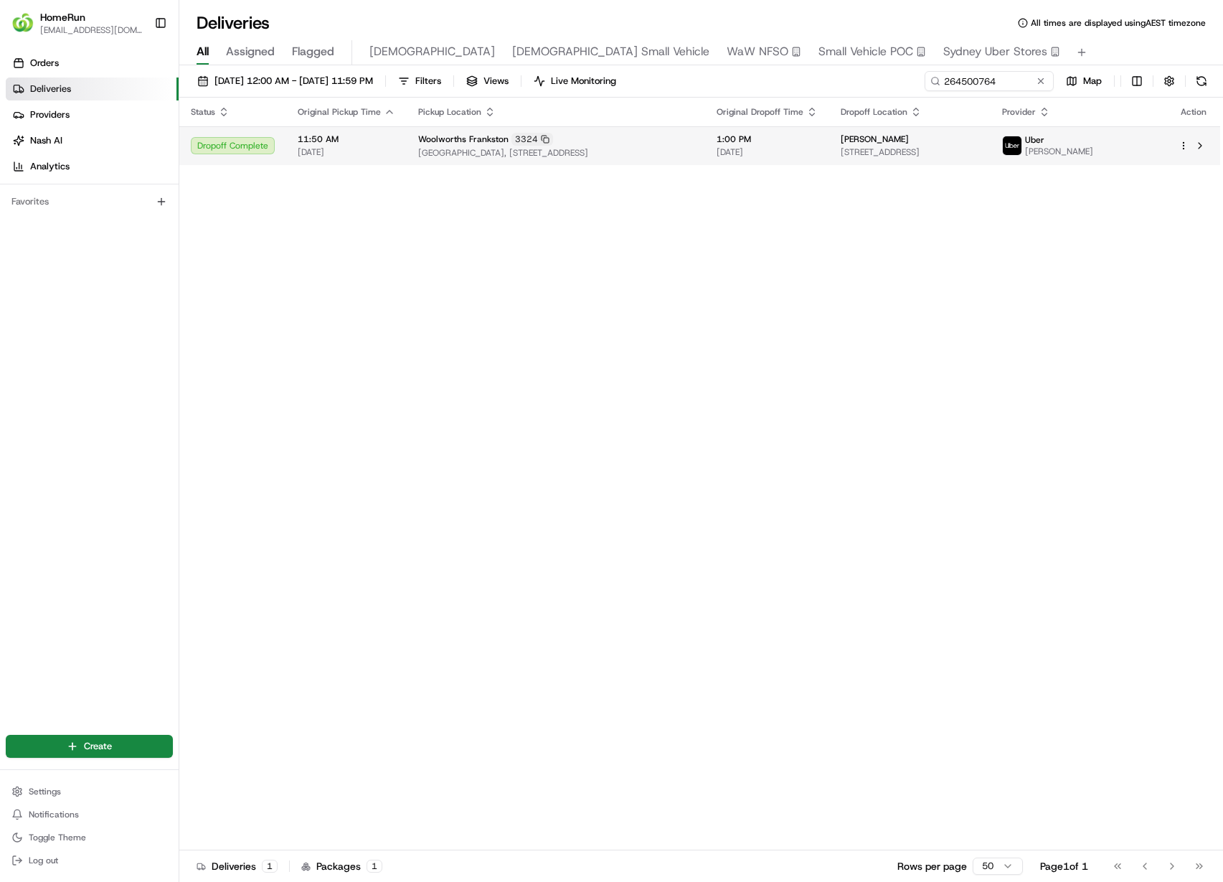
click at [924, 145] on div "Jessie Bainbridge 46 Skye Rd, U 1, Frankston, VIC 3199, AU" at bounding box center [910, 145] width 138 height 24
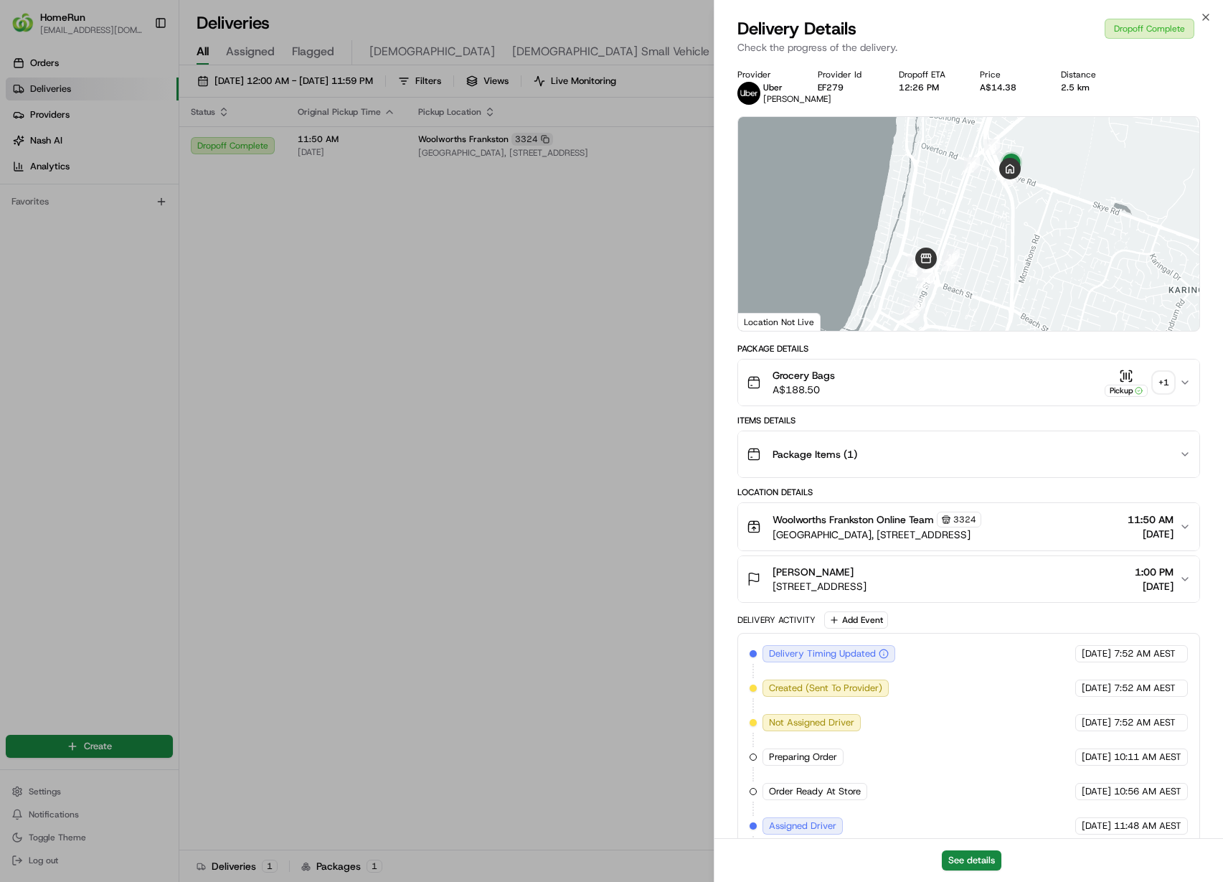
click at [1170, 387] on div "+ 1" at bounding box center [1163, 382] width 20 height 20
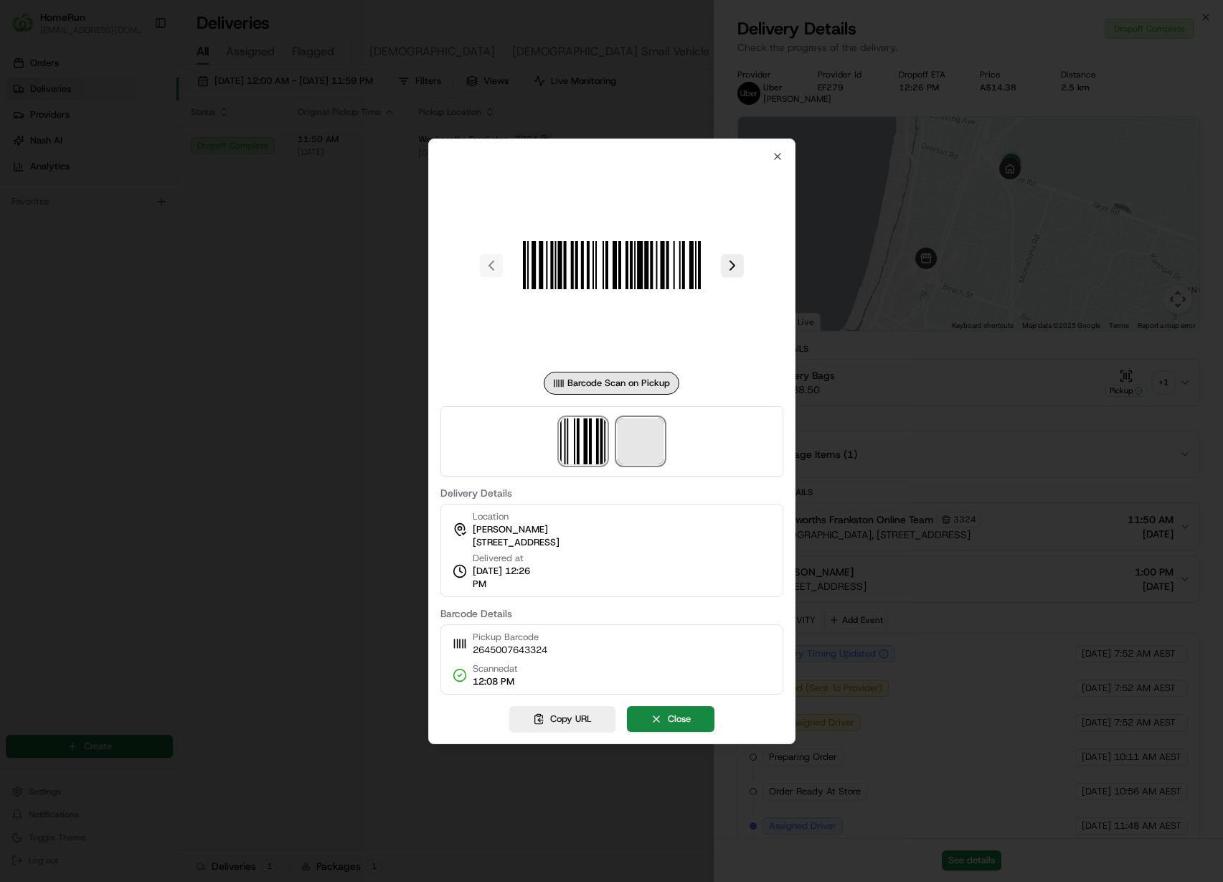
click at [626, 433] on span at bounding box center [641, 441] width 46 height 46
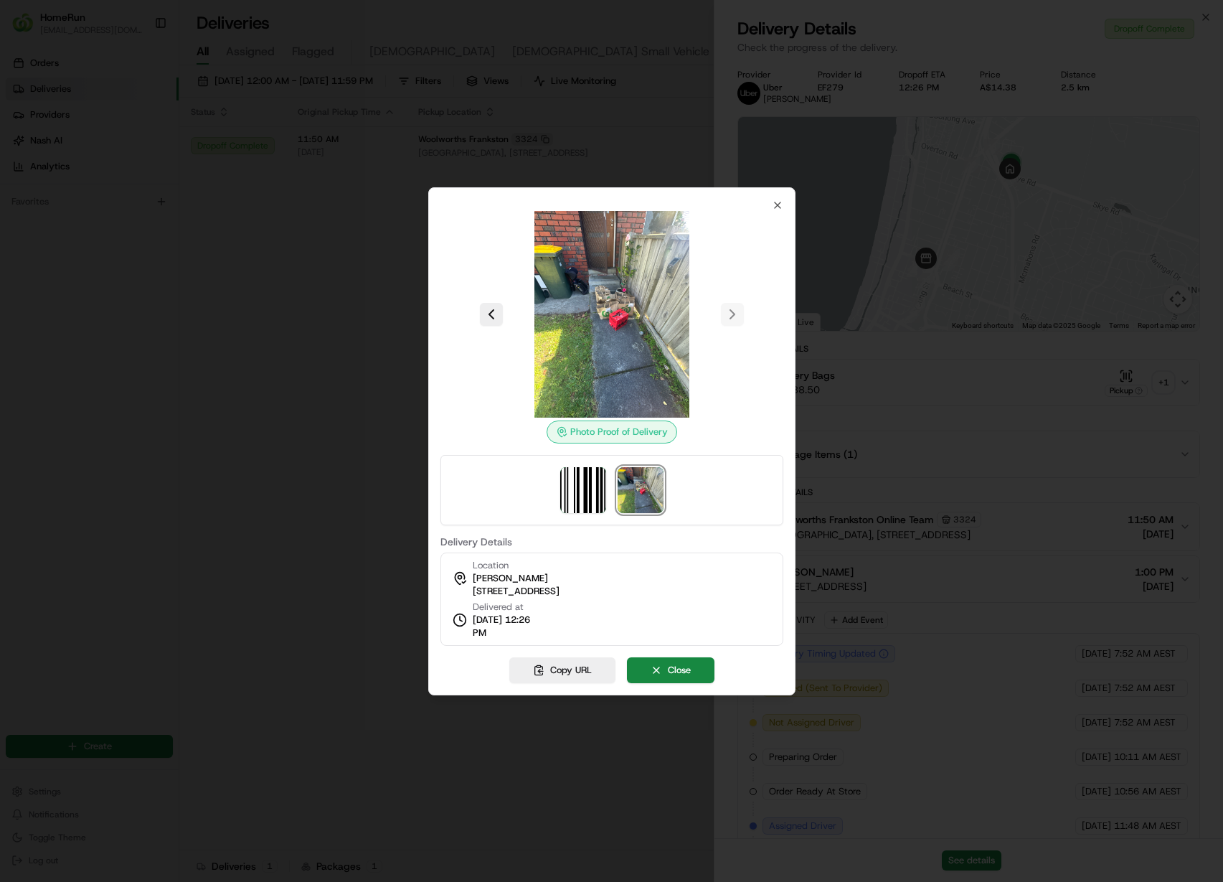
click at [277, 187] on div at bounding box center [611, 441] width 1223 height 882
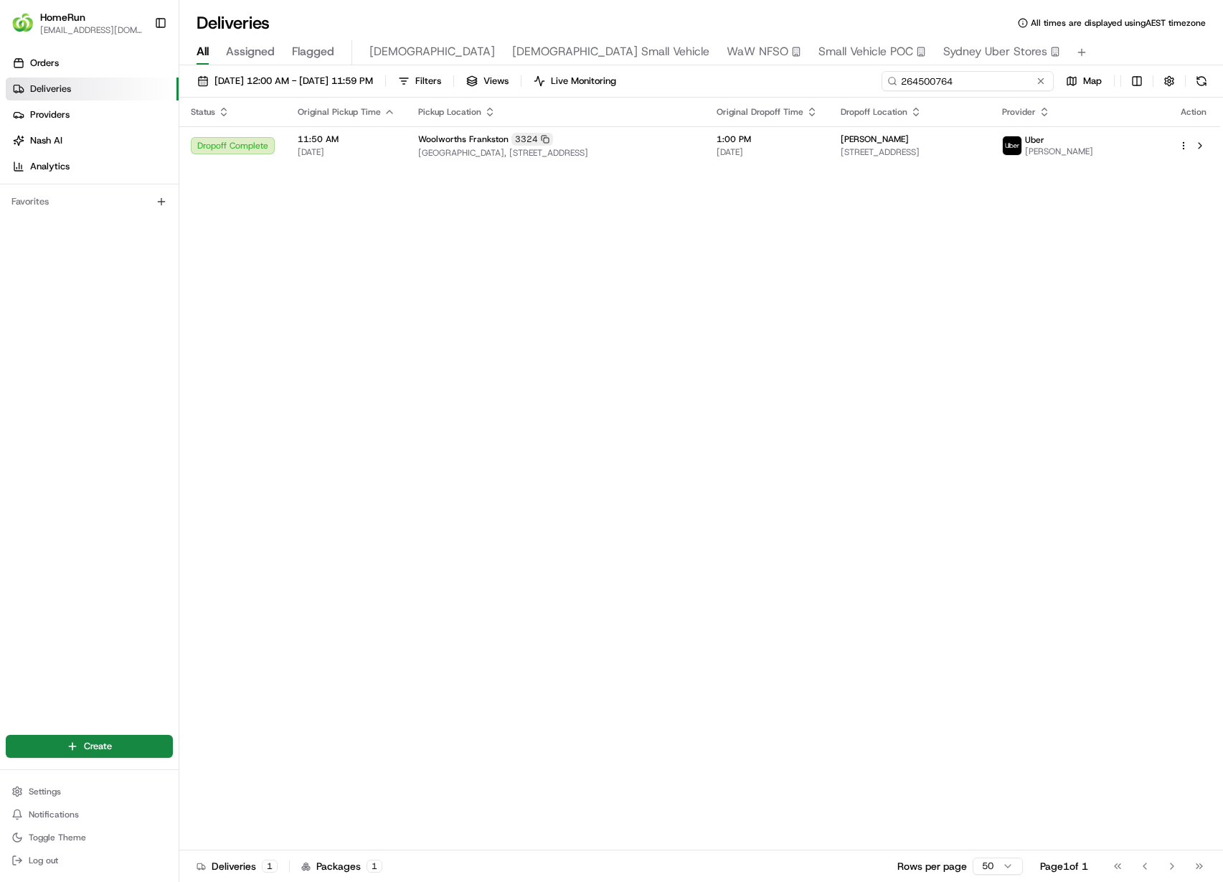
click at [1007, 72] on input "264500764" at bounding box center [968, 81] width 172 height 20
paste input "5934205"
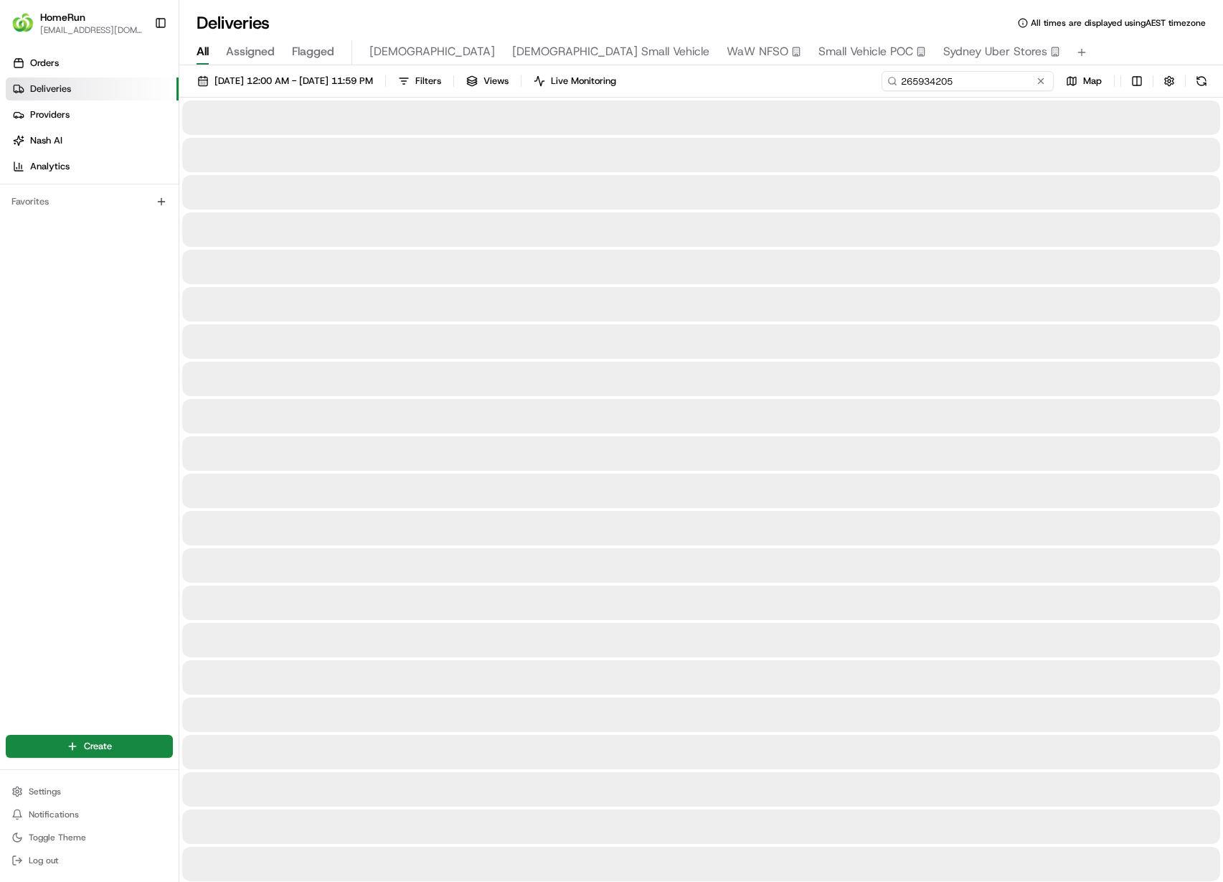
type input "265934205"
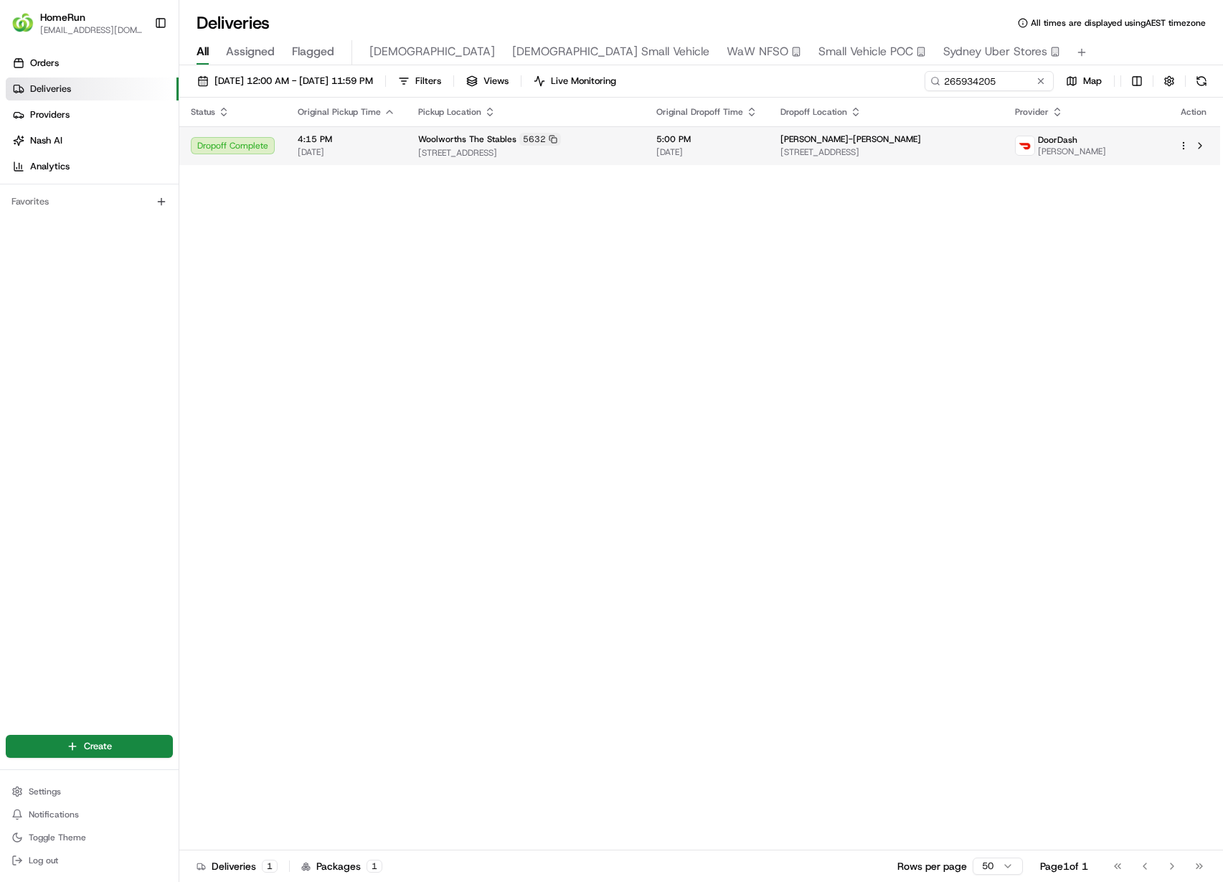
click at [879, 151] on span "12 Bowey Ave, Salisbury Heights, SA 5109, AU" at bounding box center [886, 151] width 212 height 11
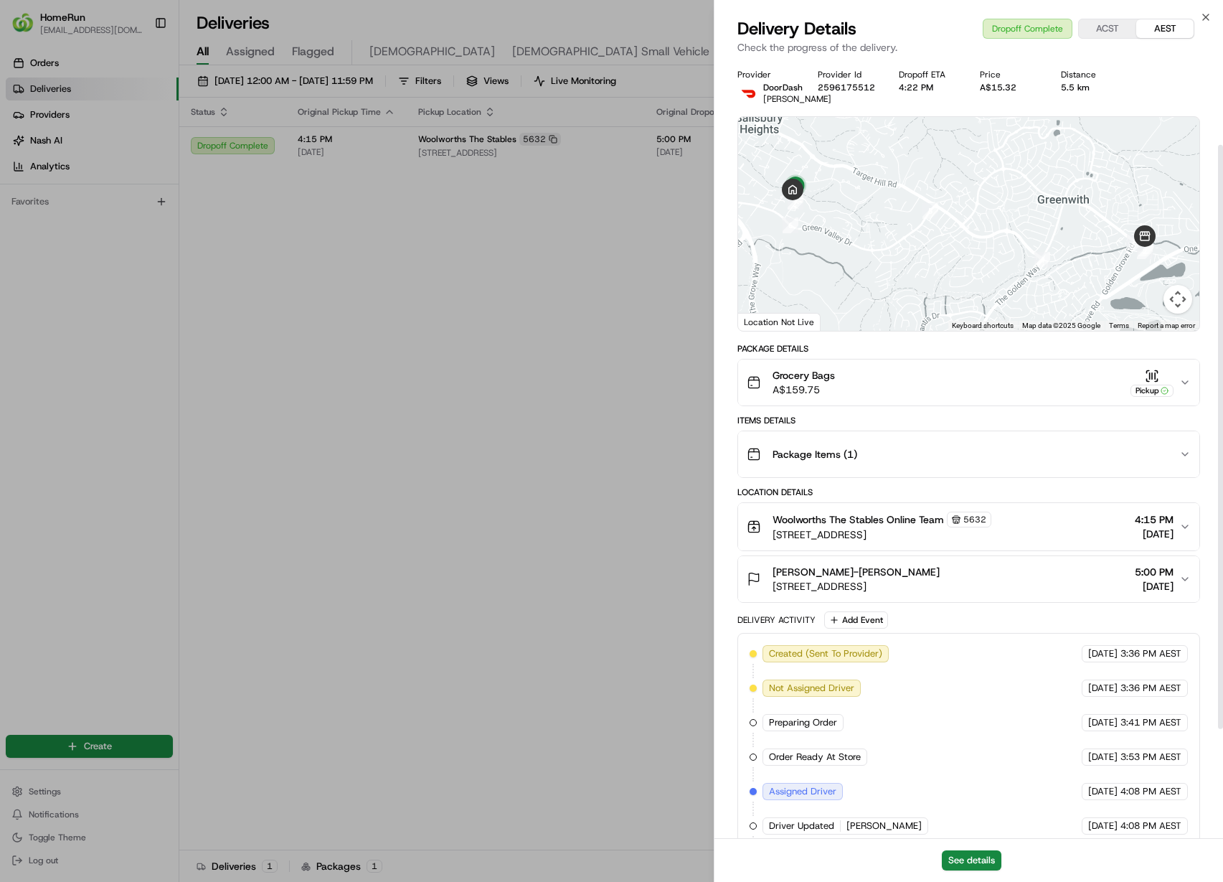
scroll to position [258, 0]
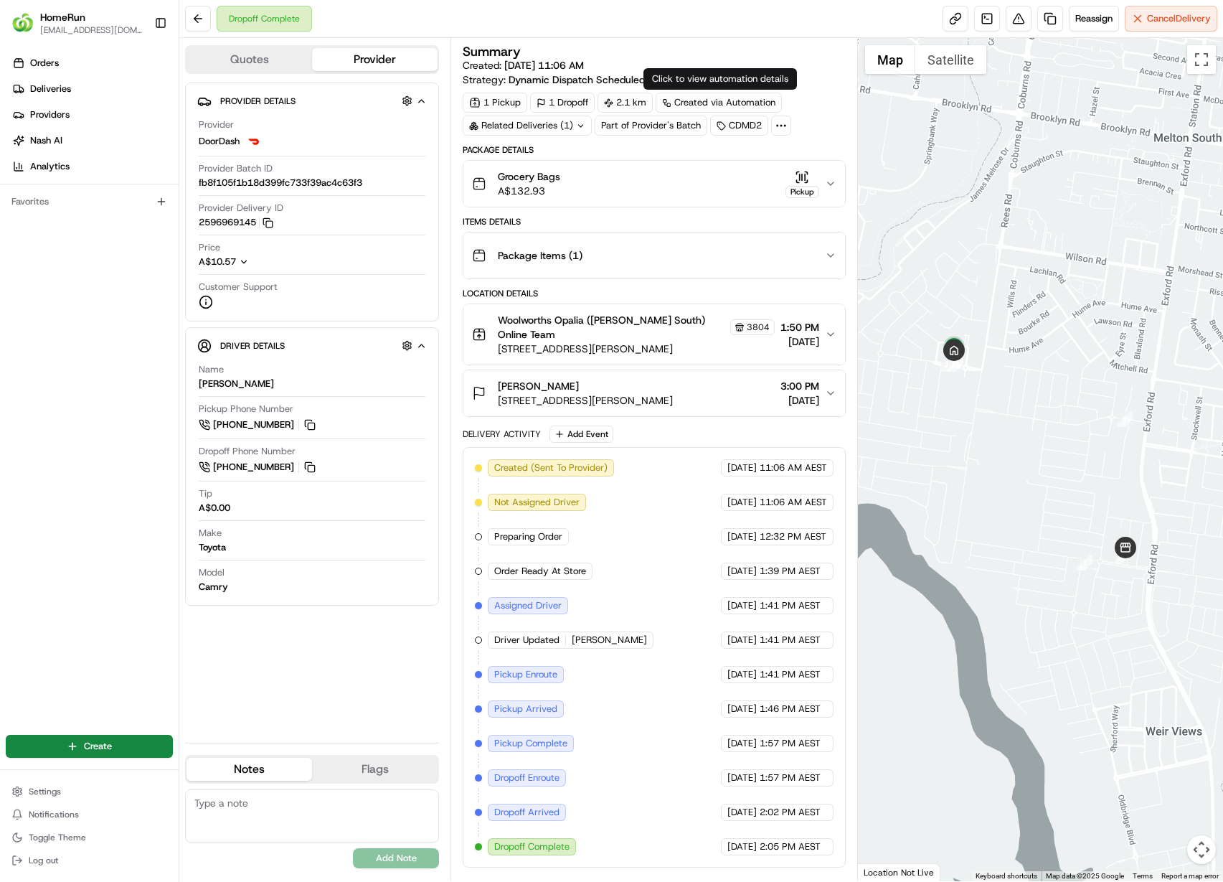
click at [544, 132] on div "Related Deliveries (1)" at bounding box center [527, 125] width 129 height 20
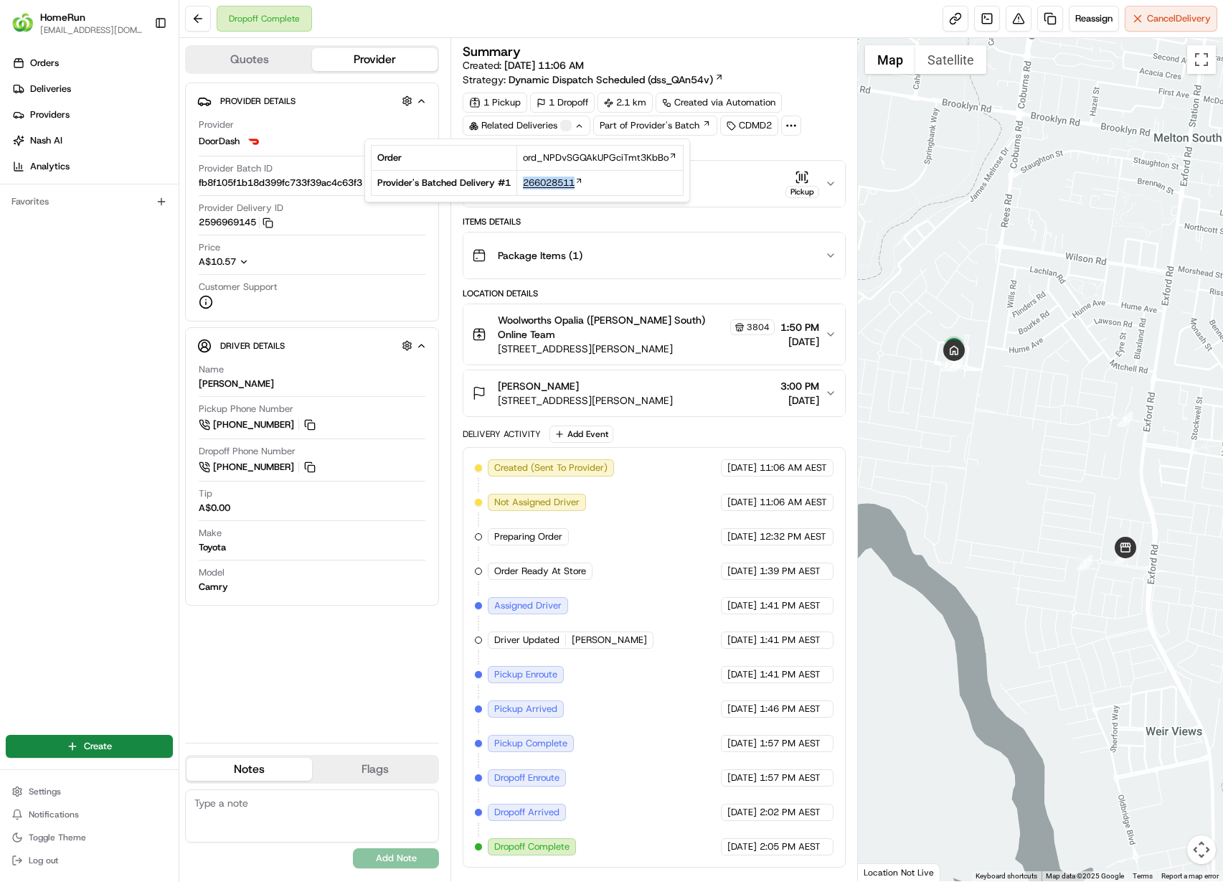
copy span "266028511"
drag, startPoint x: 612, startPoint y: 186, endPoint x: 524, endPoint y: 187, distance: 88.2
click at [524, 187] on div "266028511" at bounding box center [600, 182] width 154 height 13
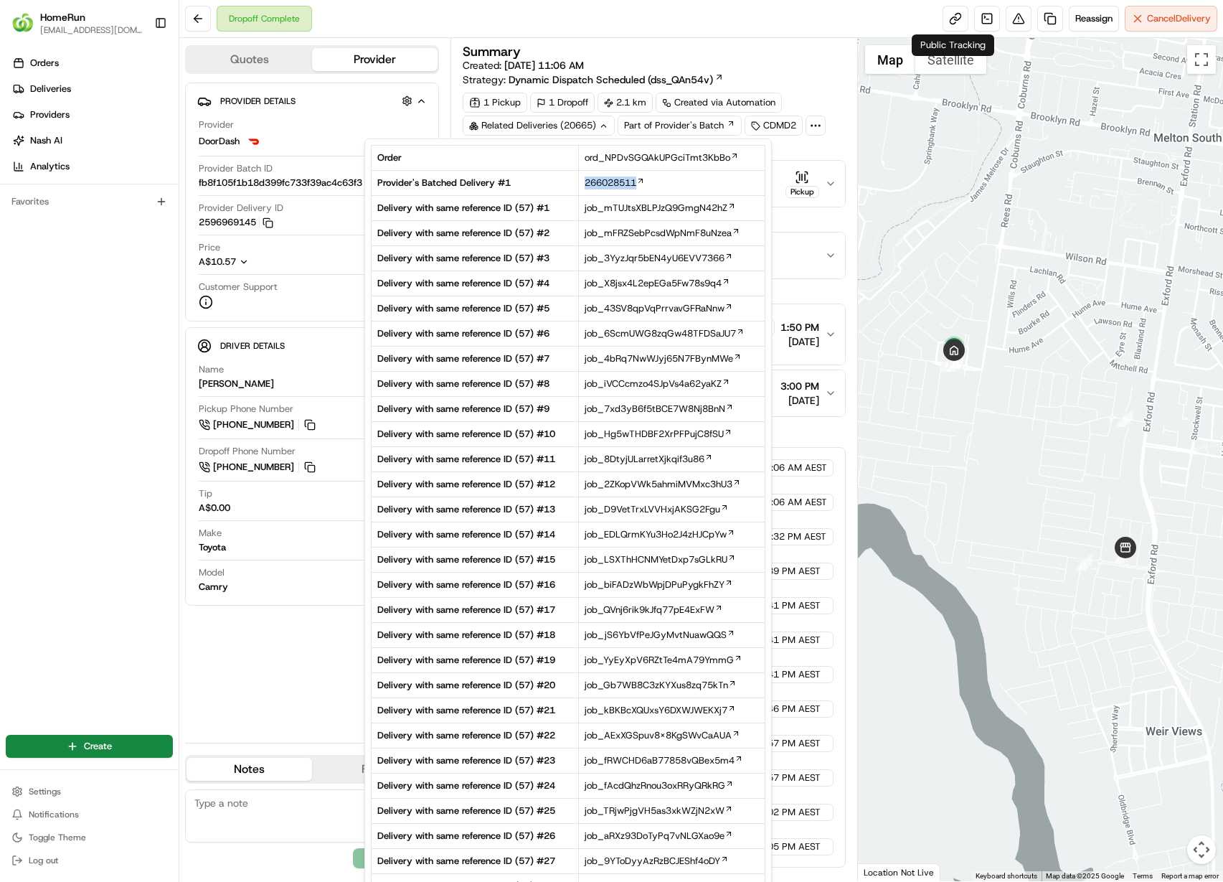
copy span "266028511"
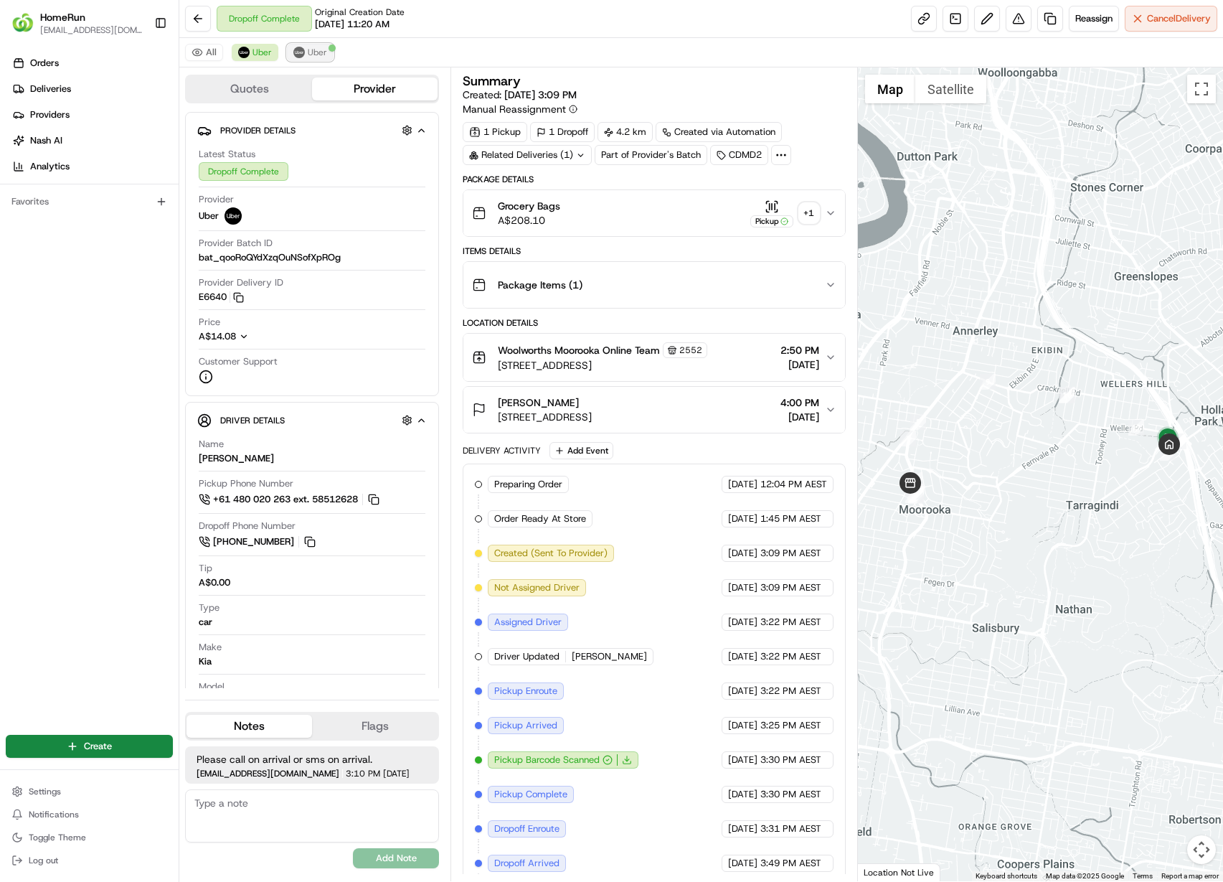
click at [316, 49] on span "Uber" at bounding box center [317, 52] width 19 height 11
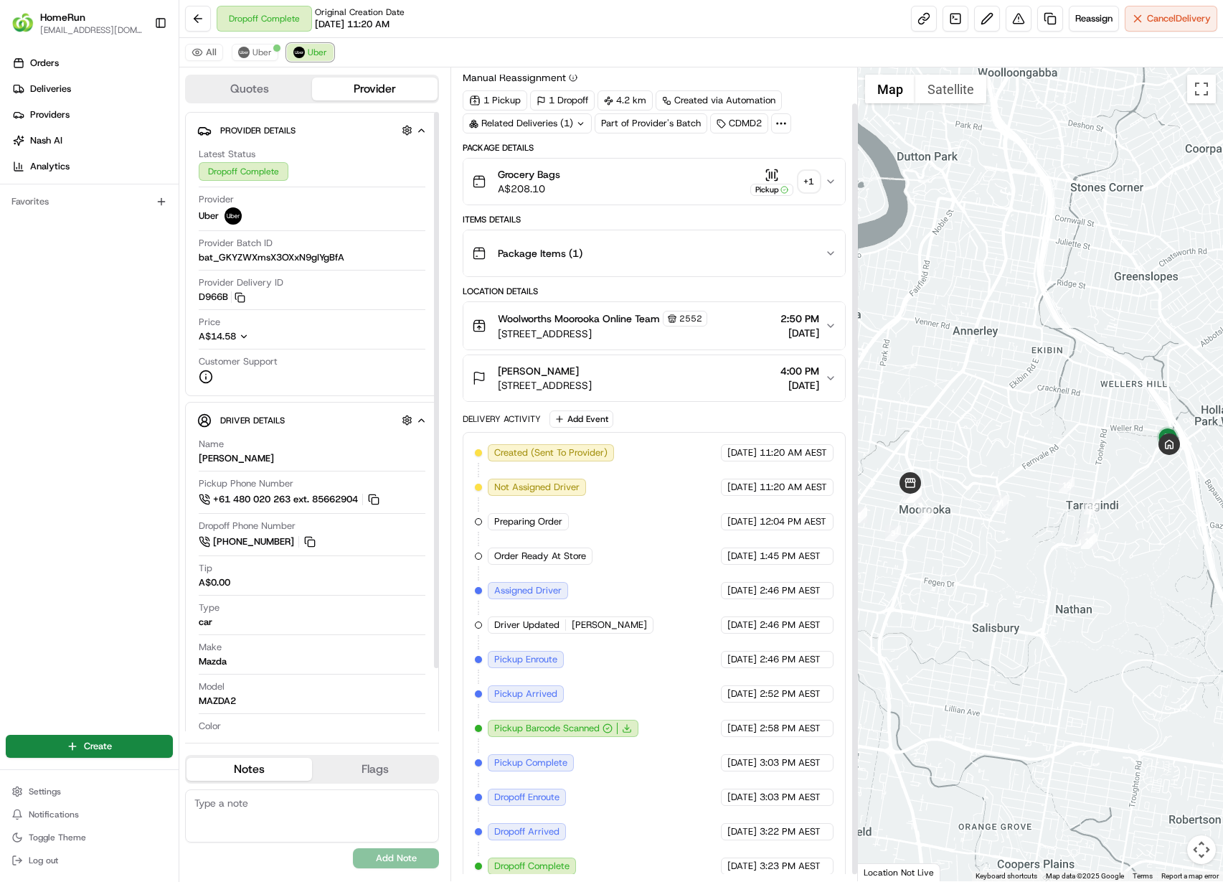
scroll to position [44, 0]
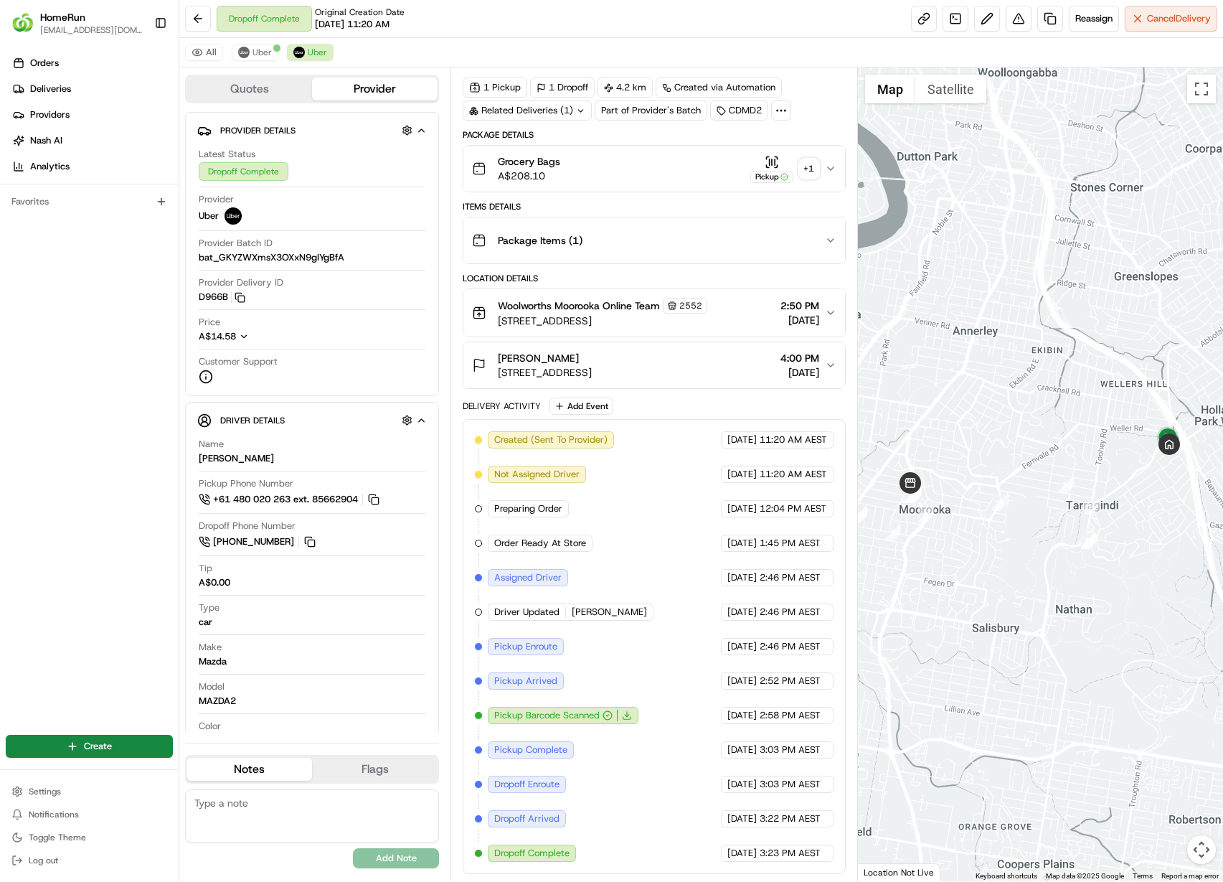
click at [803, 169] on div "+ 1" at bounding box center [809, 169] width 20 height 20
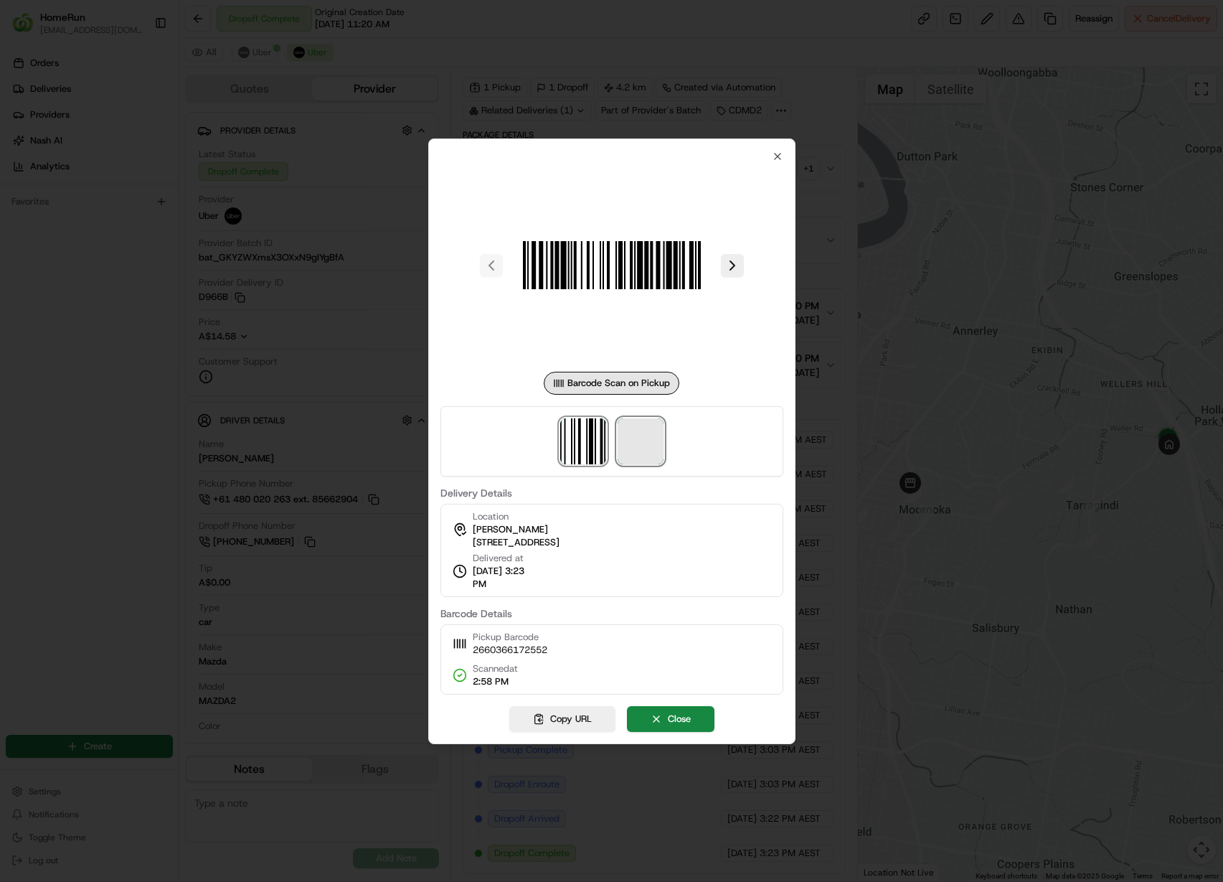
click at [653, 445] on span at bounding box center [641, 441] width 46 height 46
click at [376, 355] on div at bounding box center [611, 441] width 1223 height 882
